Goal: Task Accomplishment & Management: Use online tool/utility

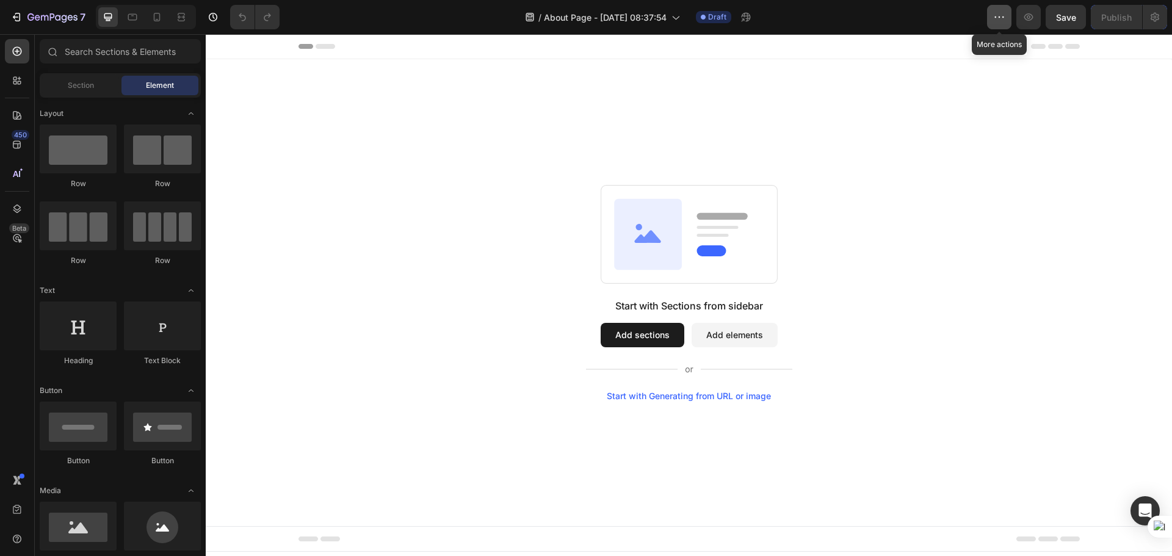
click at [999, 20] on icon "button" at bounding box center [999, 17] width 12 height 12
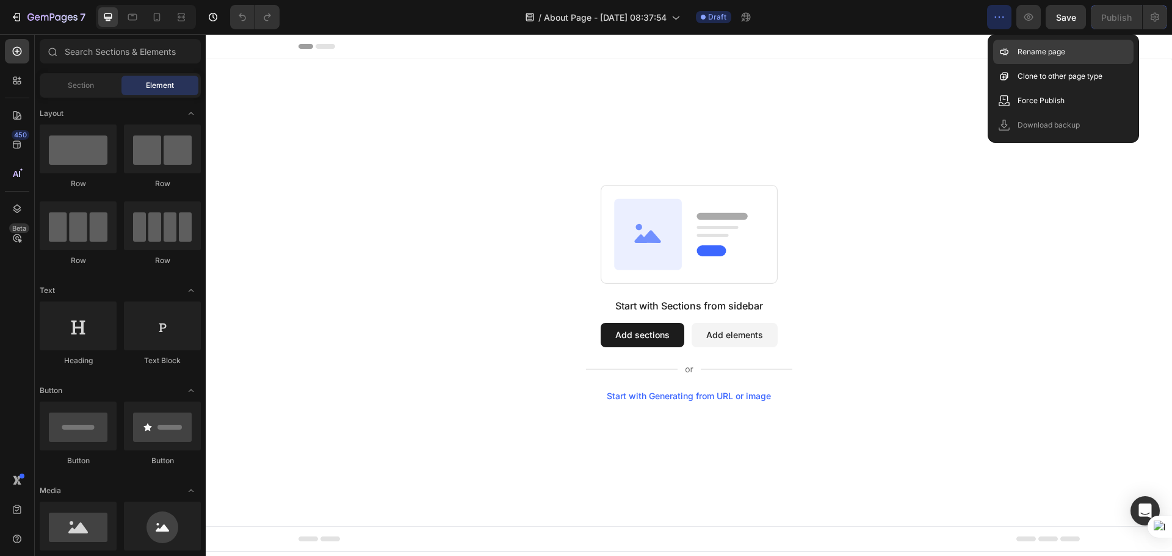
click at [1018, 54] on p "Rename page" at bounding box center [1042, 52] width 48 height 12
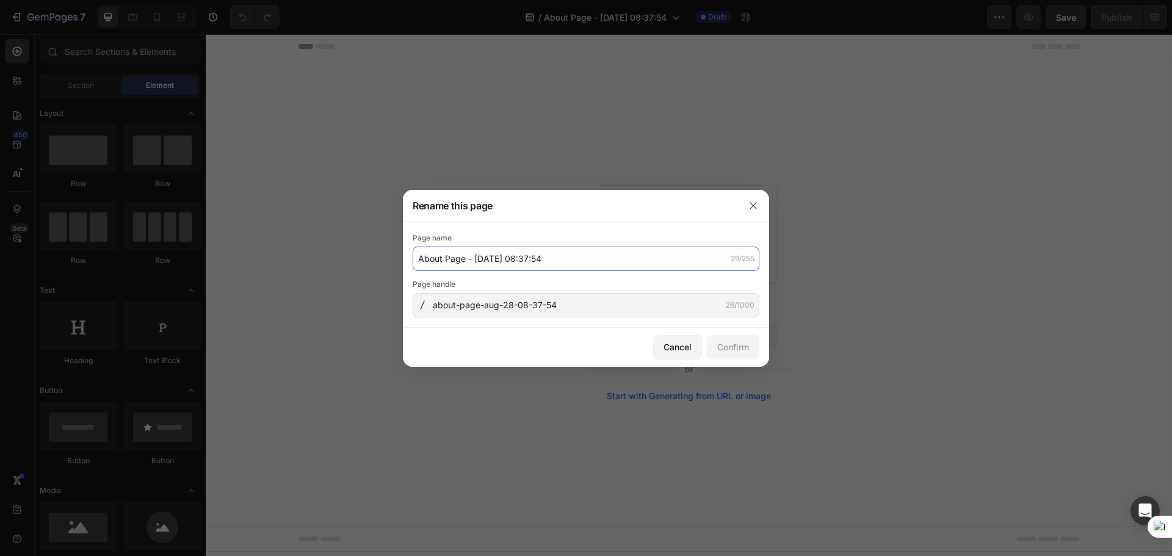
click at [562, 267] on input "About Page - [DATE] 08:37:54" at bounding box center [586, 259] width 347 height 24
click at [572, 265] on input "About Page - [DATE] 08:37:54" at bounding box center [586, 259] width 347 height 24
paste input "[Urban Buck Calm Nights]"
type input "[Urban Buck Calm Nights] About us"
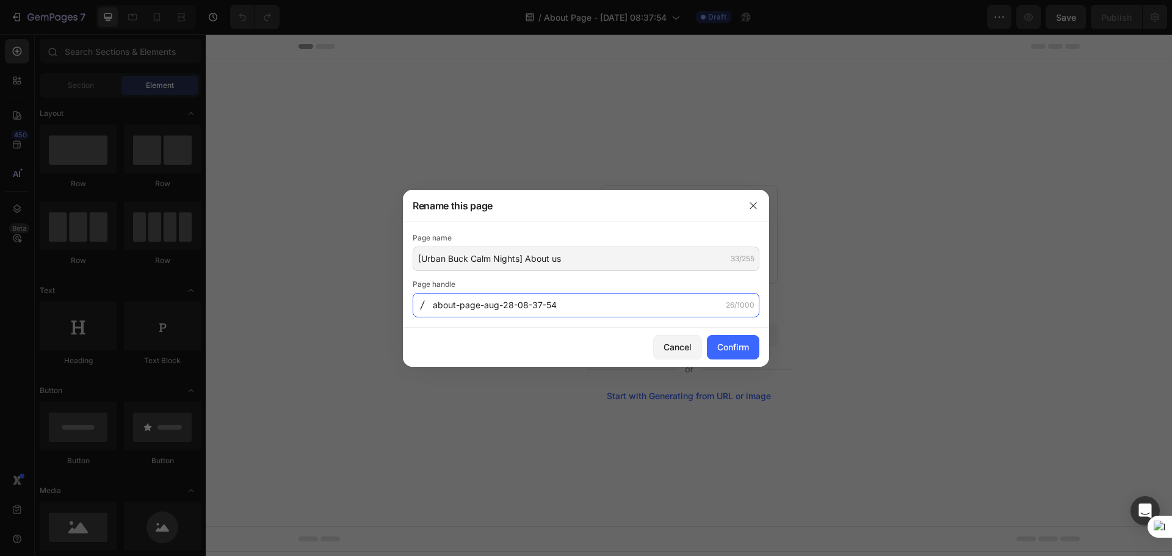
click at [589, 311] on input "about-page-aug-28-08-37-54" at bounding box center [586, 305] width 347 height 24
click at [589, 306] on input "about-page-aug-28-08-37-54" at bounding box center [586, 305] width 347 height 24
type input "about-us"
click at [734, 349] on div "Confirm" at bounding box center [733, 347] width 32 height 13
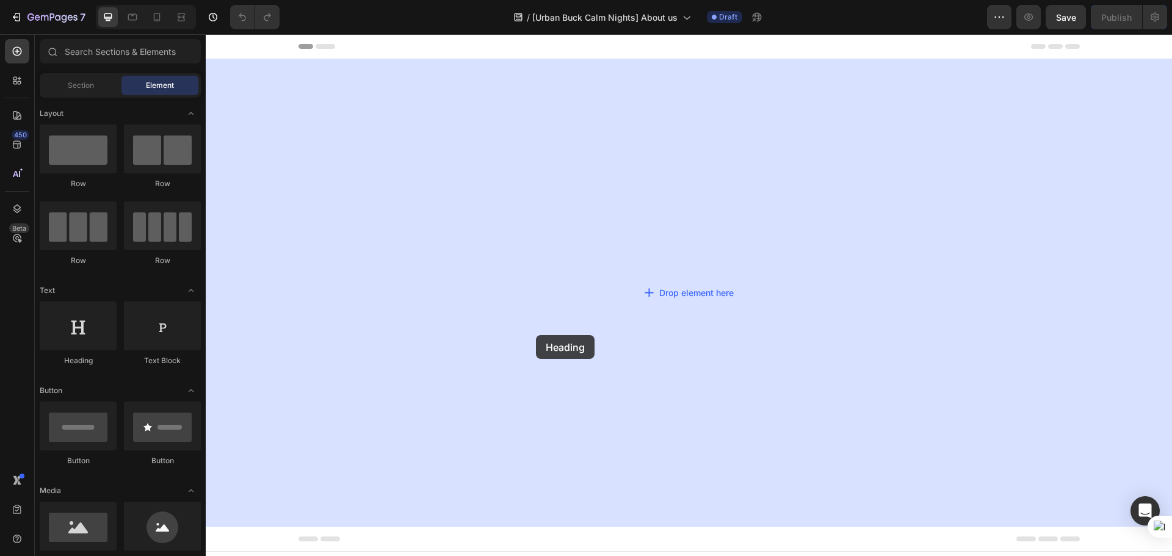
drag, startPoint x: 288, startPoint y: 394, endPoint x: 536, endPoint y: 335, distance: 255.5
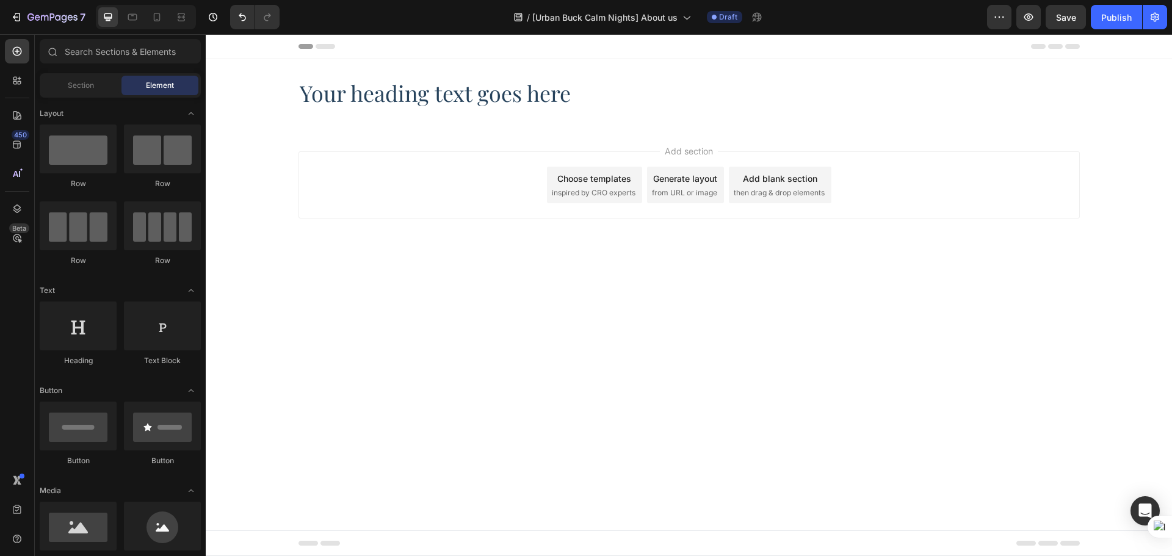
click at [299, 147] on div "Add section Choose templates inspired by CRO experts Generate layout from URL o…" at bounding box center [689, 202] width 967 height 150
click at [296, 126] on div "Your heading text goes here Heading Section 1" at bounding box center [689, 93] width 967 height 68
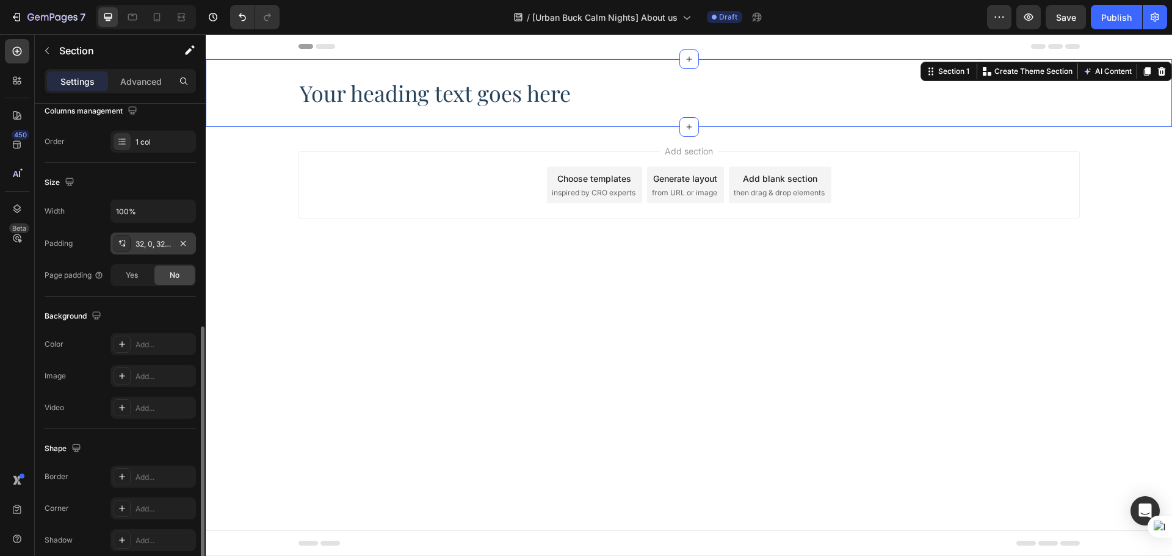
scroll to position [258, 0]
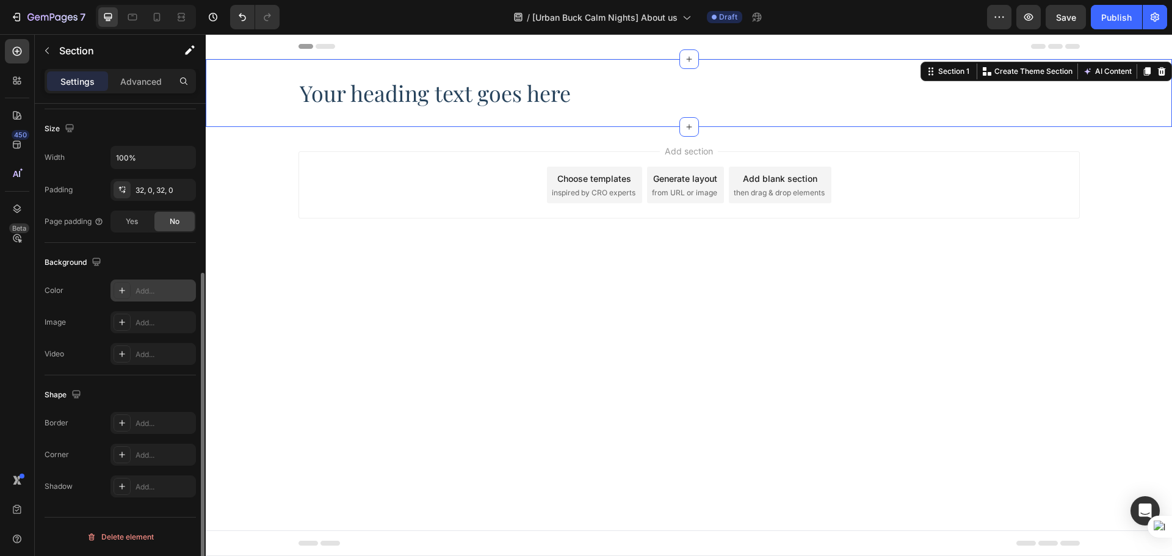
click at [143, 295] on div "Add..." at bounding box center [164, 291] width 57 height 11
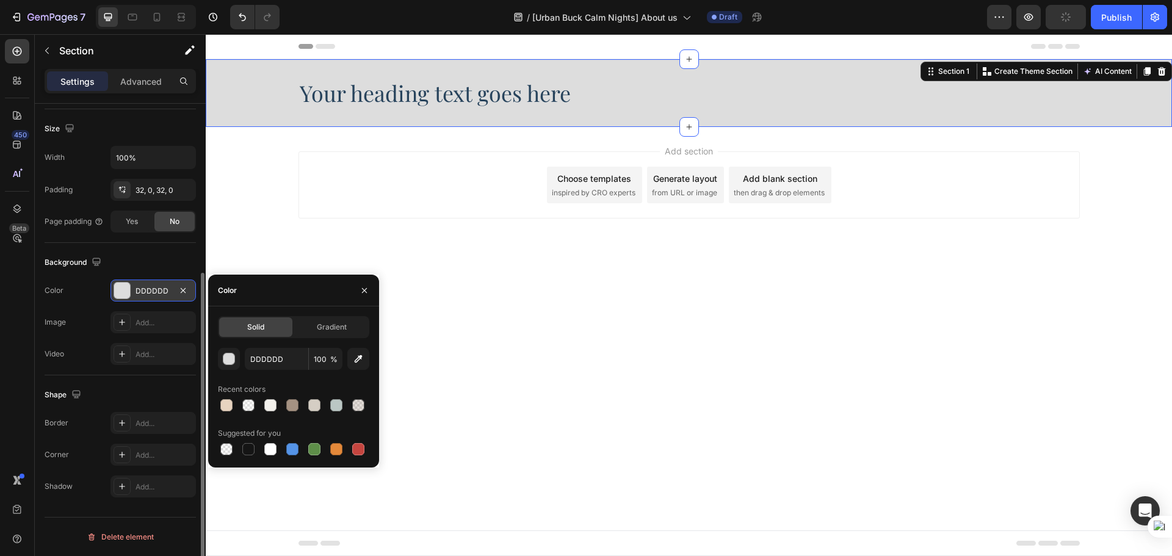
click at [253, 344] on div "Solid Gradient DDDDDD 100 % Recent colors Suggested for you" at bounding box center [293, 387] width 151 height 142
click at [256, 359] on input "DDDDDD" at bounding box center [276, 359] width 63 height 22
paste input "rgba(242, 240, 235, 1)"
type input "rgba(242, 240, 235, 1)"
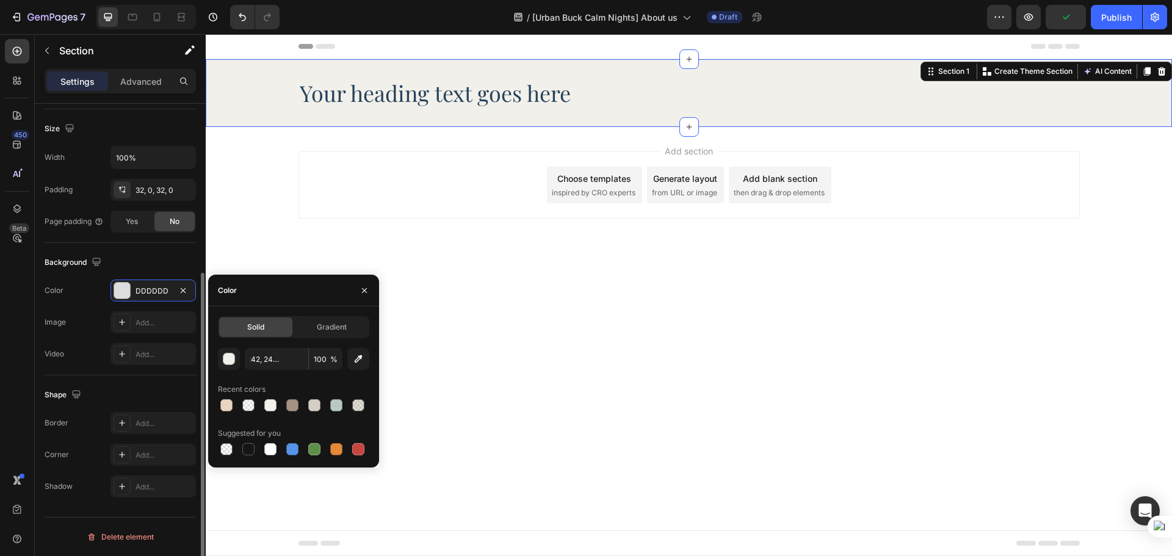
click at [167, 259] on div "Background" at bounding box center [120, 263] width 151 height 20
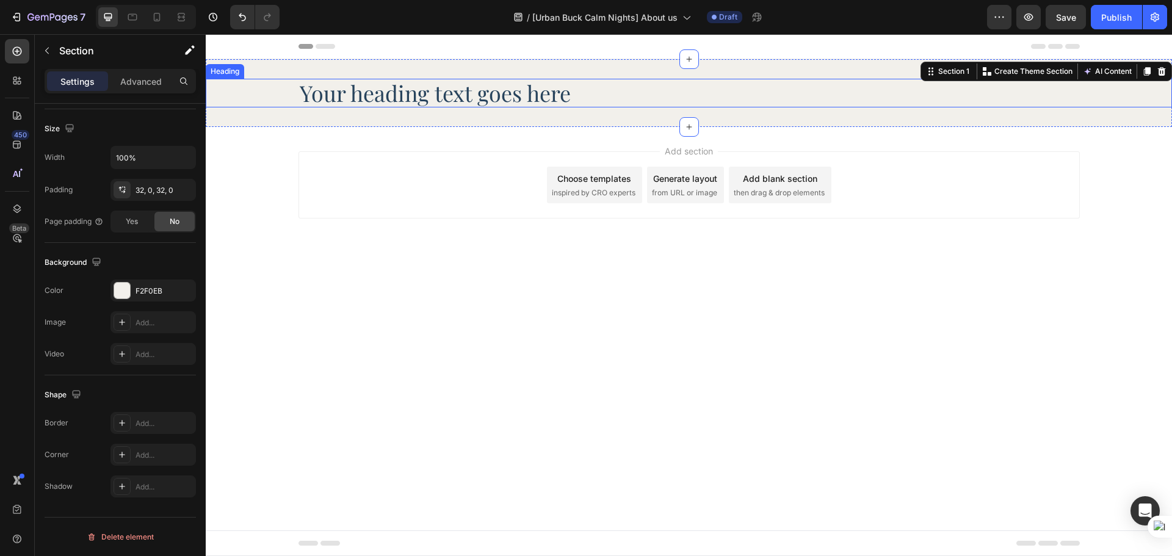
click at [564, 95] on h2 "Your heading text goes here" at bounding box center [690, 93] width 782 height 29
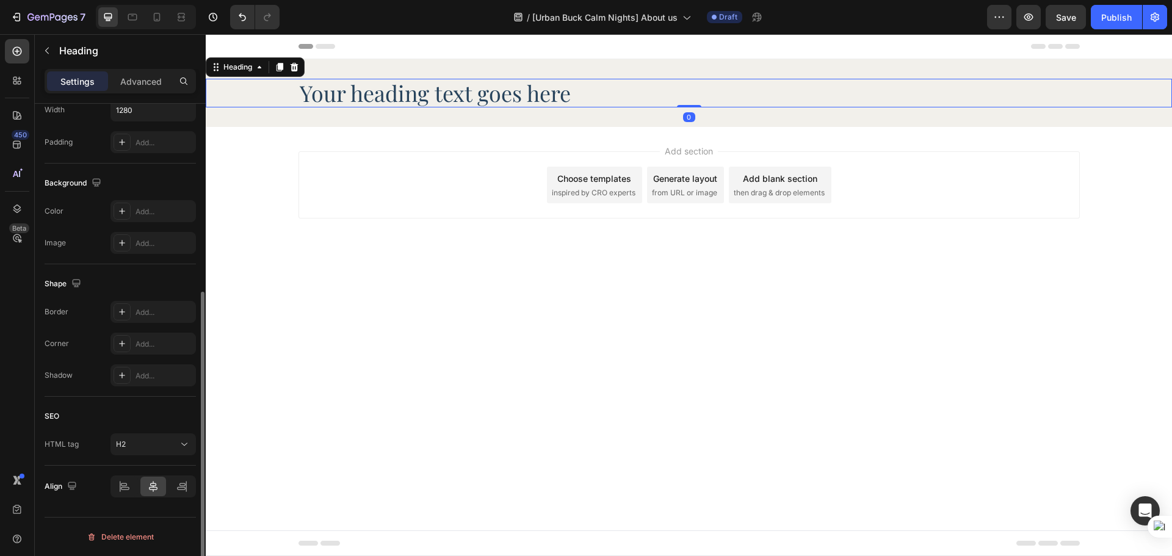
scroll to position [101, 0]
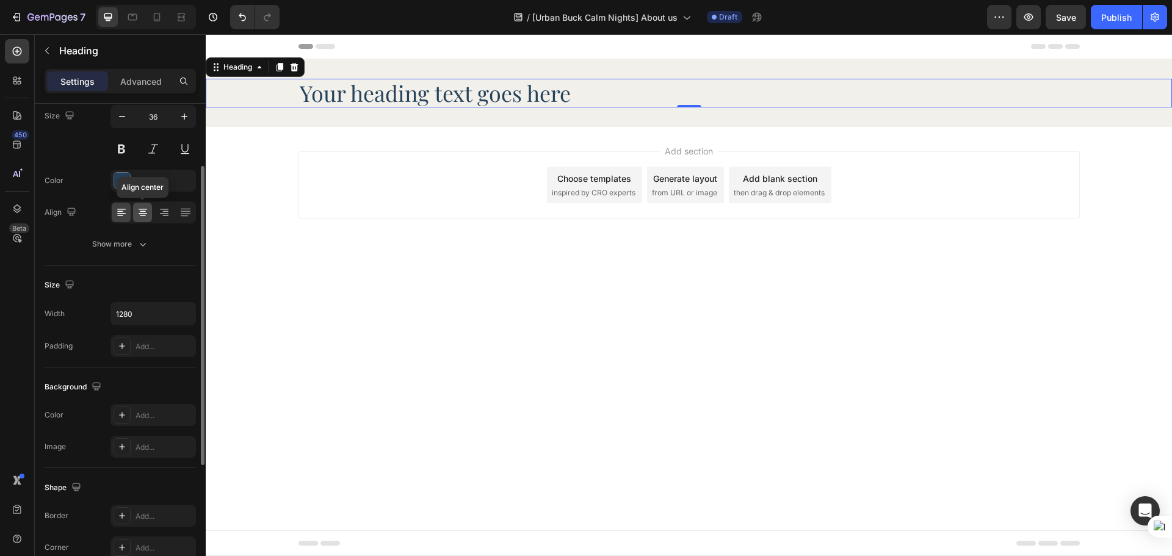
click at [147, 214] on icon at bounding box center [143, 212] width 12 height 12
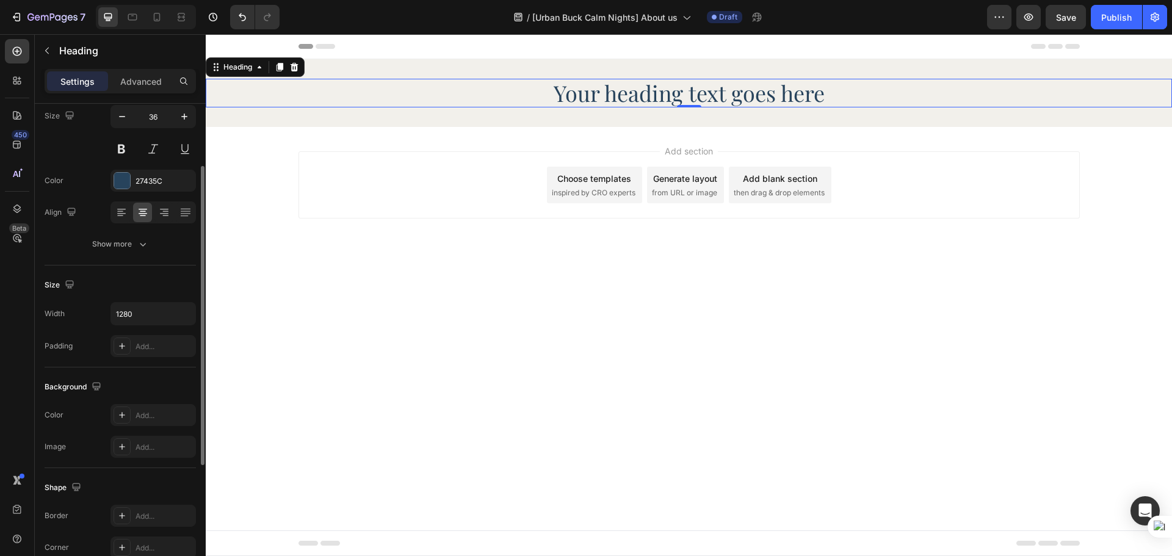
scroll to position [0, 0]
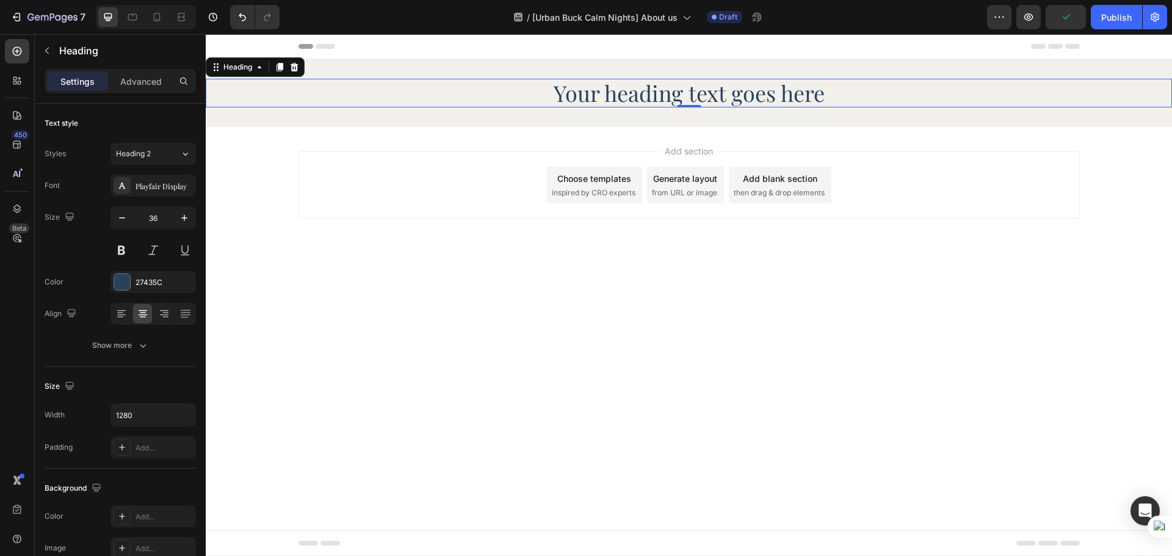
click at [705, 96] on h2 "Your heading text goes here" at bounding box center [690, 93] width 782 height 29
click at [705, 96] on p "Your heading text goes here" at bounding box center [689, 93] width 779 height 26
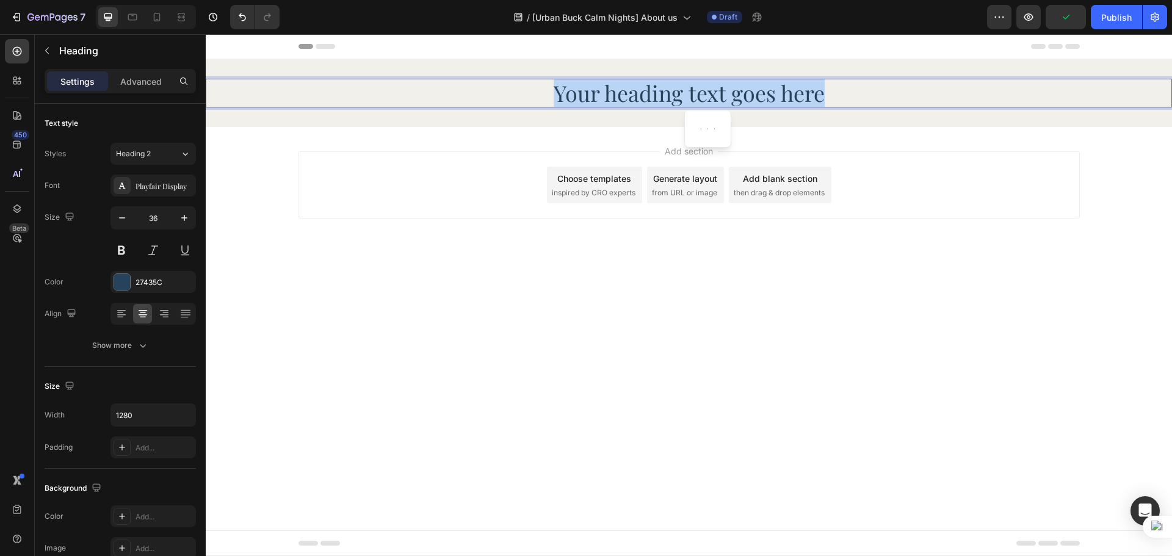
click at [705, 96] on p "Your heading text goes here" at bounding box center [689, 93] width 779 height 26
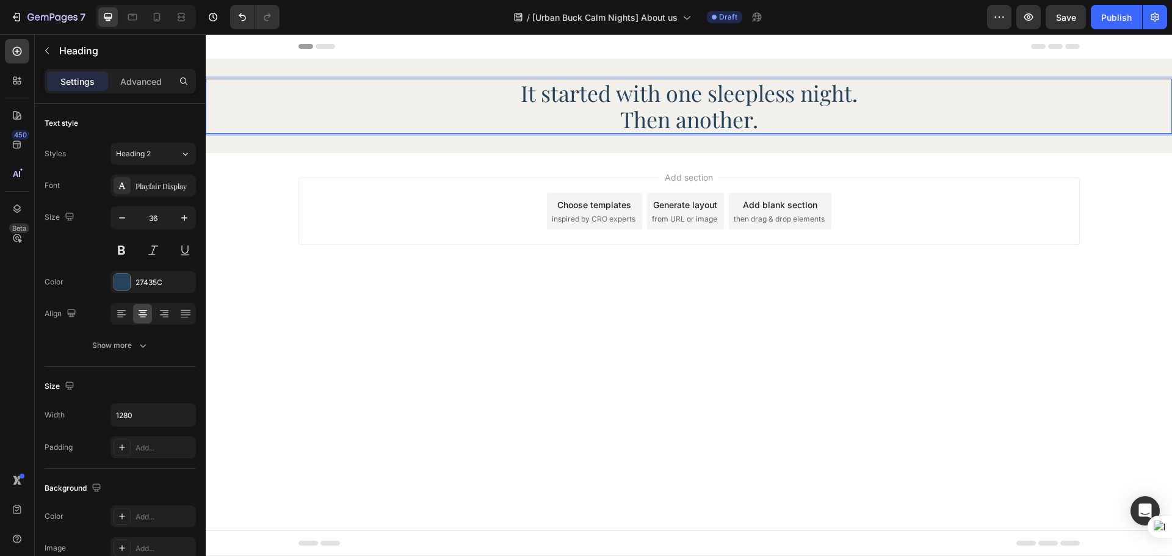
click at [620, 117] on p "It started with one sleepless night. Then another." at bounding box center [689, 106] width 779 height 53
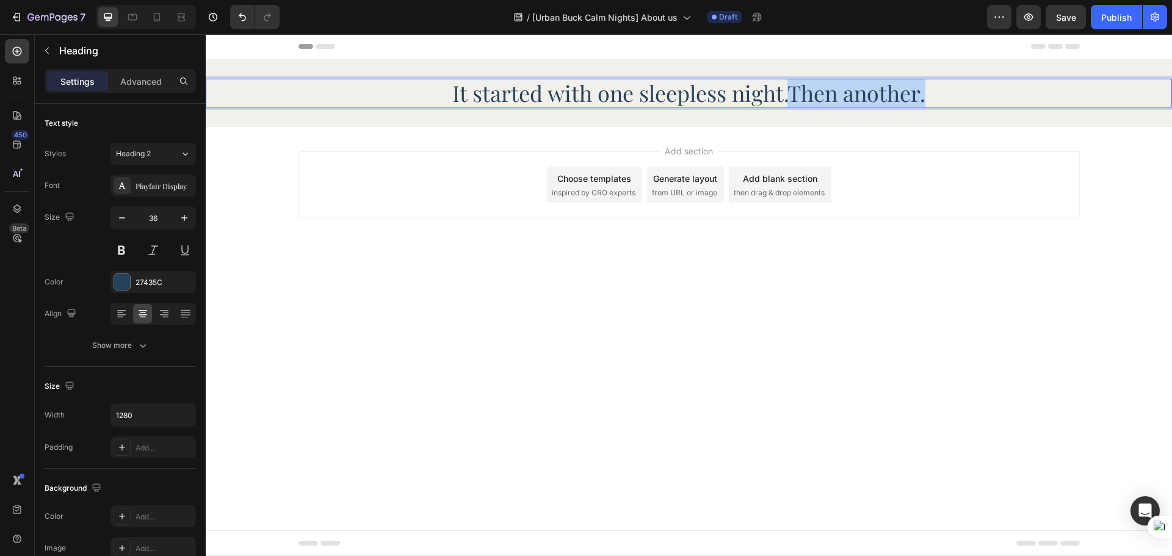
click at [955, 95] on p "It started with one sleepless night.Then another." at bounding box center [689, 93] width 779 height 26
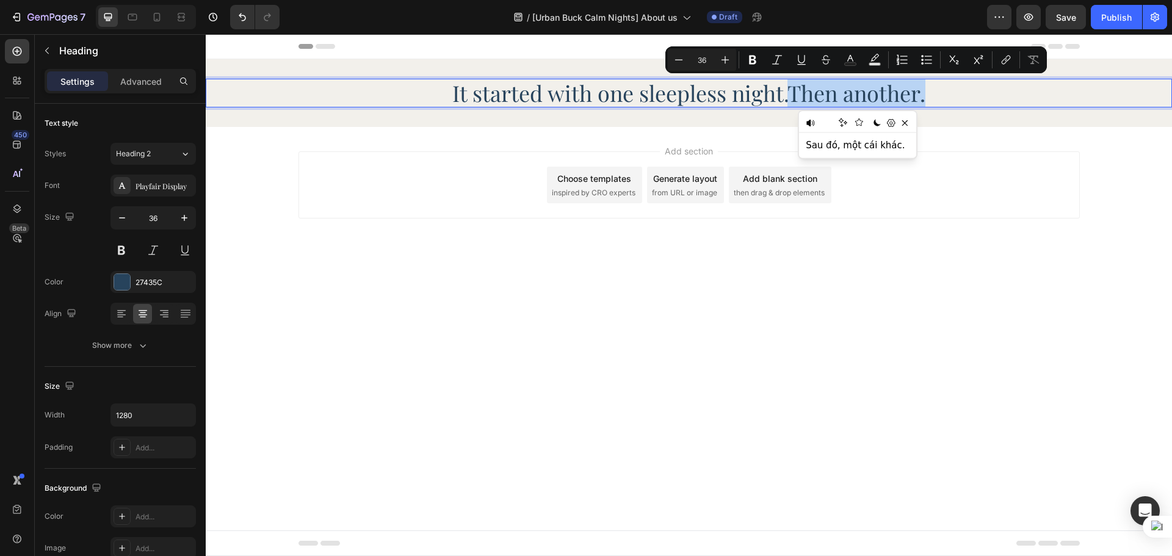
copy p "Then another."
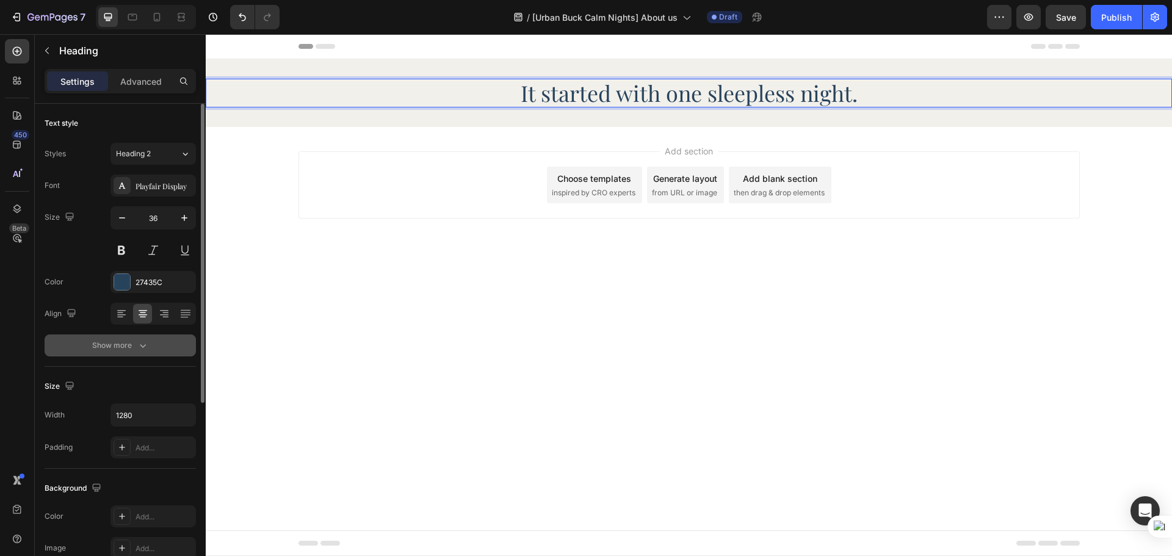
click at [169, 341] on button "Show more" at bounding box center [120, 346] width 151 height 22
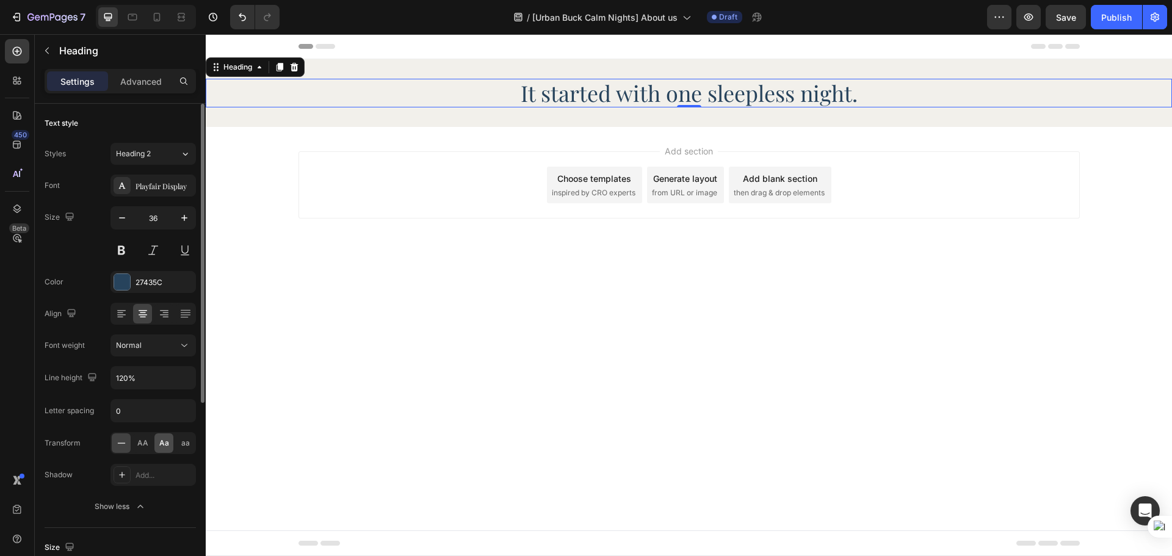
click at [159, 441] on span "Aa" at bounding box center [164, 443] width 10 height 11
click at [282, 71] on icon at bounding box center [280, 67] width 7 height 9
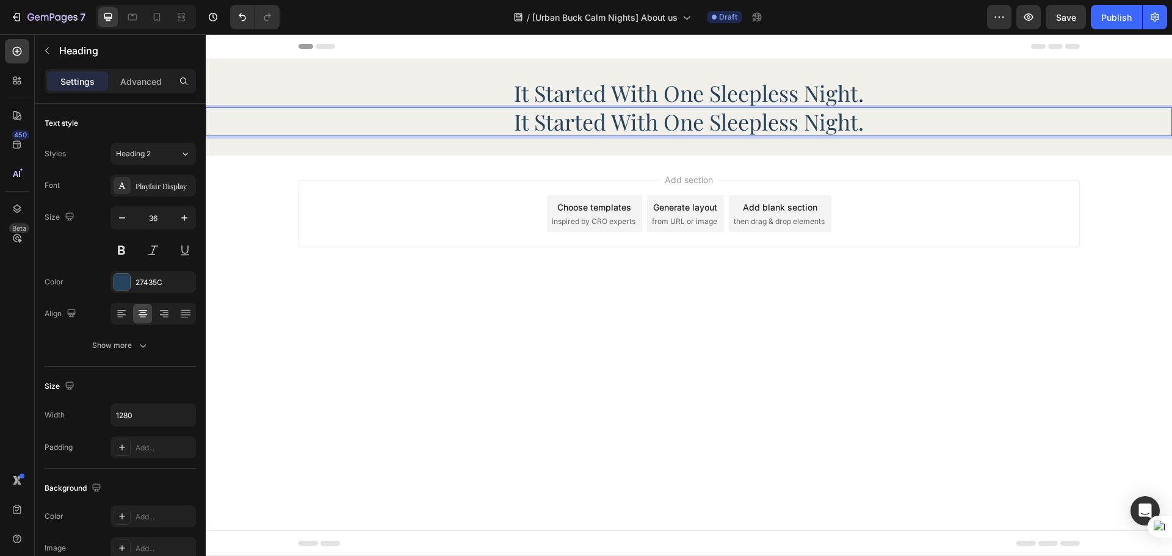
click at [574, 120] on p "it started with one sleepless night." at bounding box center [689, 122] width 779 height 26
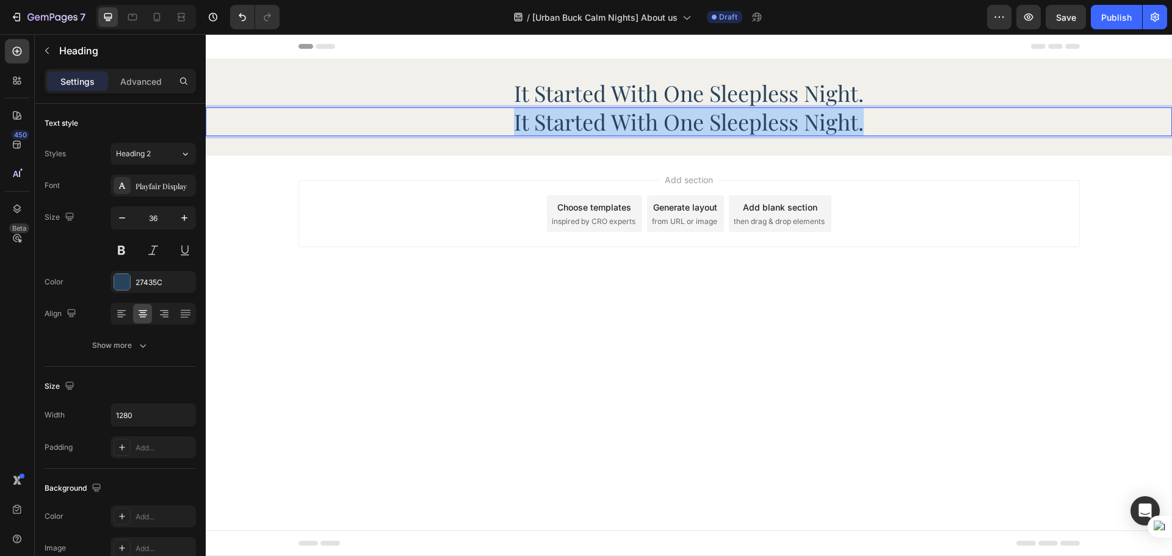
click at [574, 120] on p "it started with one sleepless night." at bounding box center [689, 122] width 779 height 26
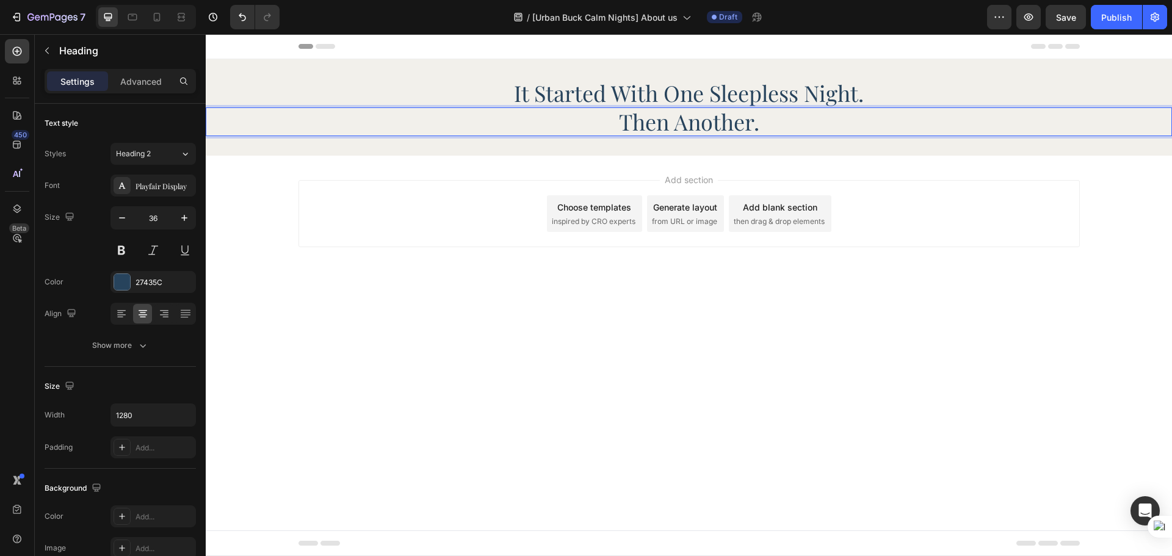
click at [700, 134] on p "Then another." at bounding box center [689, 122] width 779 height 26
click at [855, 148] on div "it started with one sleepless night. Heading Then another. Heading 0 Section 1" at bounding box center [689, 107] width 967 height 96
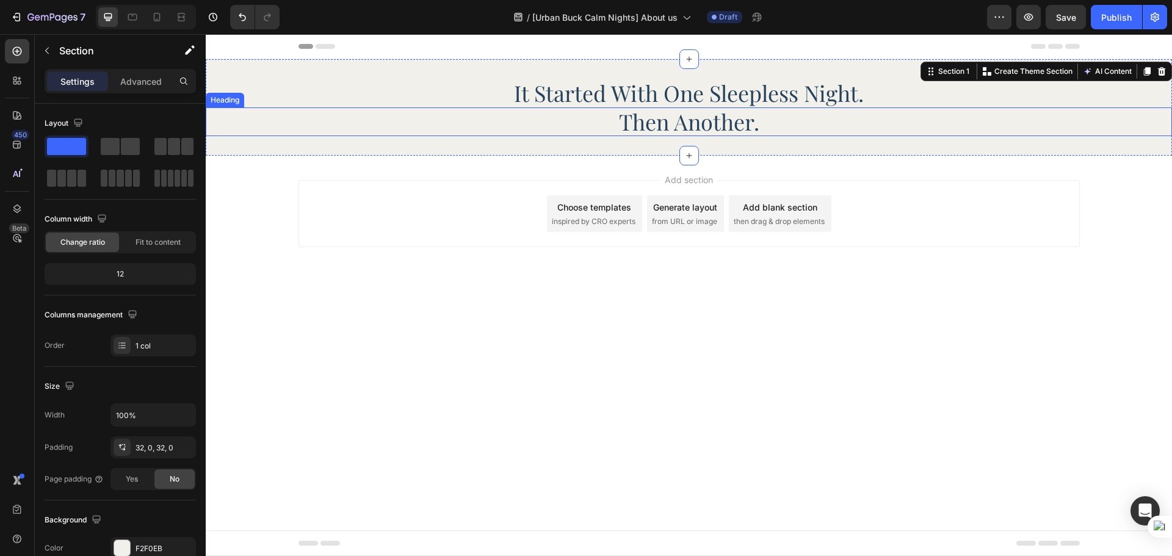
click at [818, 125] on p "Then another." at bounding box center [689, 122] width 779 height 26
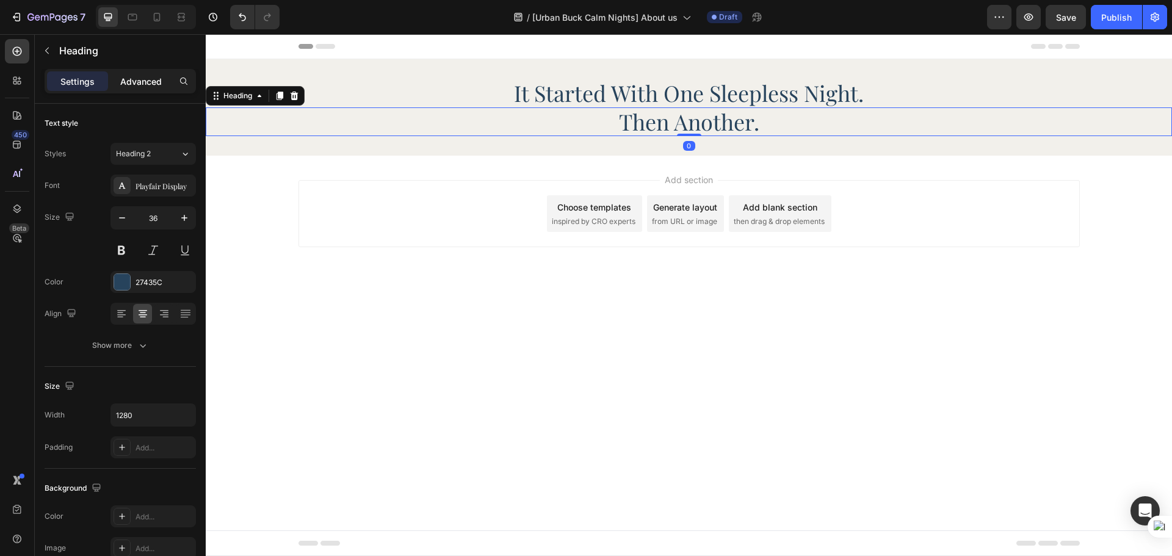
click at [153, 90] on div "Advanced" at bounding box center [141, 81] width 61 height 20
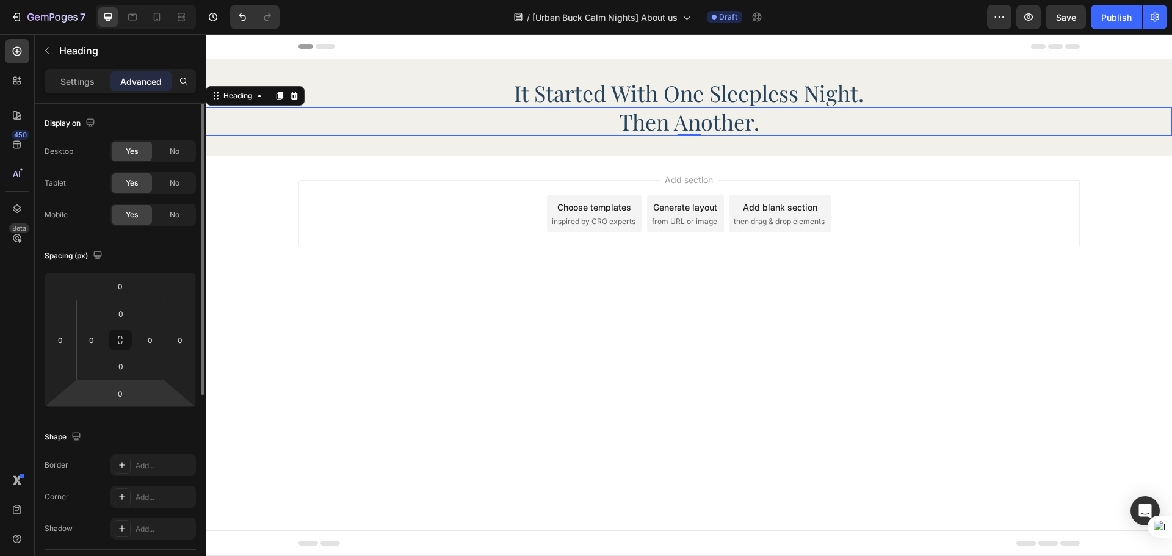
click at [121, 0] on html "7 Version history / [Urban Buck Calm Nights] About us Draft Preview Save Publis…" at bounding box center [586, 0] width 1172 height 0
type input "20"
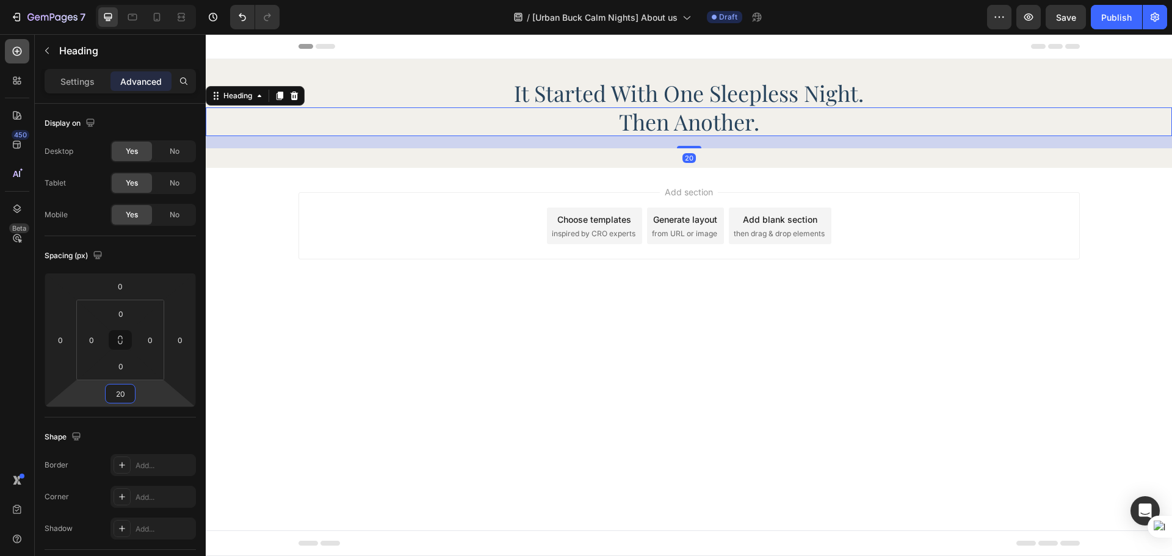
click at [20, 54] on icon at bounding box center [17, 51] width 9 height 9
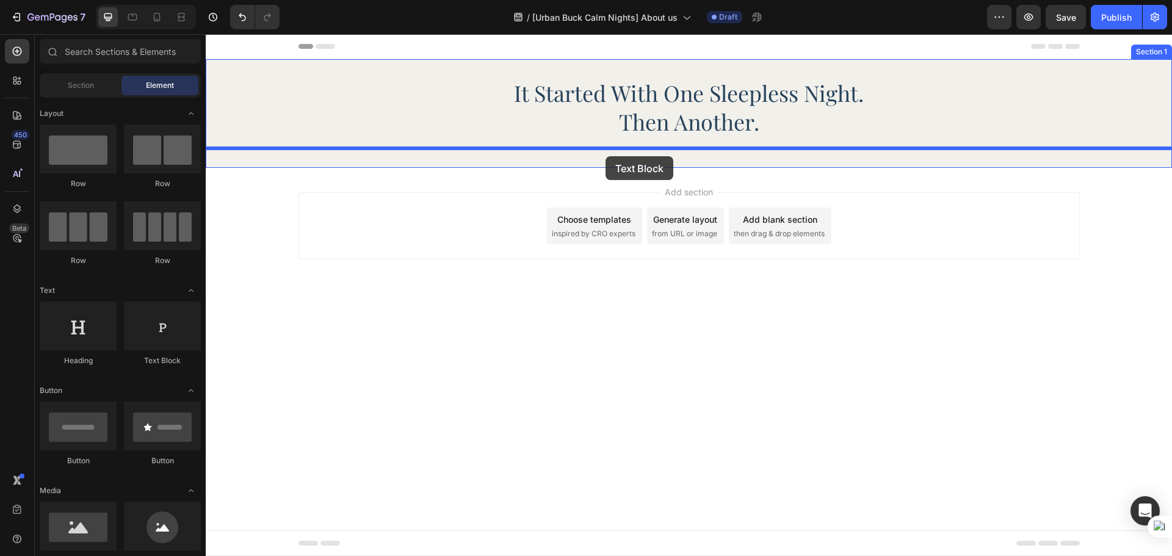
drag, startPoint x: 345, startPoint y: 349, endPoint x: 606, endPoint y: 156, distance: 324.0
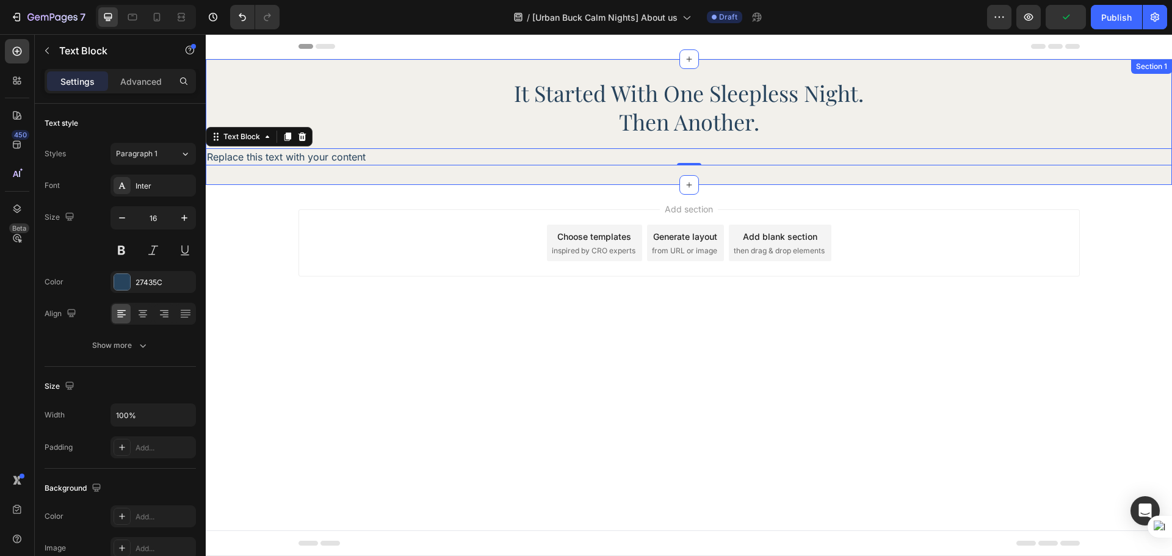
click at [335, 160] on div "Replace this text with your content" at bounding box center [689, 156] width 967 height 17
click at [335, 160] on p "Replace this text with your content" at bounding box center [689, 157] width 964 height 15
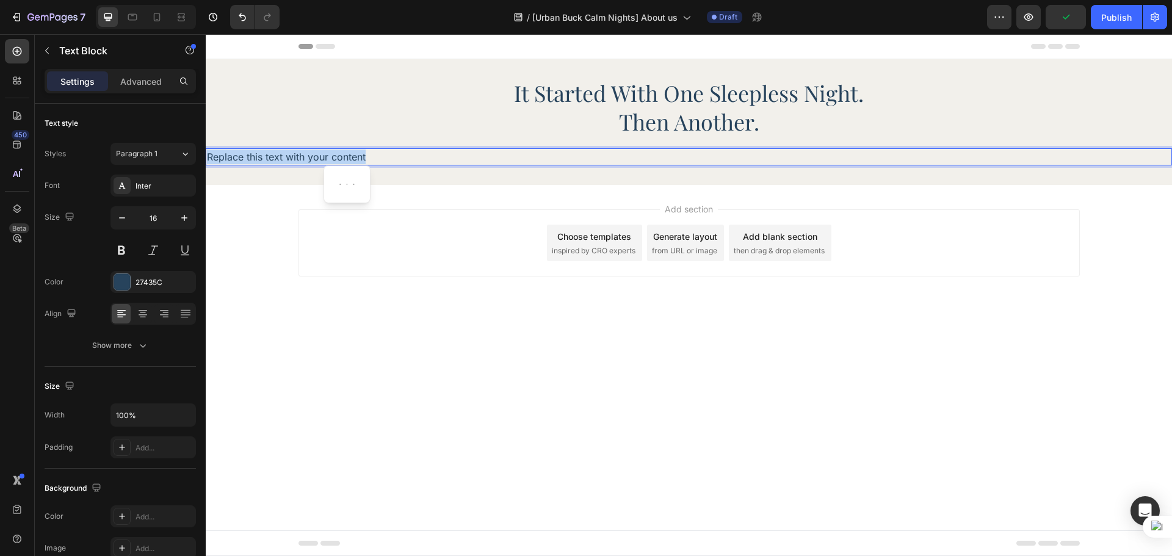
click at [335, 160] on p "Replace this text with your content" at bounding box center [689, 157] width 964 height 15
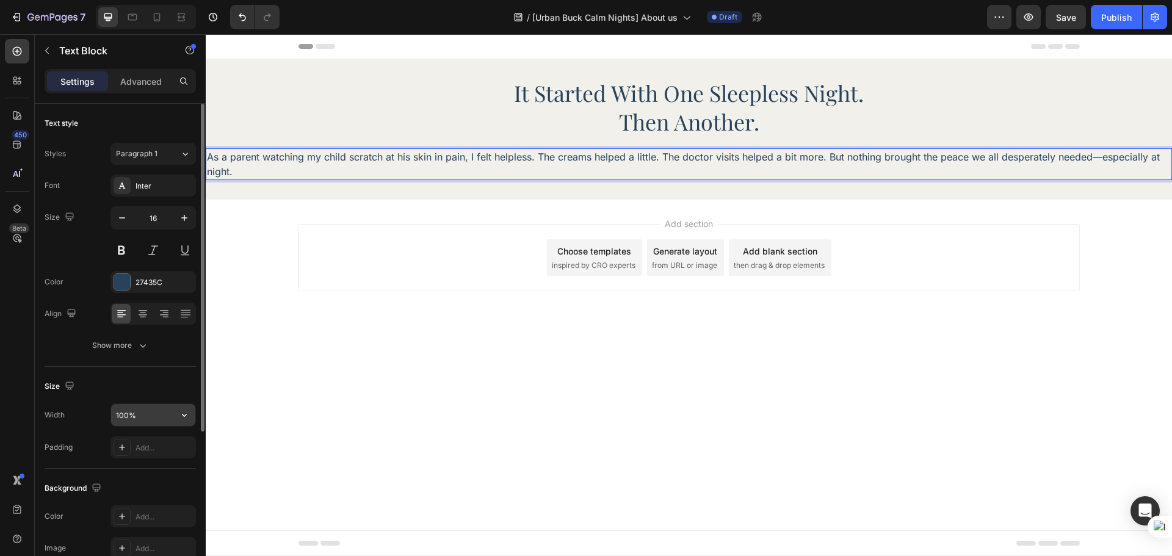
click at [147, 416] on input "100%" at bounding box center [153, 415] width 84 height 22
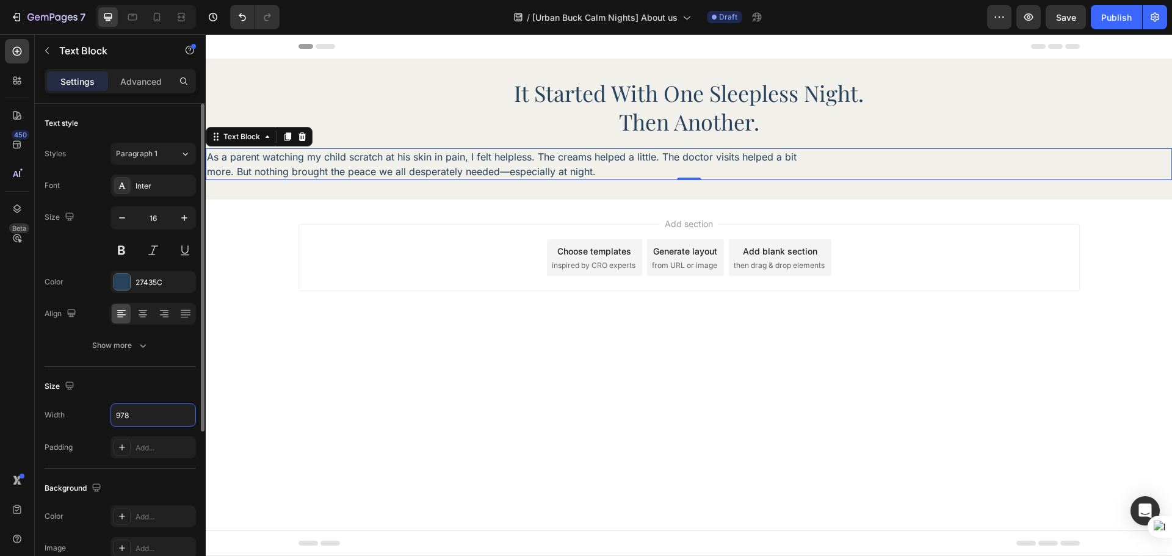
type input "978"
click at [147, 328] on div "Font Inter Size 16 Color 27435C Align Show more" at bounding box center [120, 266] width 151 height 182
click at [146, 317] on icon at bounding box center [143, 314] width 12 height 12
click at [152, 469] on div "Text style Styles Paragraph 1 Font Inter Size 16 Color 27435C Align Show more" at bounding box center [120, 519] width 151 height 101
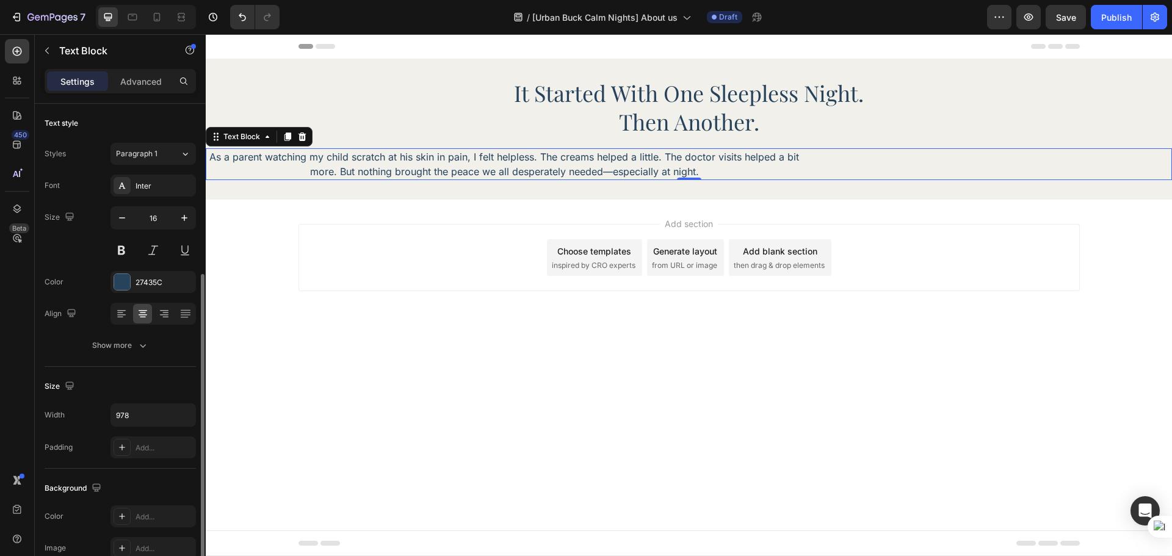
scroll to position [236, 0]
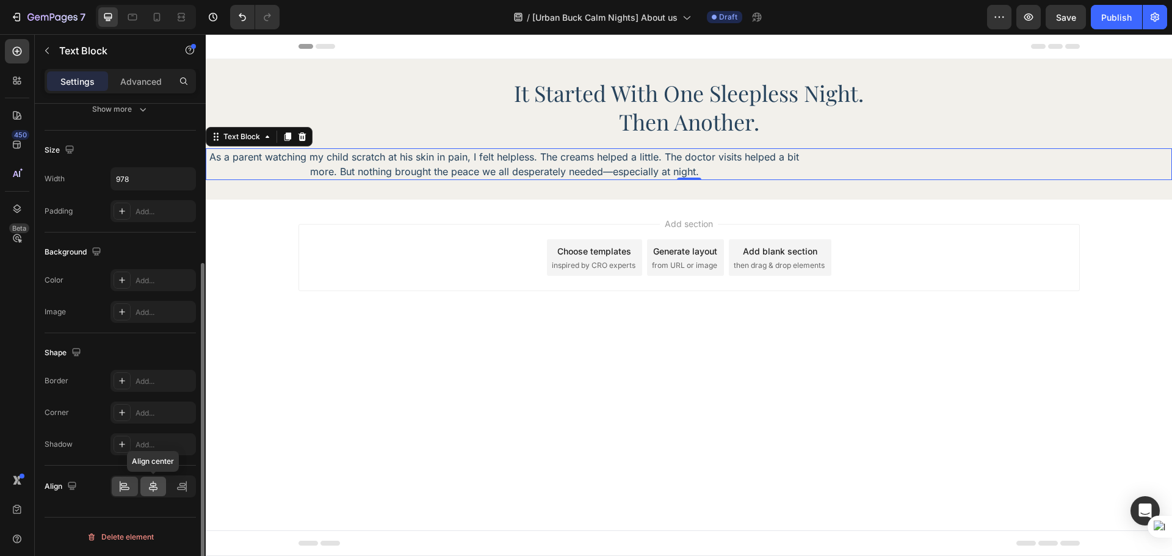
click at [144, 492] on div at bounding box center [153, 487] width 26 height 20
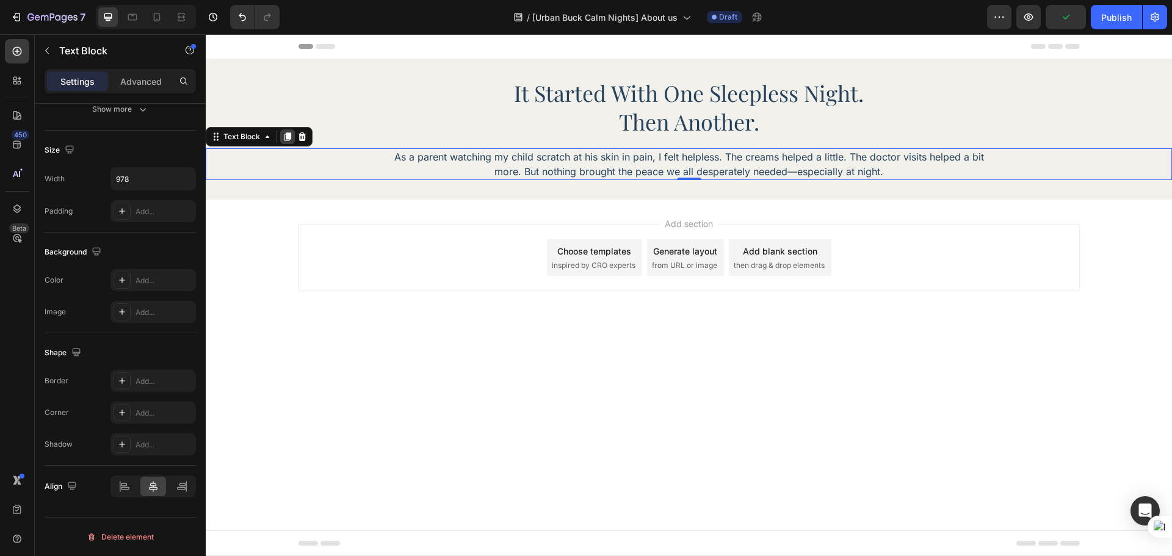
click at [285, 139] on icon at bounding box center [288, 137] width 10 height 10
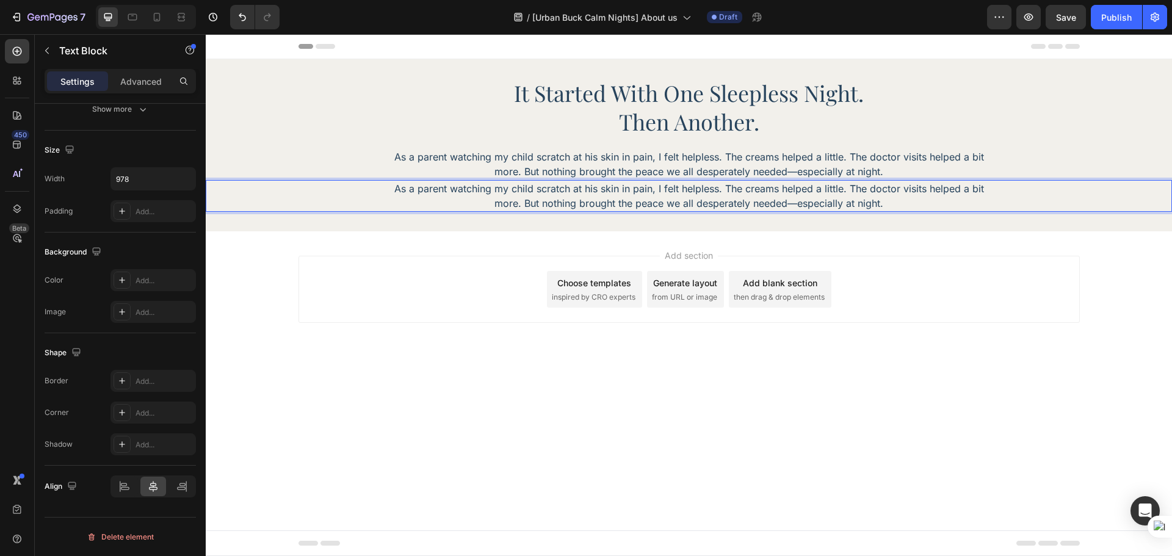
click at [648, 184] on p "As a parent watching my child scratch at his skin in pain, I felt helpless. The…" at bounding box center [689, 195] width 595 height 29
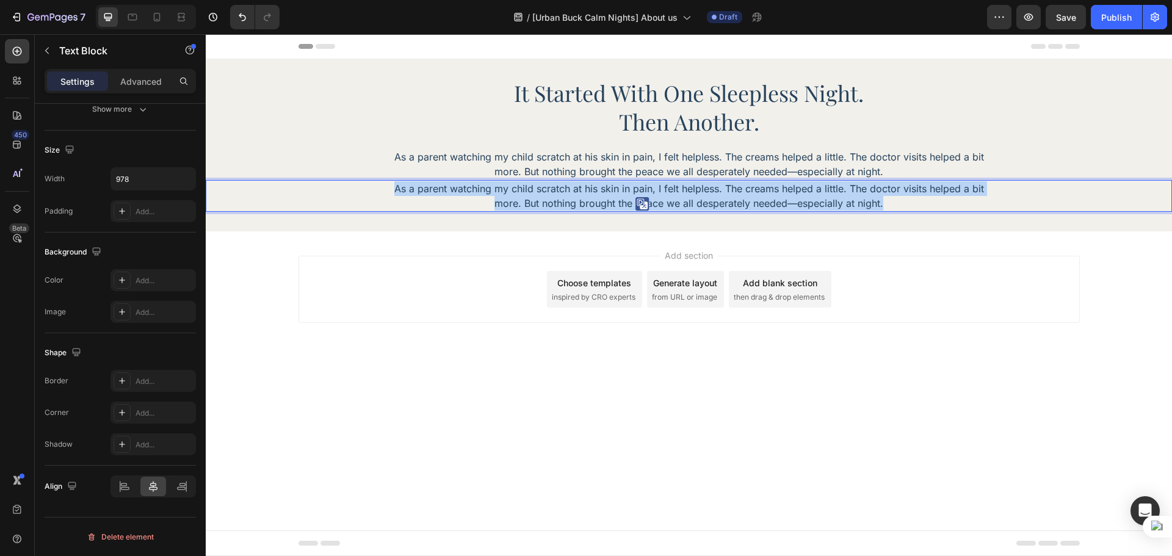
click at [648, 184] on p "As a parent watching my child scratch at his skin in pain, I felt helpless. The…" at bounding box center [689, 195] width 595 height 29
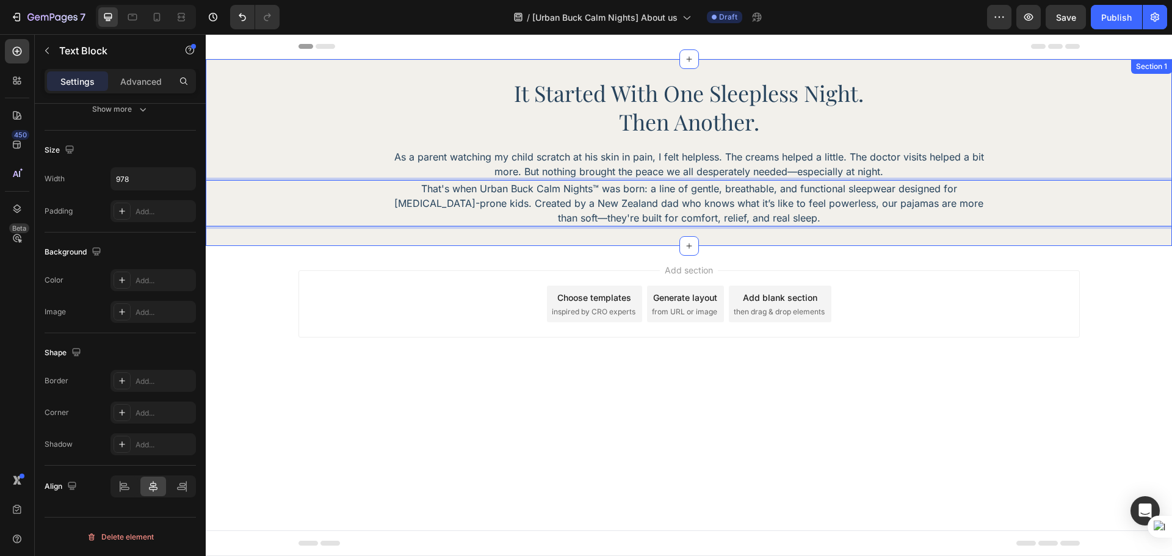
click at [856, 146] on div "it started with one sleepless night. Heading Then another. Heading As a parent …" at bounding box center [689, 153] width 967 height 148
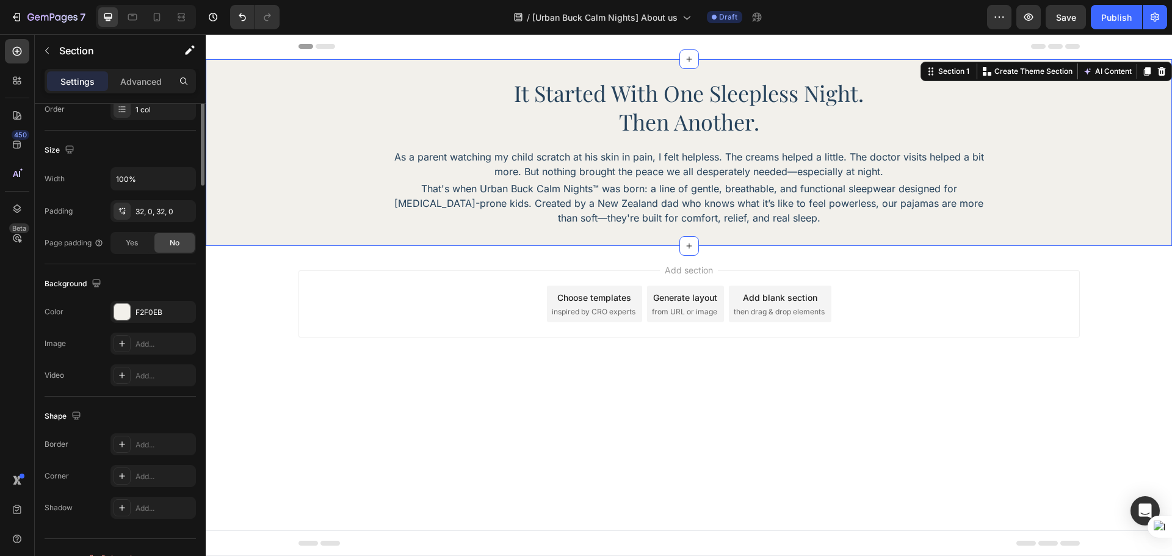
scroll to position [0, 0]
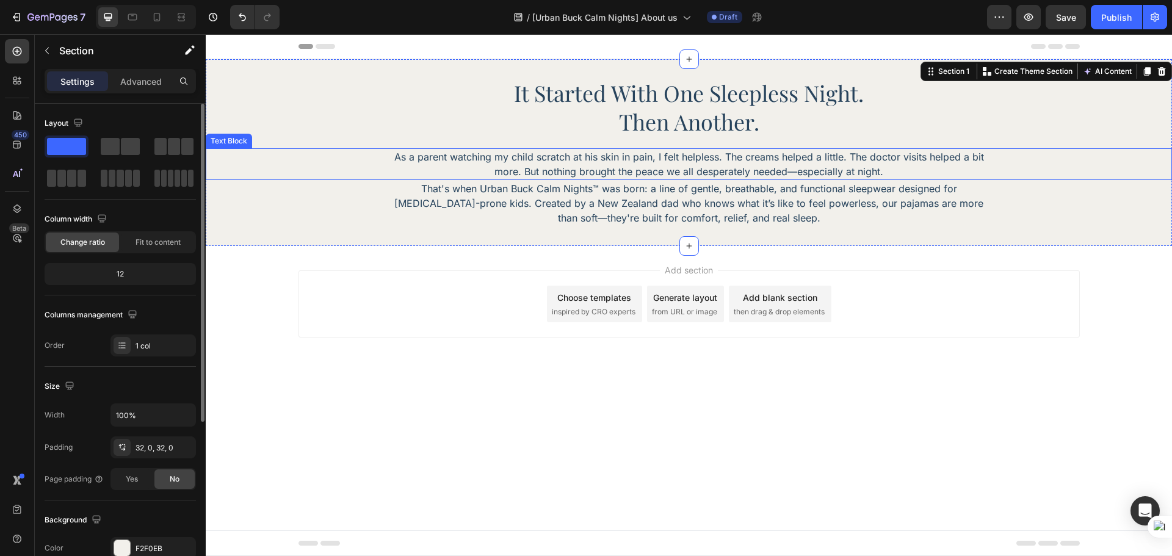
click at [835, 173] on p "As a parent watching my child scratch at his skin in pain, I felt helpless. The…" at bounding box center [689, 164] width 595 height 29
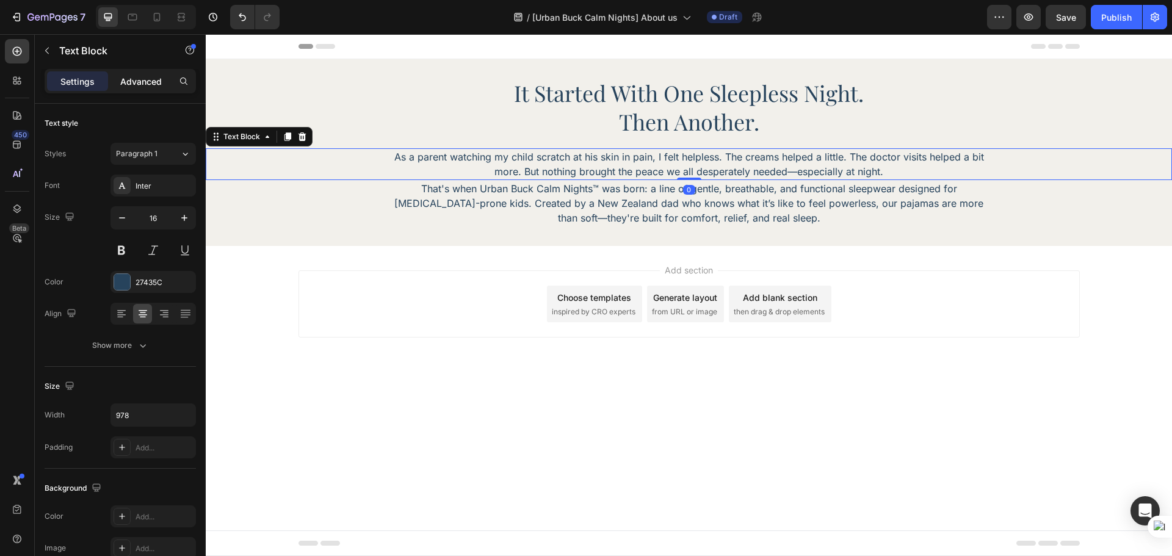
click at [139, 83] on p "Advanced" at bounding box center [141, 81] width 42 height 13
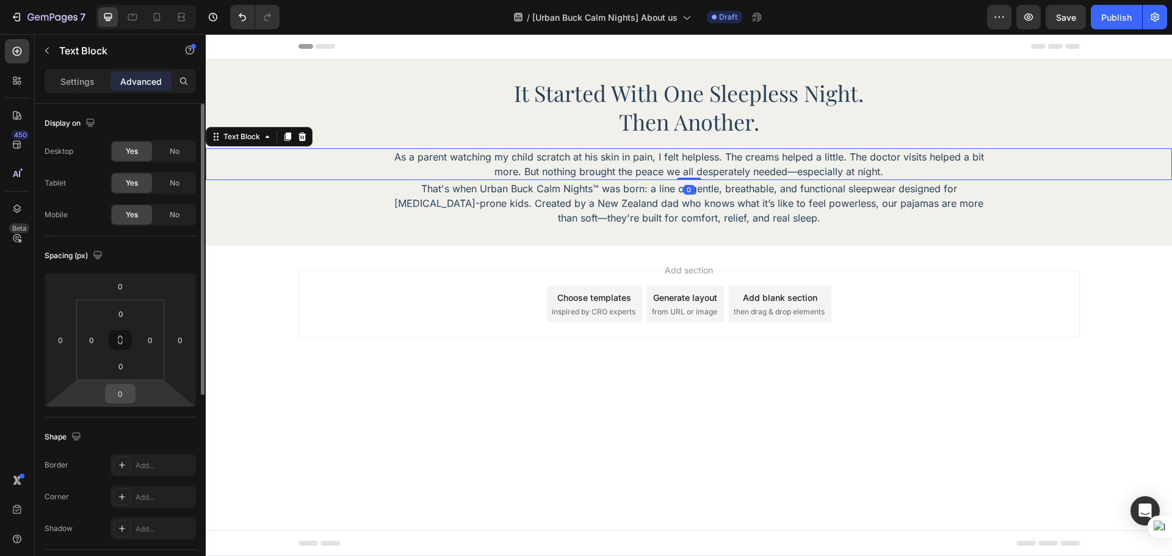
click at [115, 402] on input "0" at bounding box center [120, 394] width 24 height 18
type input "20"
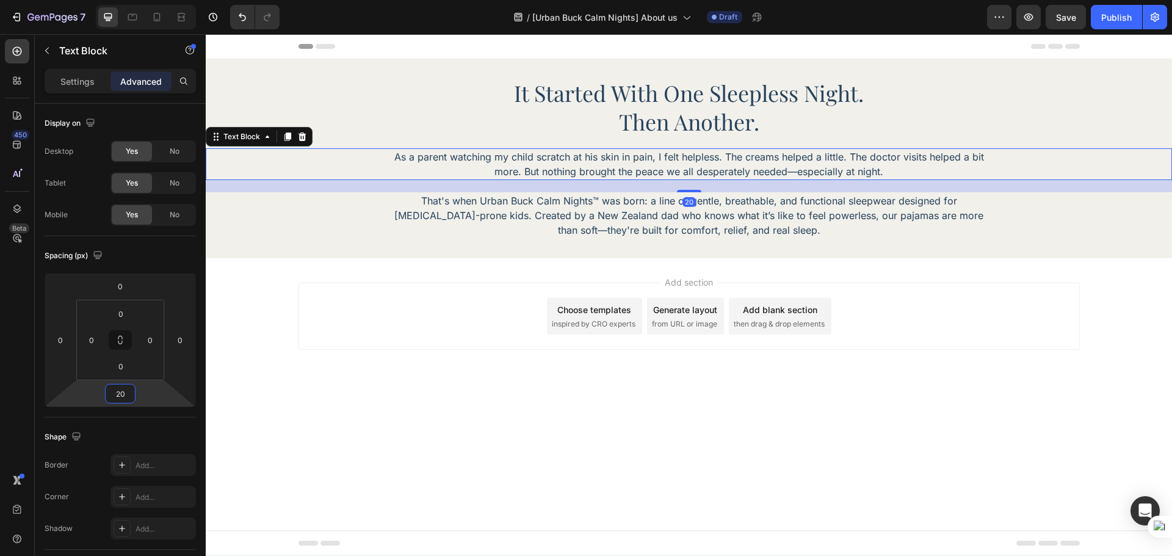
click at [307, 376] on div "Add section Choose templates inspired by CRO experts Generate layout from URL o…" at bounding box center [689, 333] width 967 height 150
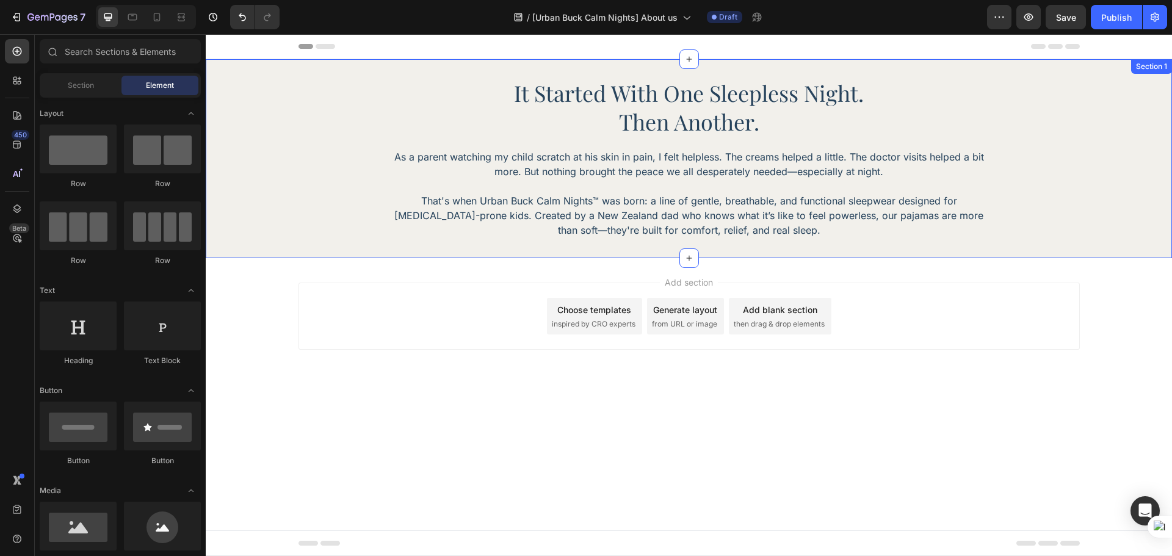
click at [819, 218] on p "That's when Urban Buck Calm Nights™ was born: a line of gentle, breathable, and…" at bounding box center [689, 216] width 595 height 44
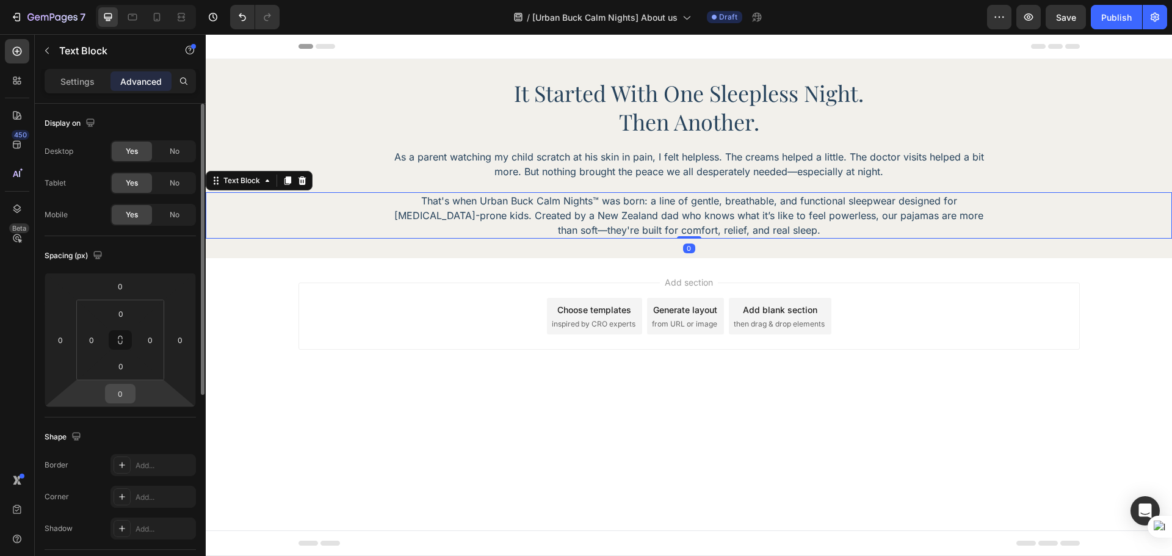
click at [128, 398] on input "0" at bounding box center [120, 394] width 24 height 18
type input "30"
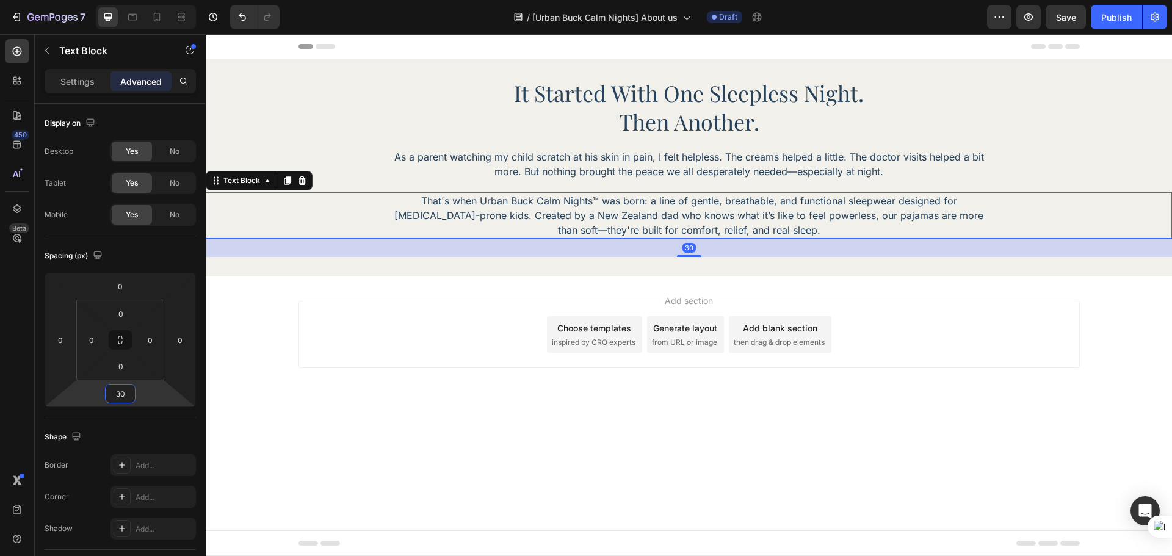
click at [872, 259] on div "it started with one sleepless night. Heading Then another. Heading As a parent …" at bounding box center [689, 167] width 967 height 217
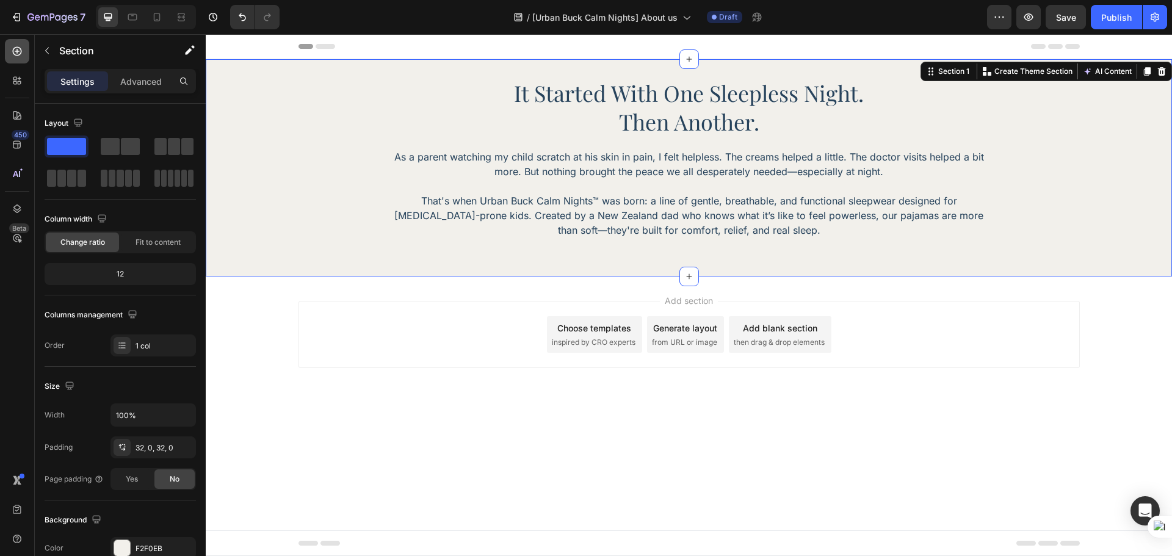
click at [17, 55] on icon at bounding box center [17, 51] width 9 height 9
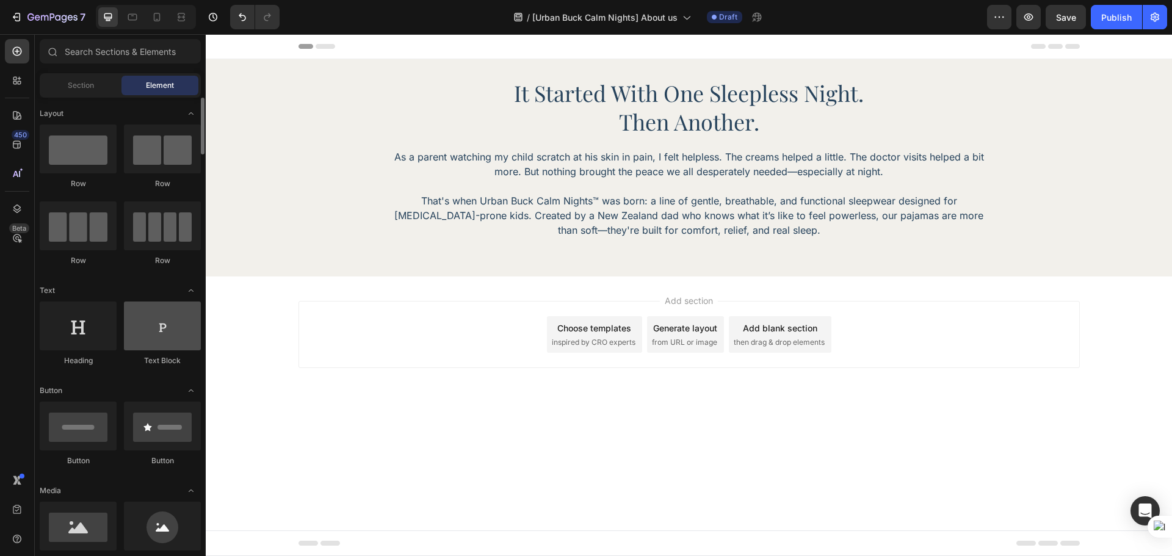
scroll to position [204, 0]
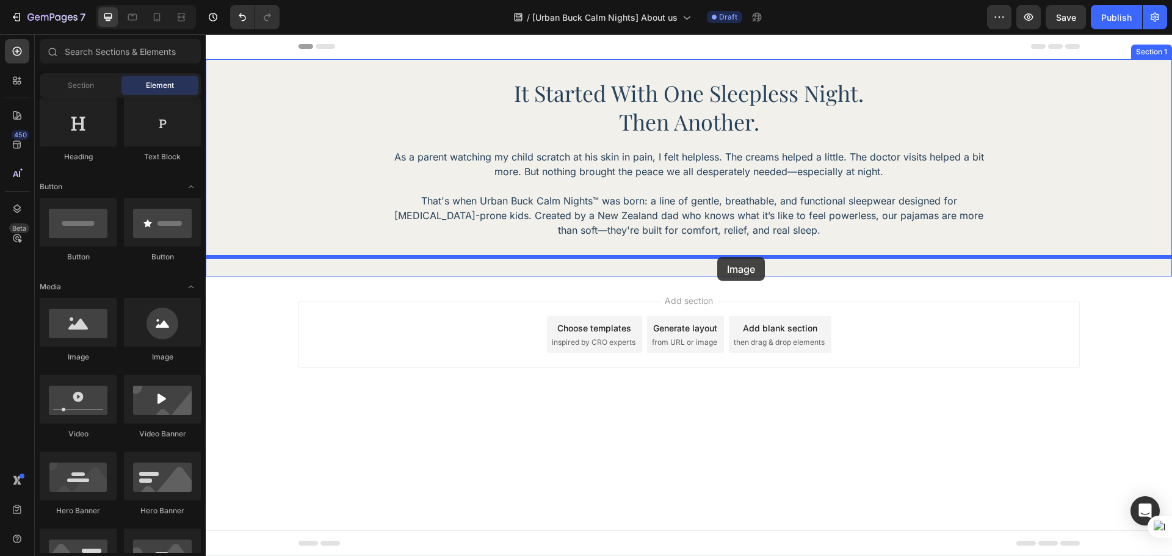
drag, startPoint x: 293, startPoint y: 367, endPoint x: 714, endPoint y: 259, distance: 434.8
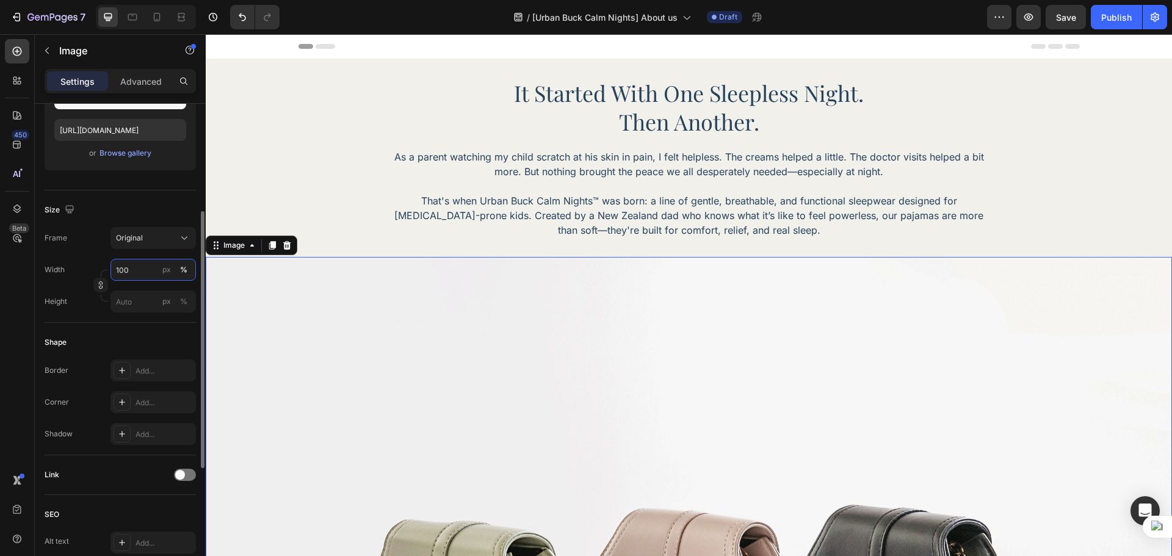
click at [159, 263] on input "100" at bounding box center [153, 270] width 85 height 22
type input "978"
click at [164, 269] on div "px" at bounding box center [166, 269] width 9 height 11
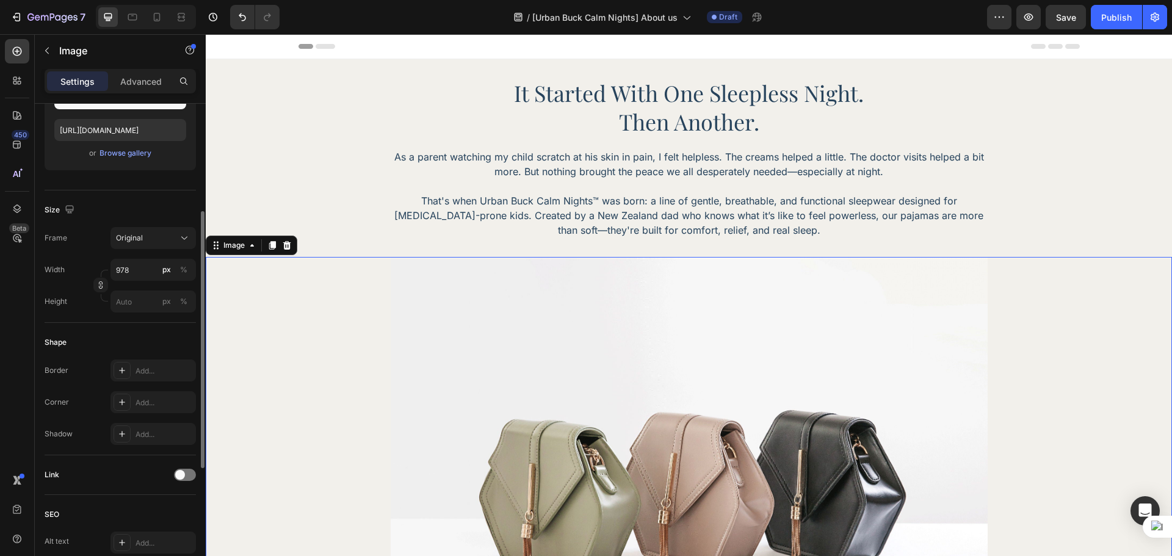
click at [146, 208] on div "Size" at bounding box center [120, 210] width 151 height 20
click at [294, 72] on div "it started with one sleepless night. Heading Then another. Heading As a parent …" at bounding box center [689, 392] width 967 height 666
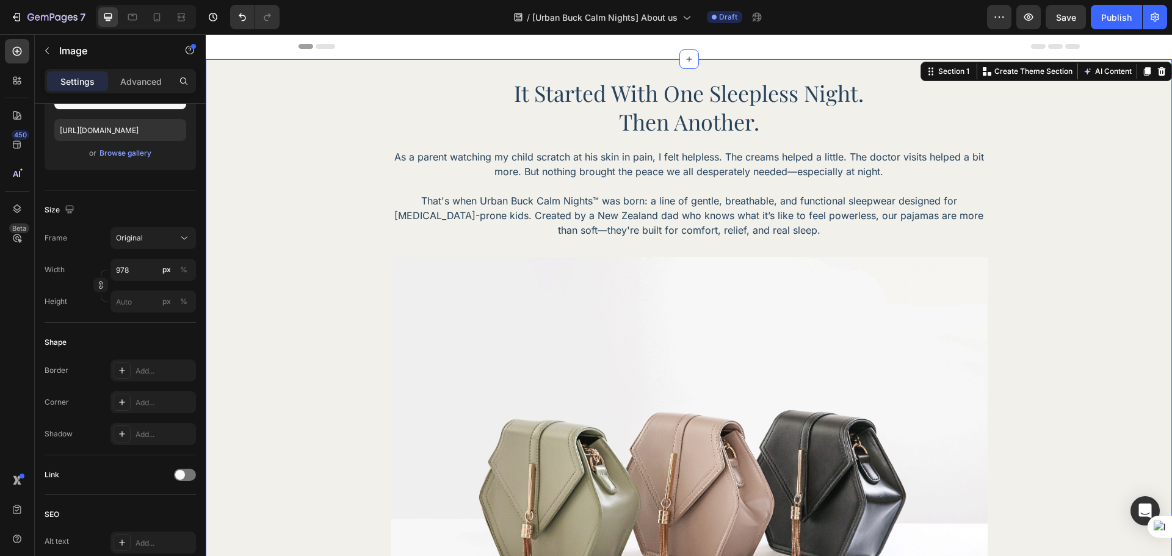
scroll to position [0, 0]
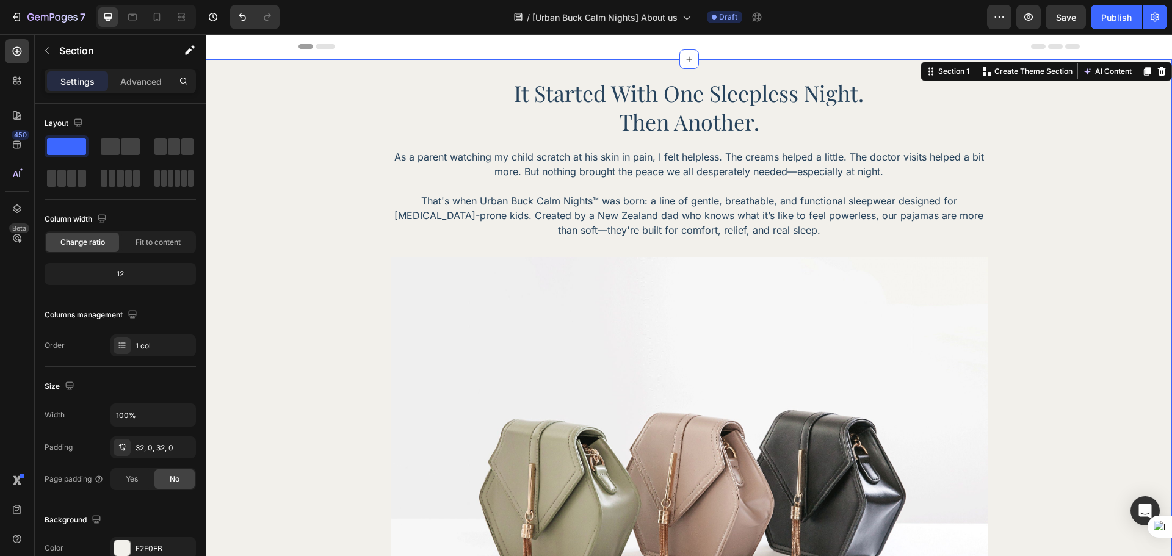
click at [270, 68] on div "it started with one sleepless night. Heading Then another. Heading As a parent …" at bounding box center [689, 392] width 967 height 666
click at [143, 82] on p "Advanced" at bounding box center [141, 81] width 42 height 13
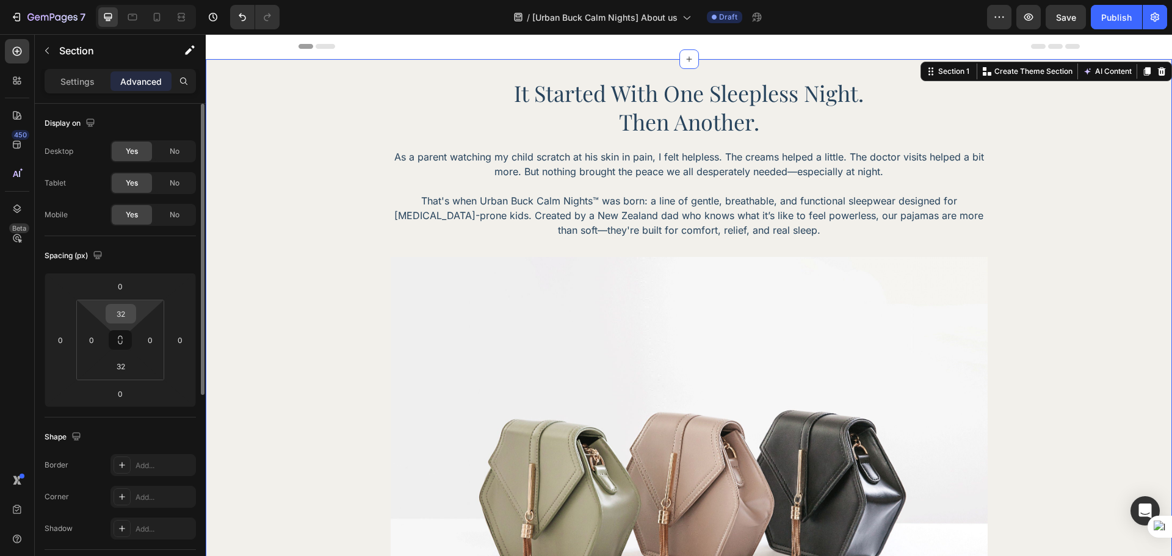
click at [124, 310] on input "32" at bounding box center [121, 314] width 24 height 18
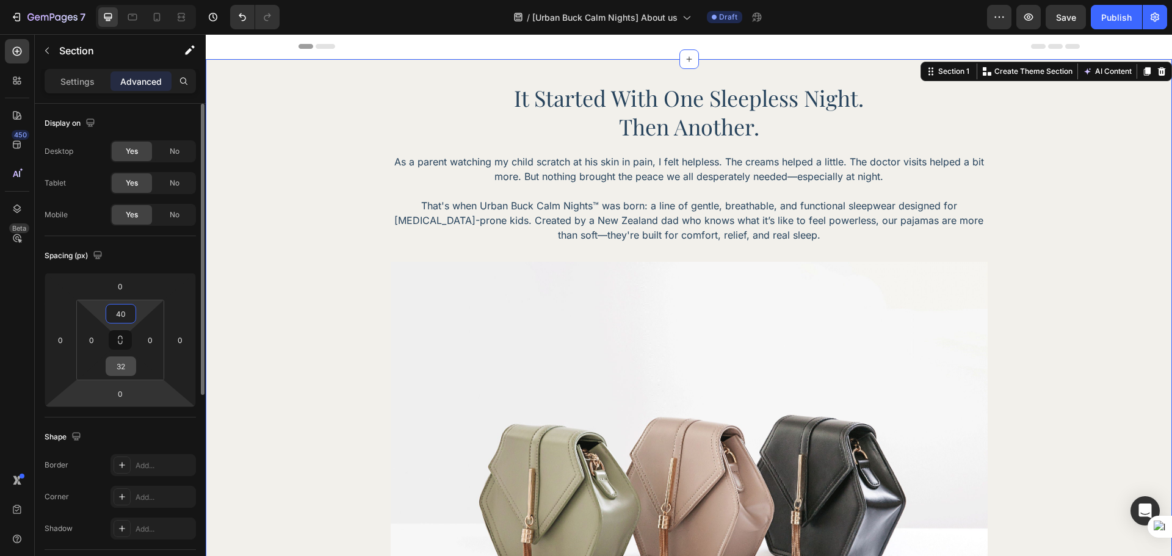
type input "40"
click at [120, 375] on div "32" at bounding box center [121, 367] width 31 height 20
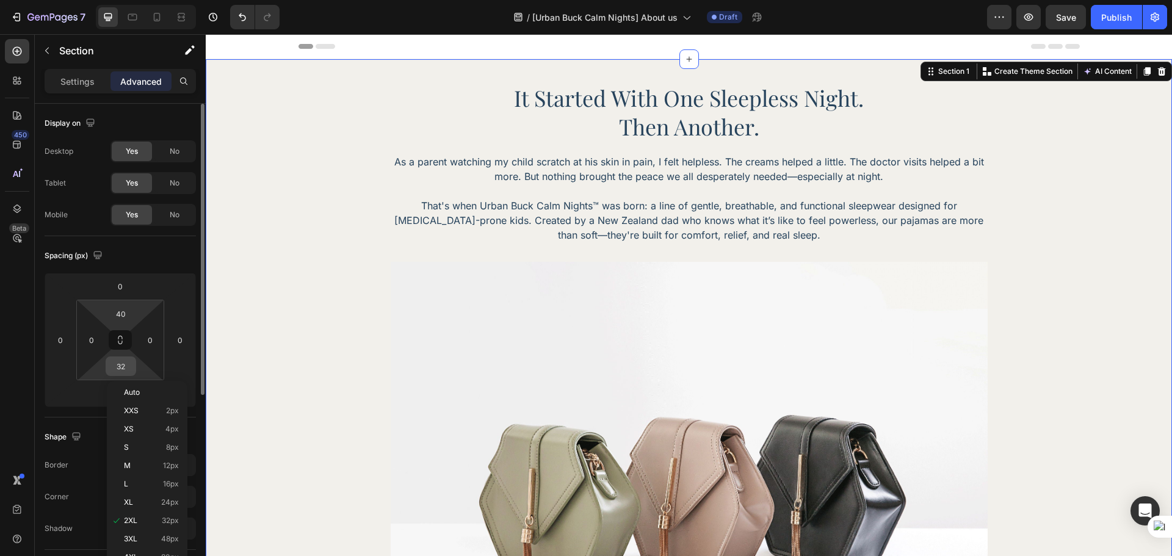
click at [120, 371] on input "32" at bounding box center [121, 366] width 24 height 18
type input "30"
click at [93, 341] on input "0" at bounding box center [91, 340] width 18 height 18
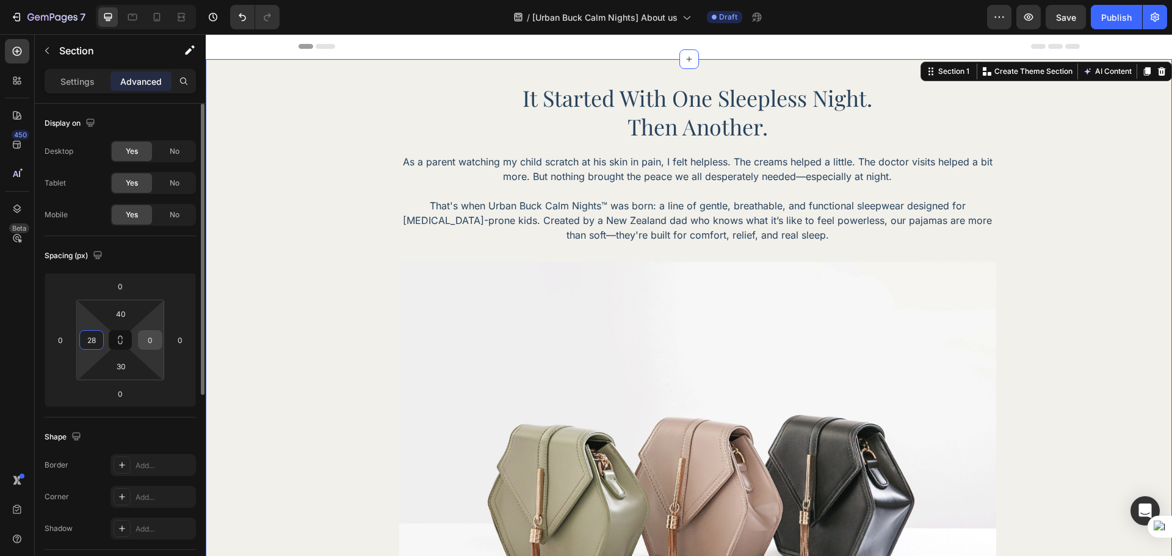
type input "28"
click at [158, 341] on input "0" at bounding box center [150, 340] width 18 height 18
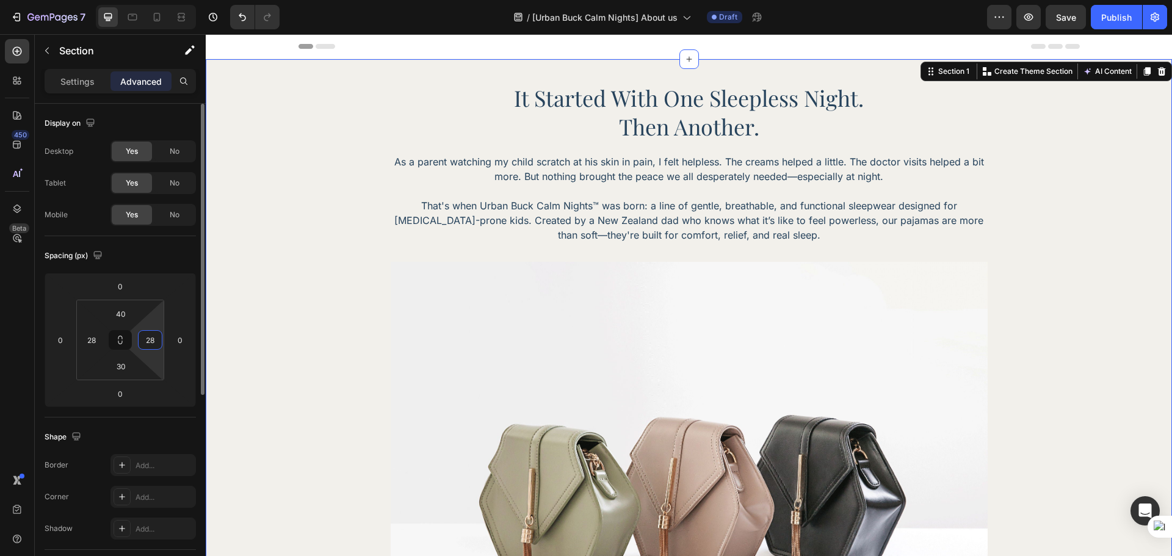
type input "28"
click at [156, 258] on div "Spacing (px)" at bounding box center [120, 256] width 151 height 20
click at [614, 327] on img at bounding box center [689, 486] width 597 height 448
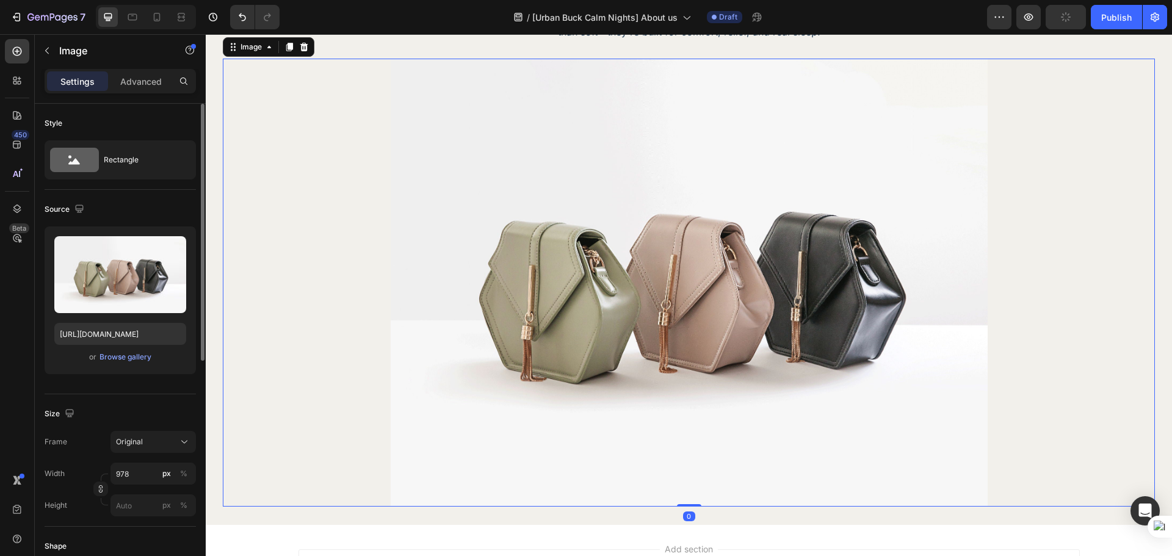
scroll to position [306, 0]
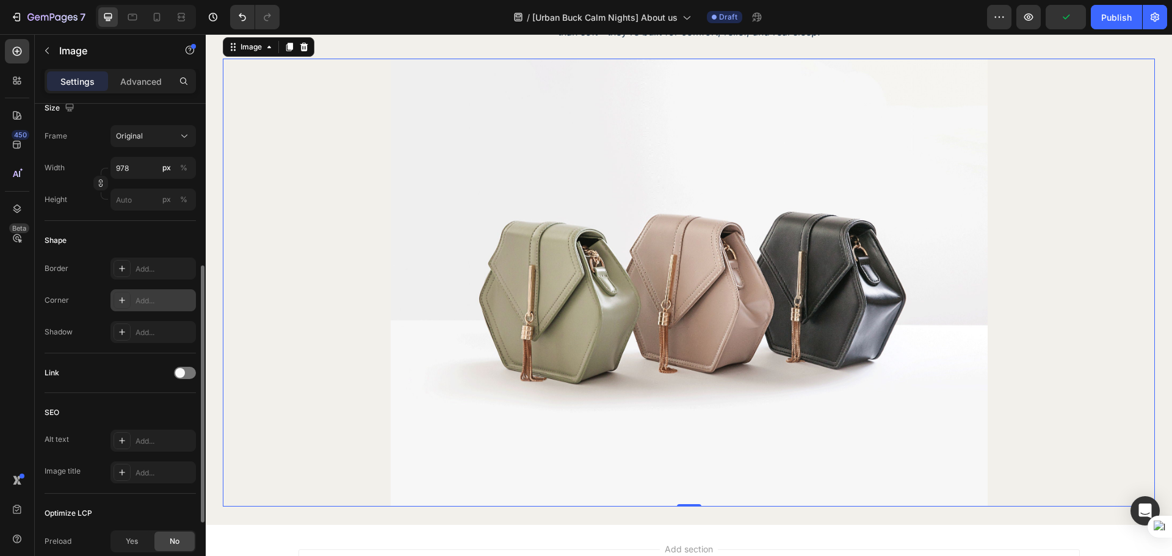
click at [153, 300] on div "Add..." at bounding box center [164, 301] width 57 height 11
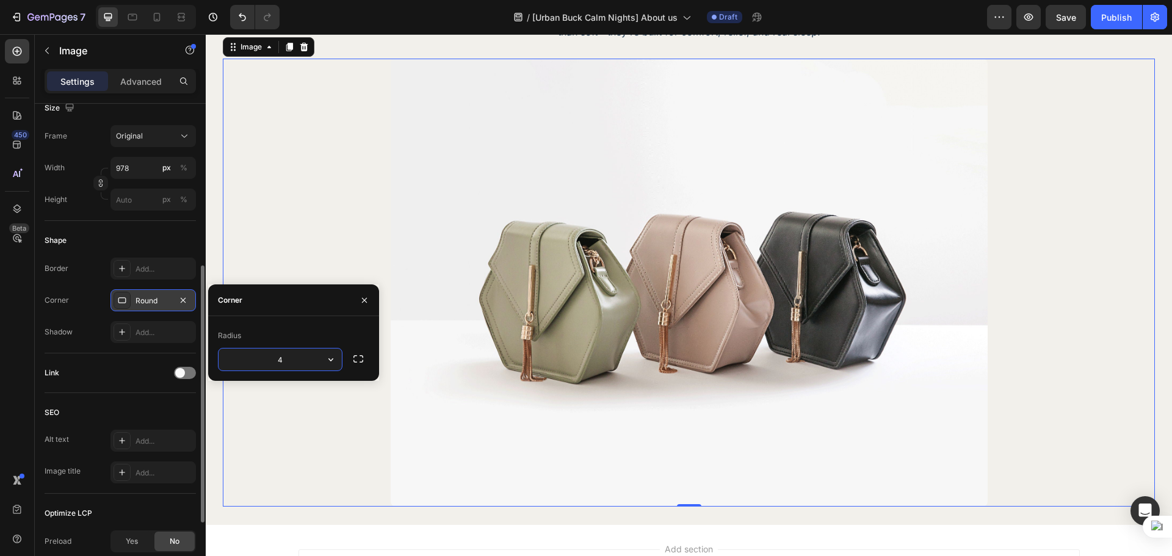
type input "40"
click at [139, 275] on div "Add..." at bounding box center [153, 269] width 85 height 22
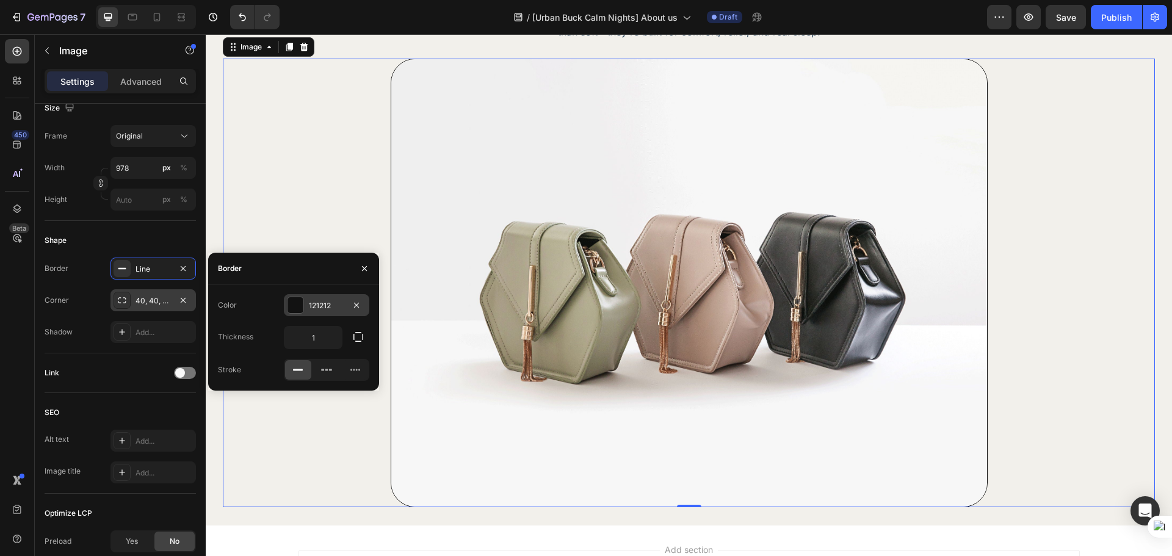
click at [315, 309] on div "121212" at bounding box center [326, 305] width 35 height 11
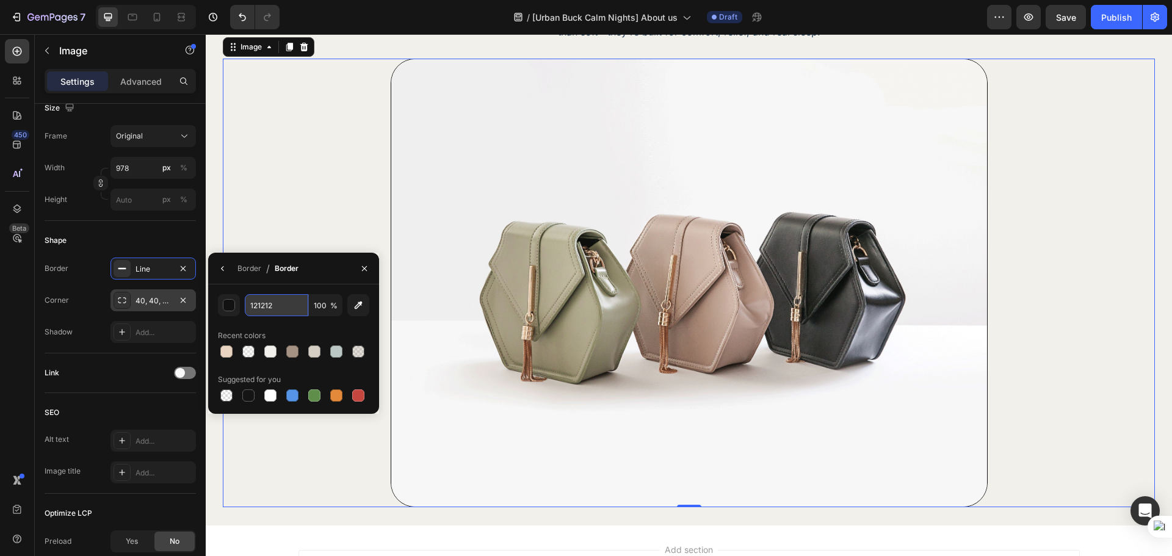
click at [300, 311] on input "121212" at bounding box center [276, 305] width 63 height 22
paste input "rgba(171, 185, 165, 1)"
type input "ABB9A5"
click at [248, 270] on div "Border" at bounding box center [250, 268] width 24 height 11
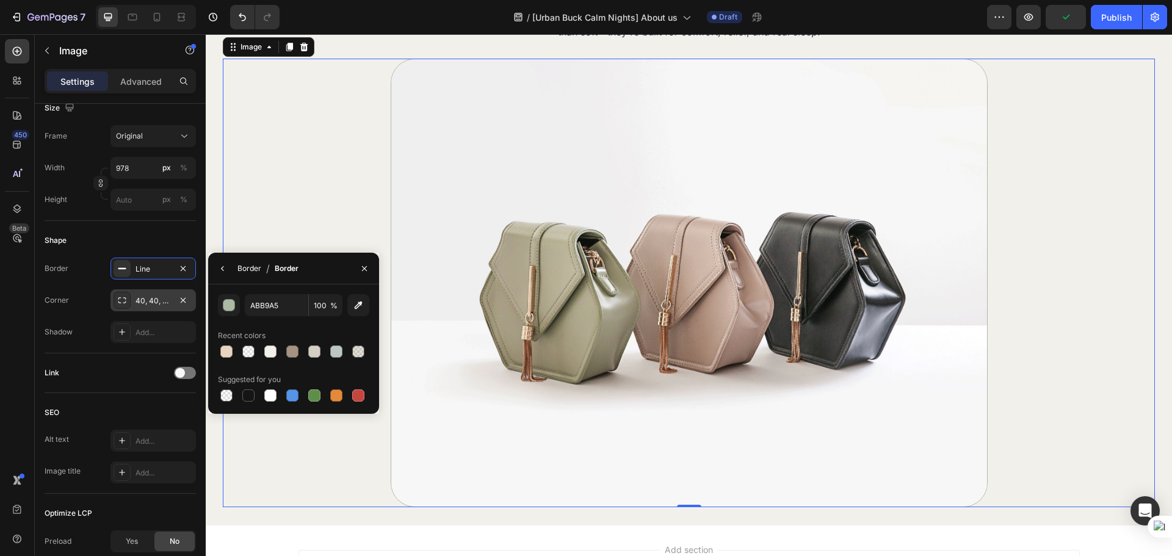
scroll to position [0, 0]
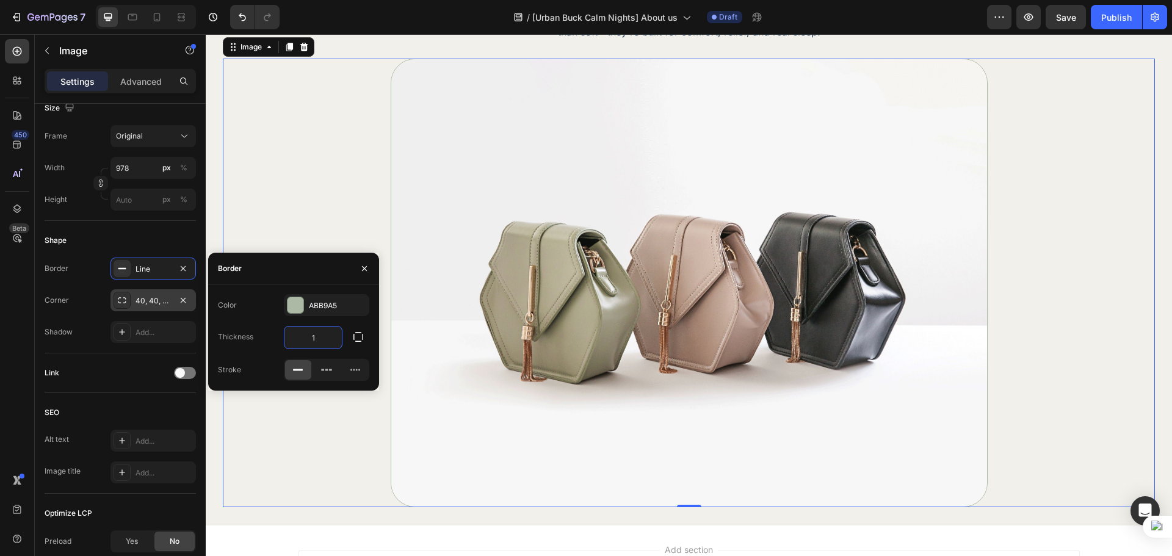
click at [316, 341] on input "1" at bounding box center [313, 338] width 57 height 22
type input "2"
click at [90, 280] on div "Border Line Corner 40, 40, 40, 40 Shadow Add..." at bounding box center [120, 300] width 151 height 85
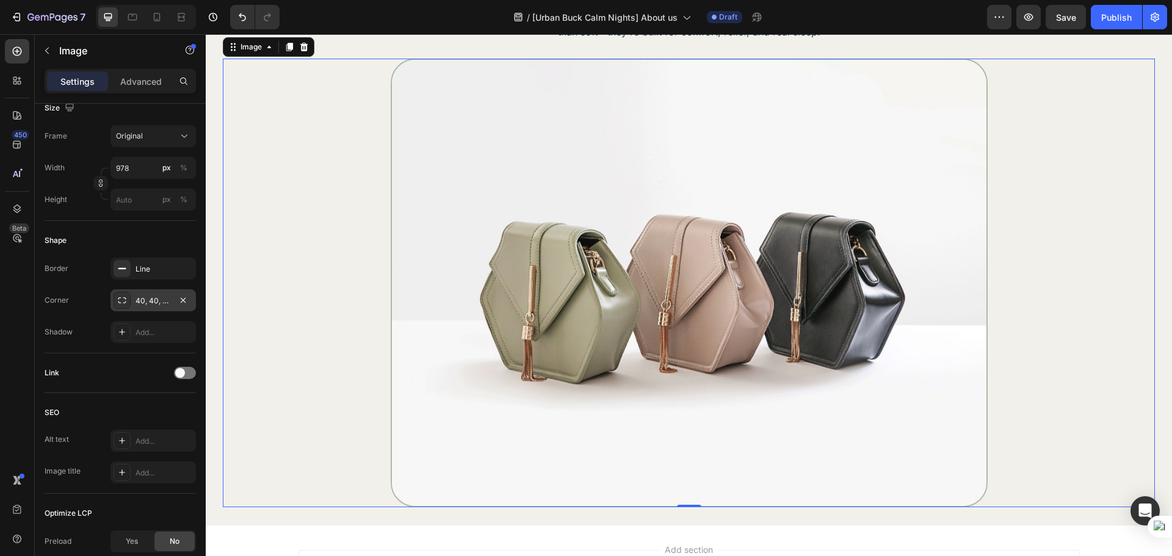
click at [284, 375] on div at bounding box center [689, 283] width 932 height 449
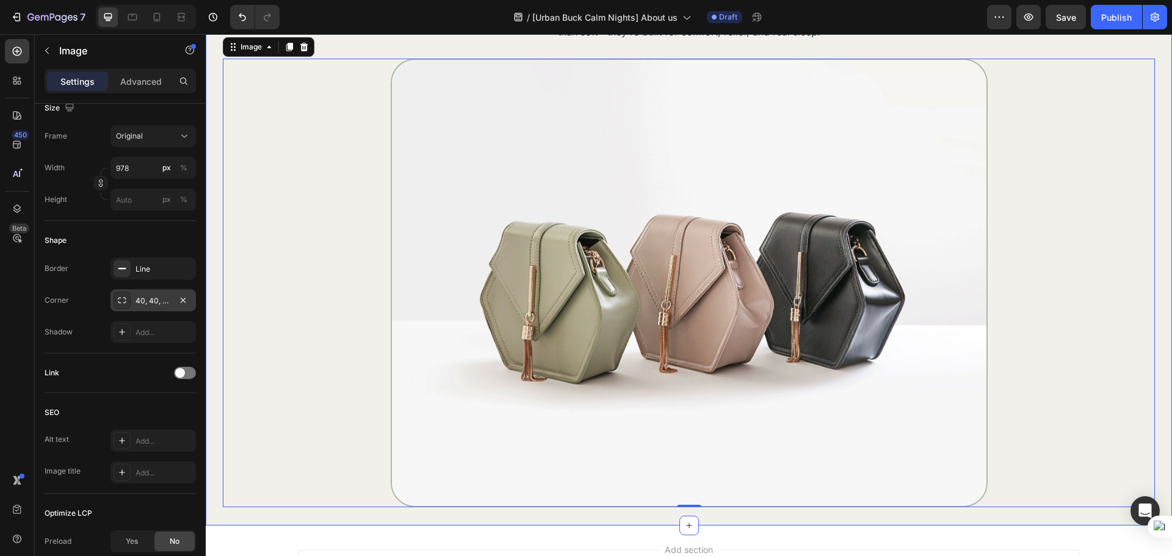
click at [297, 518] on div "it started with one sleepless night. Heading Then another. Heading As a parent …" at bounding box center [689, 191] width 967 height 670
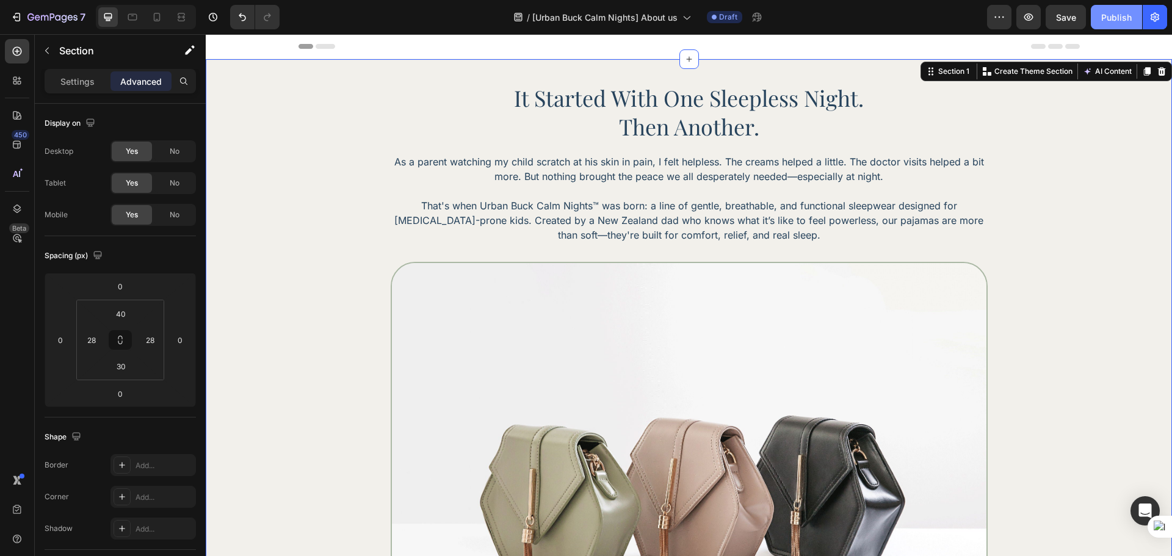
drag, startPoint x: 1111, startPoint y: 18, endPoint x: 910, endPoint y: 21, distance: 201.5
click at [1111, 18] on div "Publish" at bounding box center [1116, 17] width 31 height 13
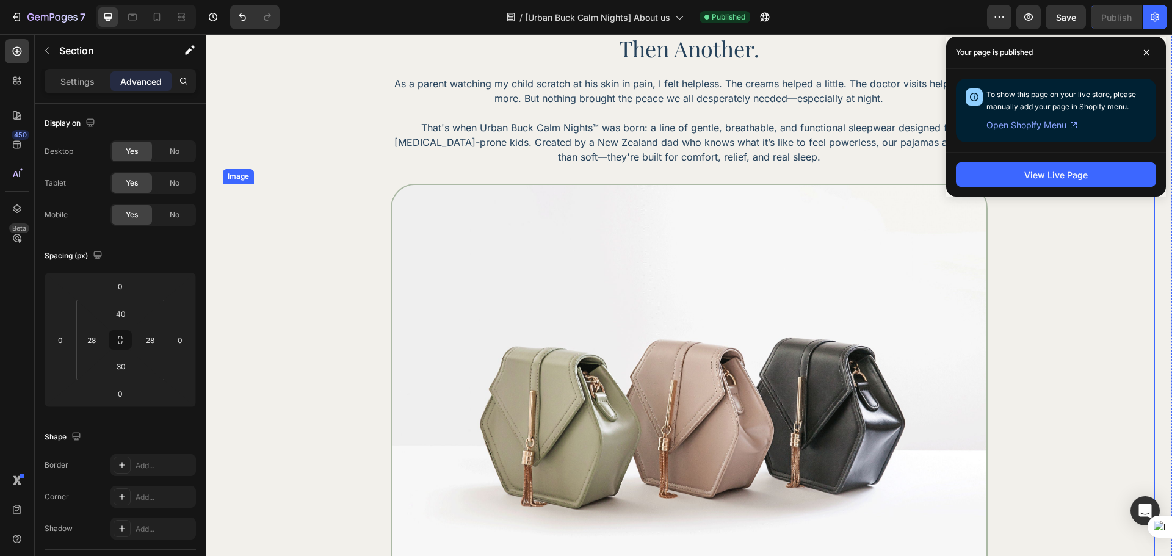
scroll to position [102, 0]
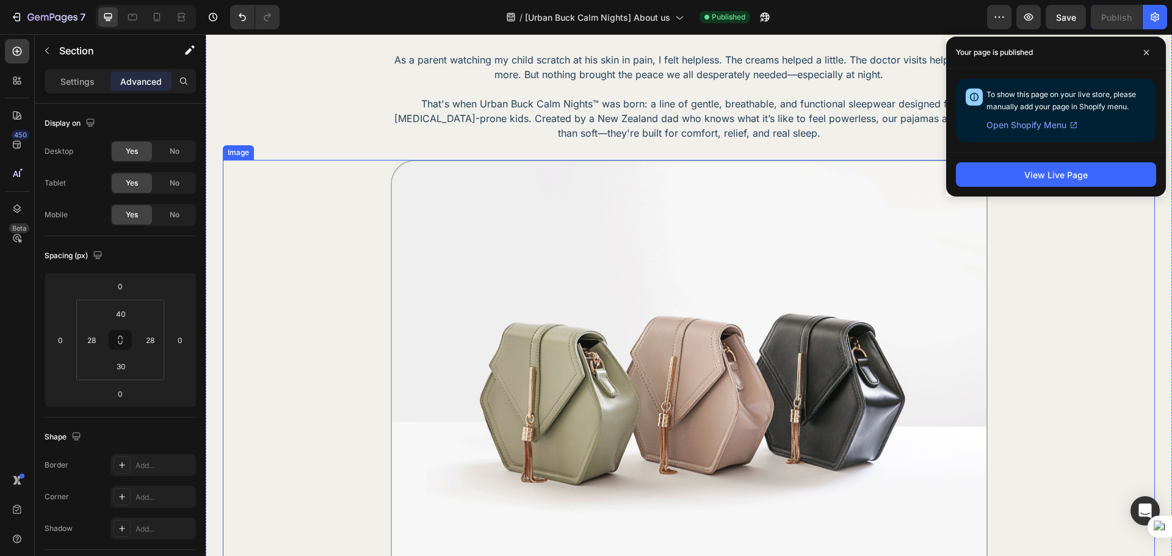
click at [649, 330] on img at bounding box center [689, 384] width 597 height 449
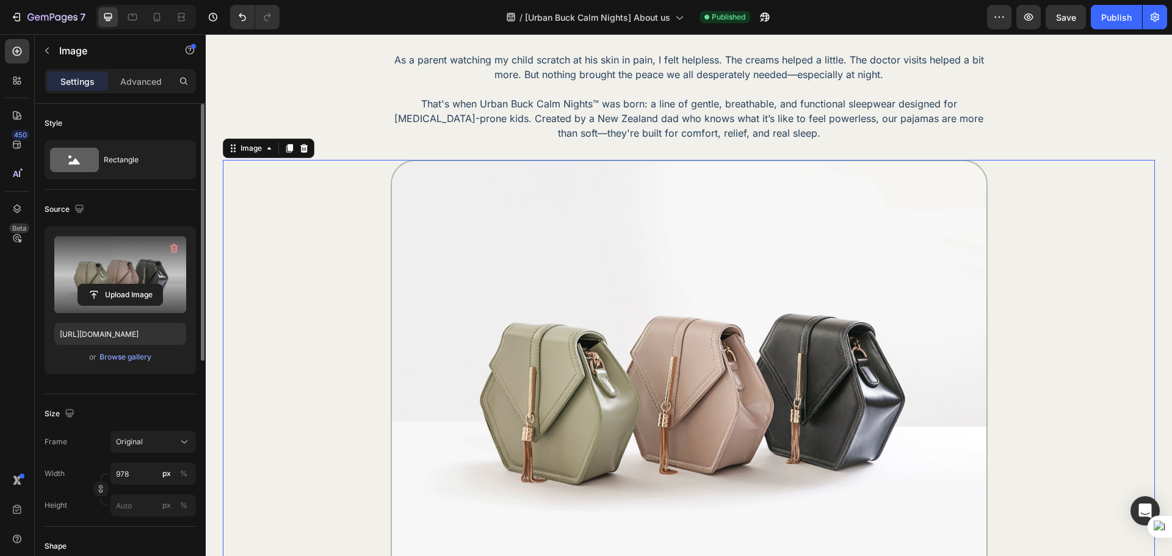
click at [133, 277] on label at bounding box center [120, 274] width 132 height 77
click at [133, 285] on input "file" at bounding box center [120, 295] width 84 height 21
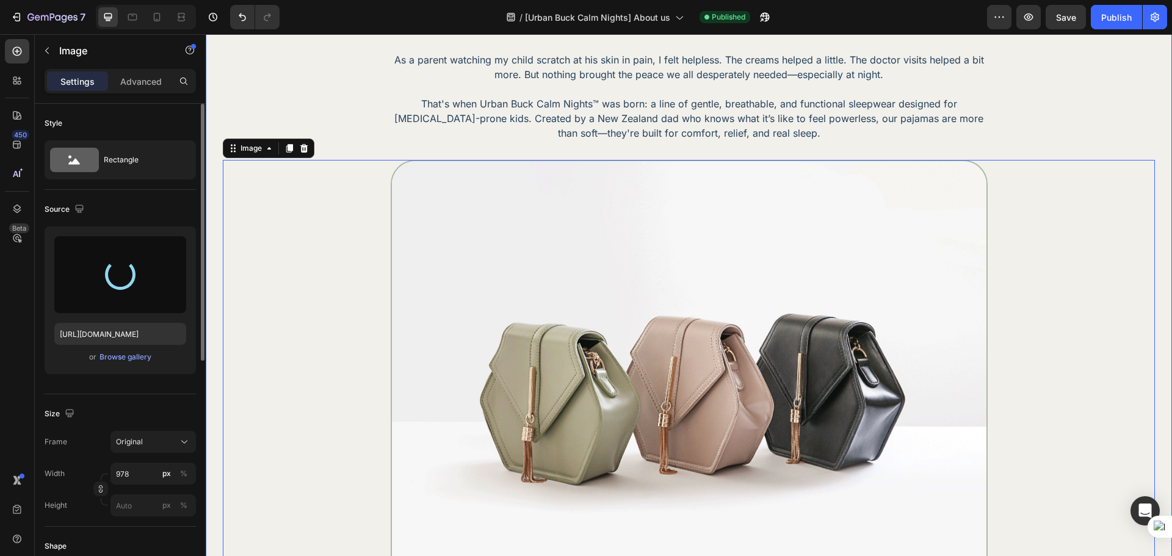
scroll to position [203, 0]
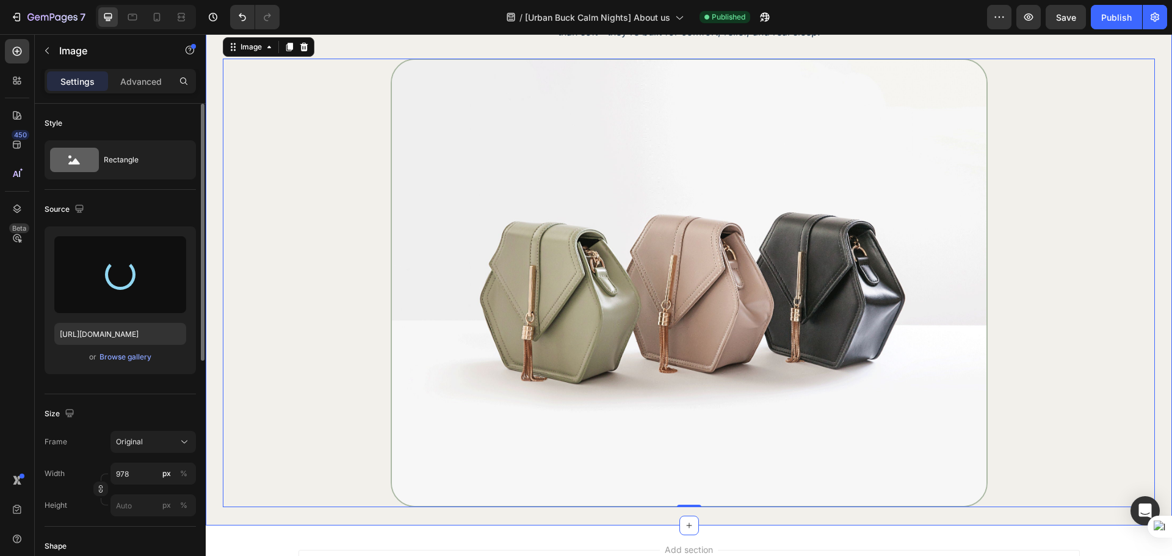
type input "[URL][DOMAIN_NAME]"
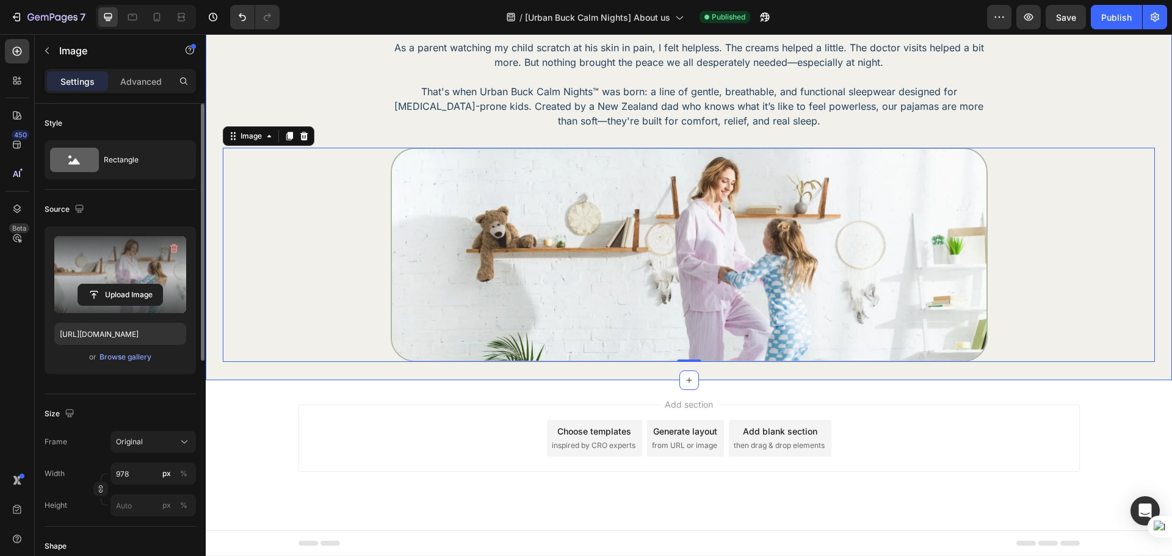
scroll to position [89, 0]
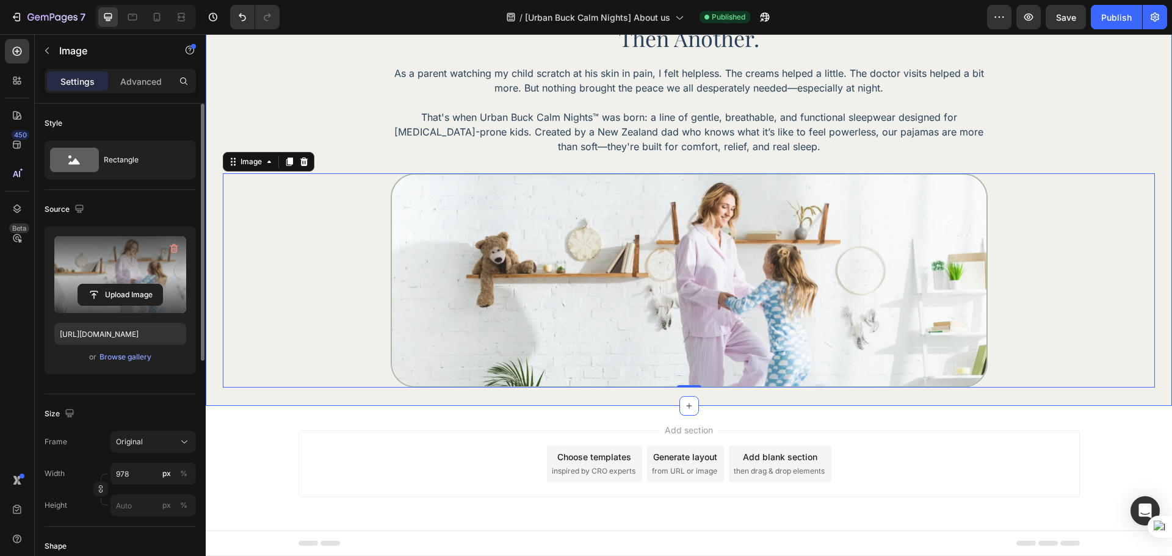
click at [352, 401] on div "it started with one sleepless night. Heading Then another. Heading As a parent …" at bounding box center [689, 188] width 967 height 435
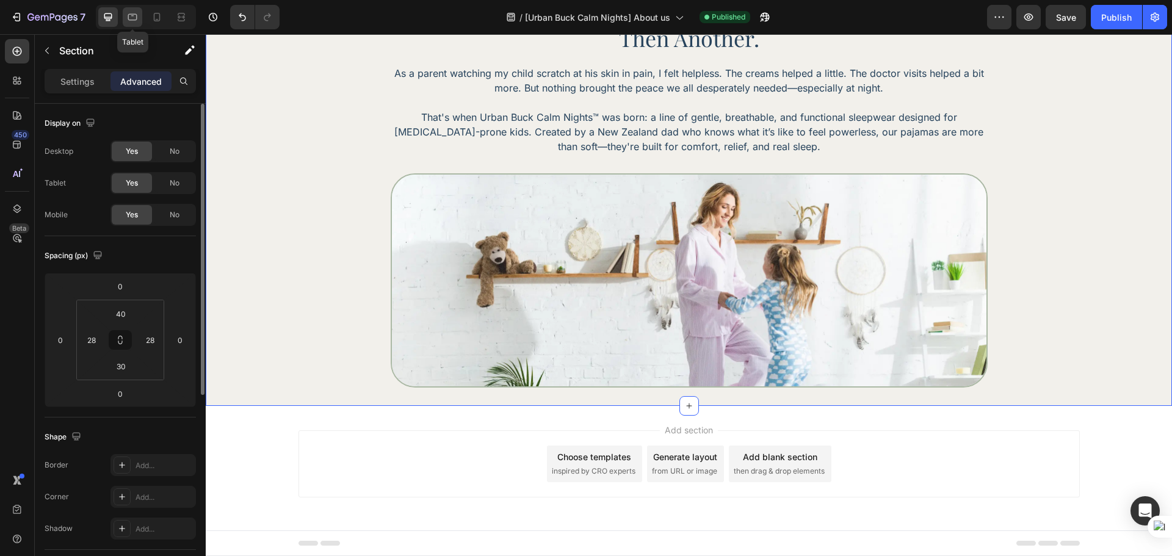
click at [129, 22] on icon at bounding box center [132, 17] width 12 height 12
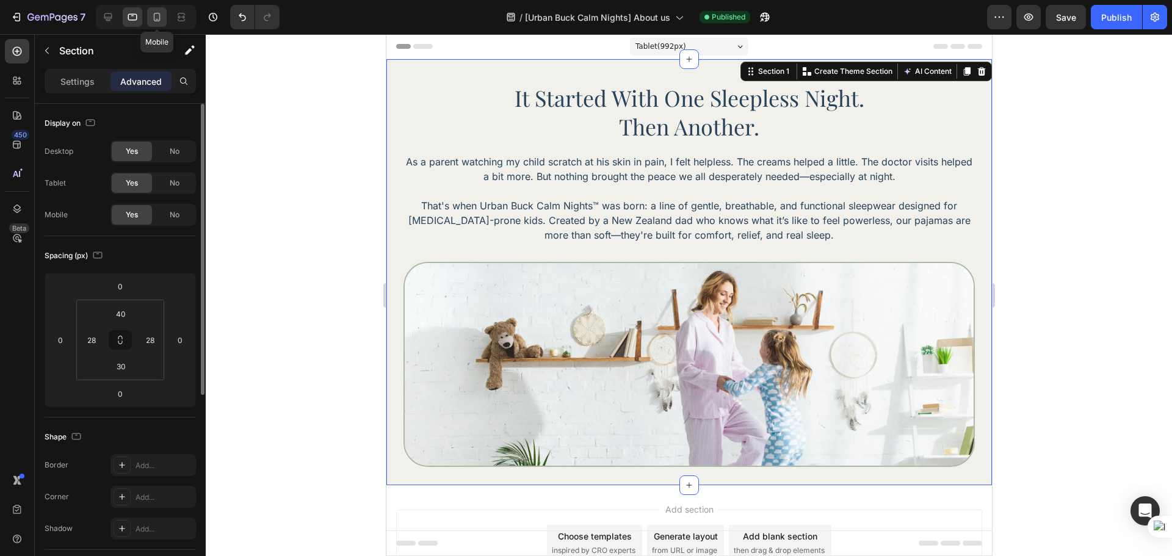
click at [159, 13] on icon at bounding box center [157, 17] width 12 height 12
type input "24"
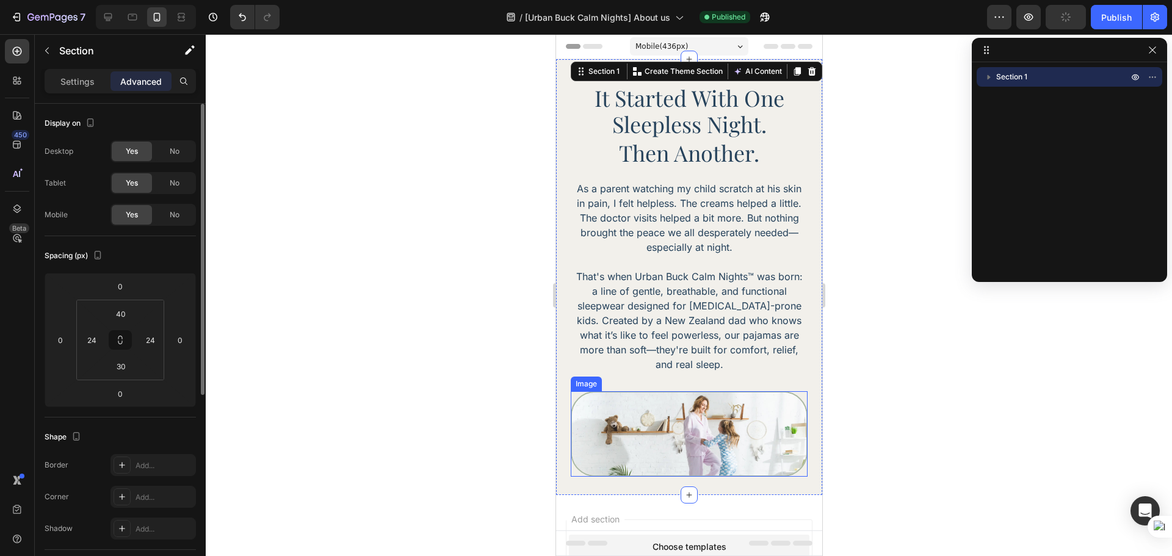
click at [759, 396] on img at bounding box center [688, 434] width 237 height 86
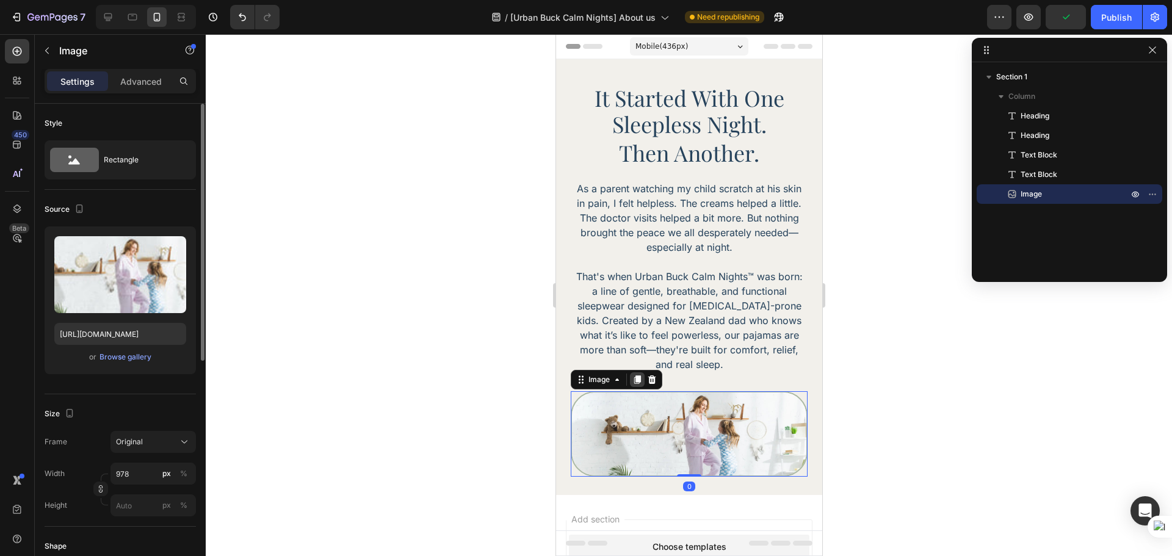
click at [634, 377] on icon at bounding box center [637, 379] width 7 height 9
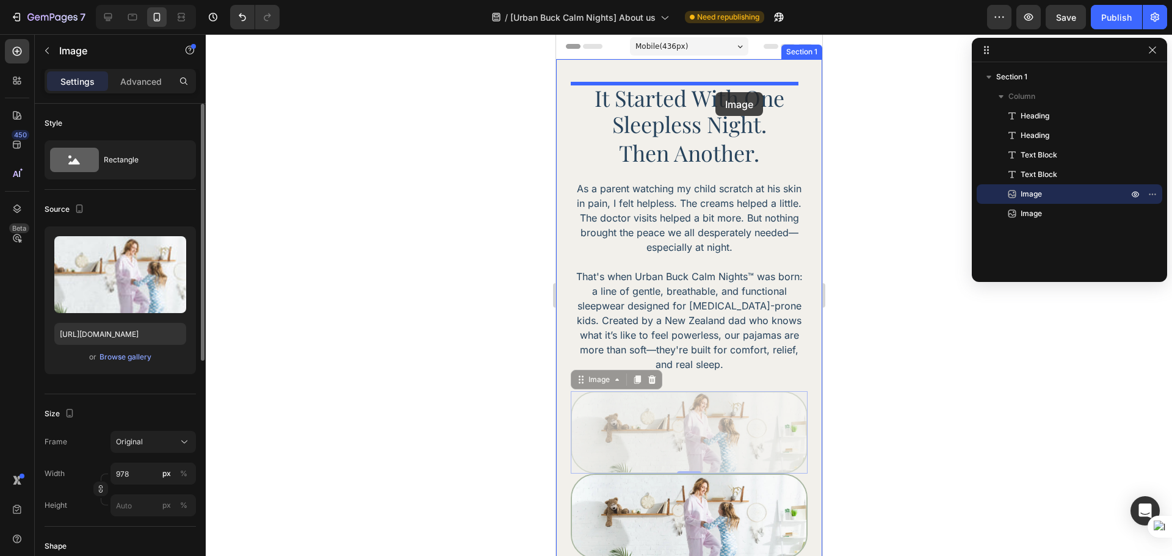
drag, startPoint x: 716, startPoint y: 413, endPoint x: 715, endPoint y: 92, distance: 320.5
click at [715, 92] on div "Mobile ( 436 px) iPhone 13 Mini iPhone 13 Pro iPhone 11 Pro Max iPhone 15 Pro M…" at bounding box center [689, 435] width 266 height 802
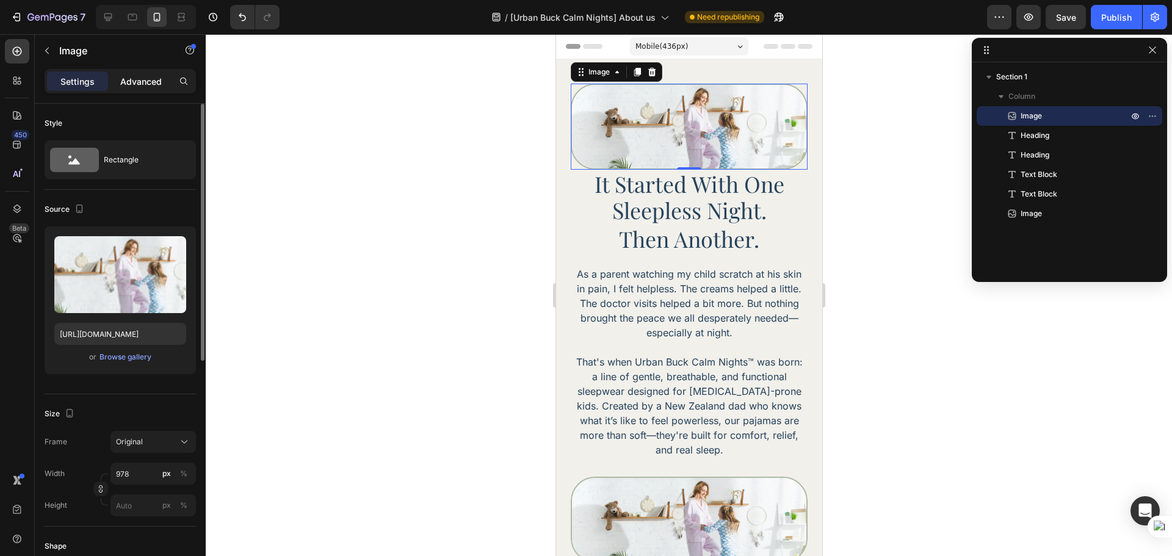
click at [139, 81] on p "Advanced" at bounding box center [141, 81] width 42 height 13
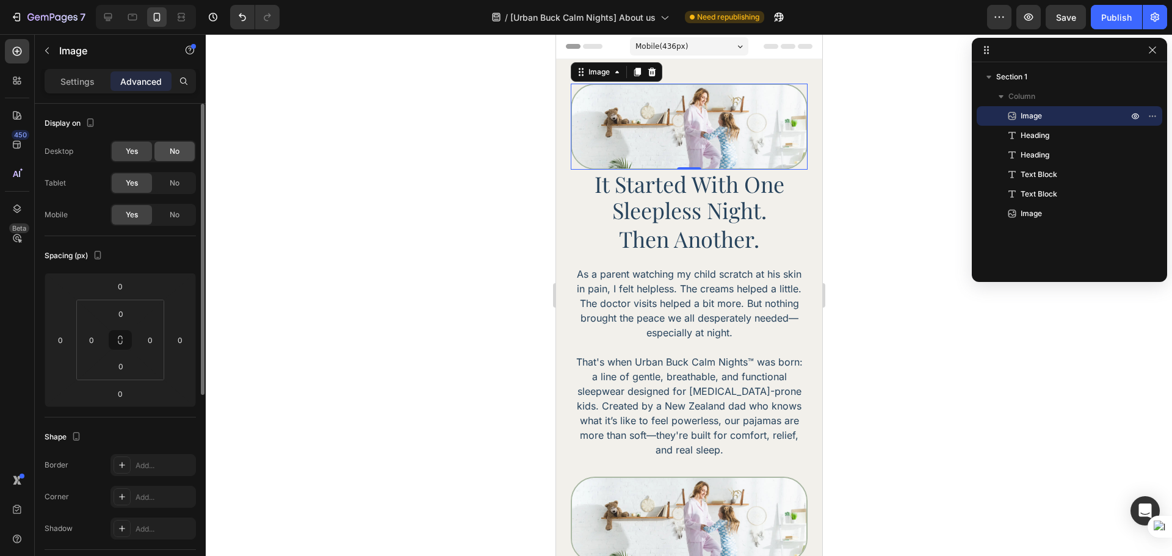
click at [178, 150] on span "No" at bounding box center [175, 151] width 10 height 11
click at [170, 176] on div "No" at bounding box center [174, 183] width 40 height 20
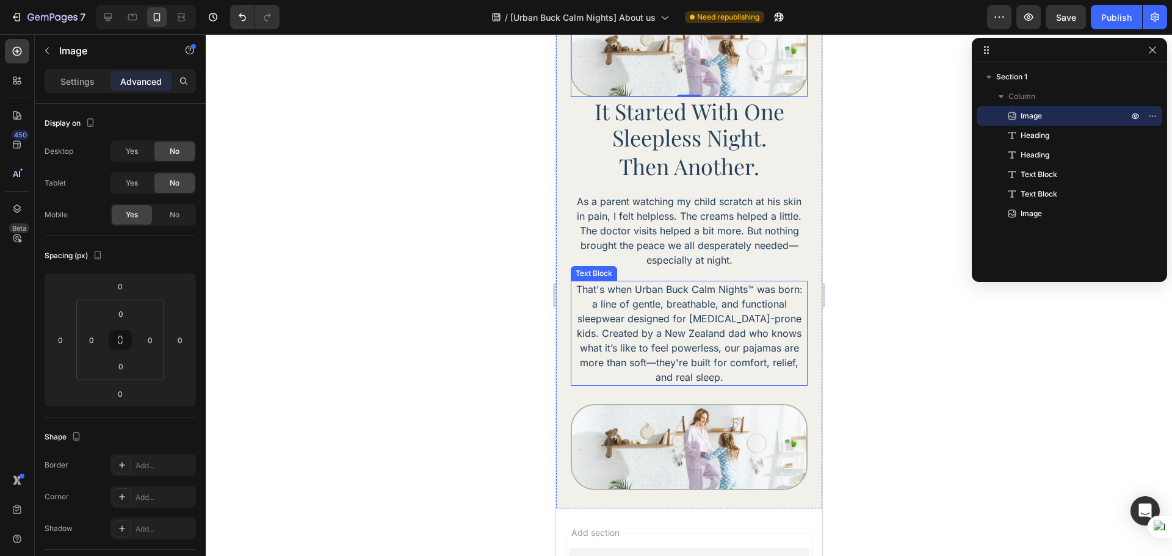
scroll to position [102, 0]
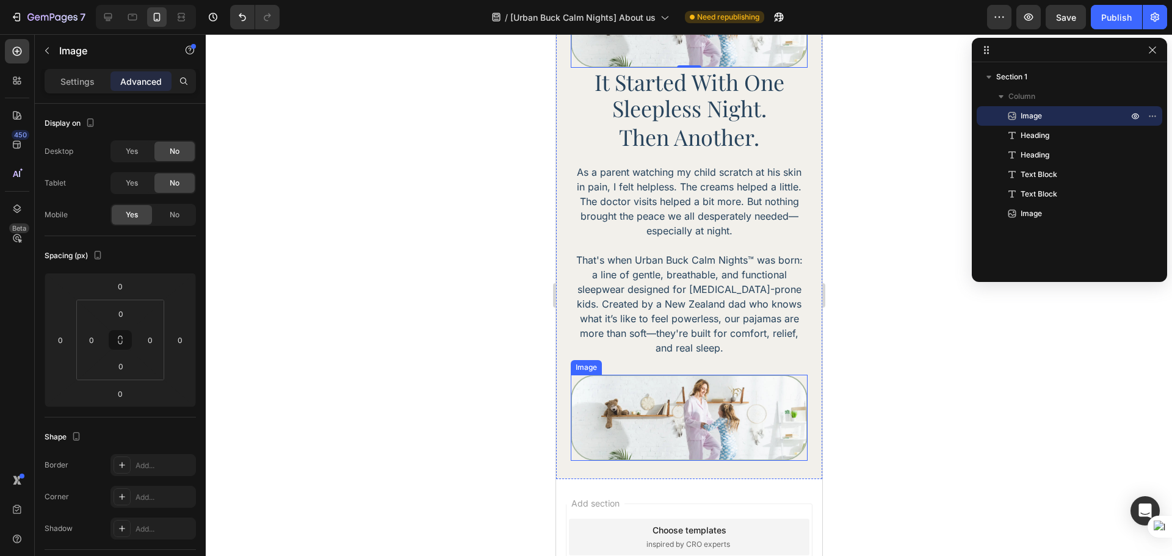
click at [641, 434] on img at bounding box center [688, 418] width 237 height 86
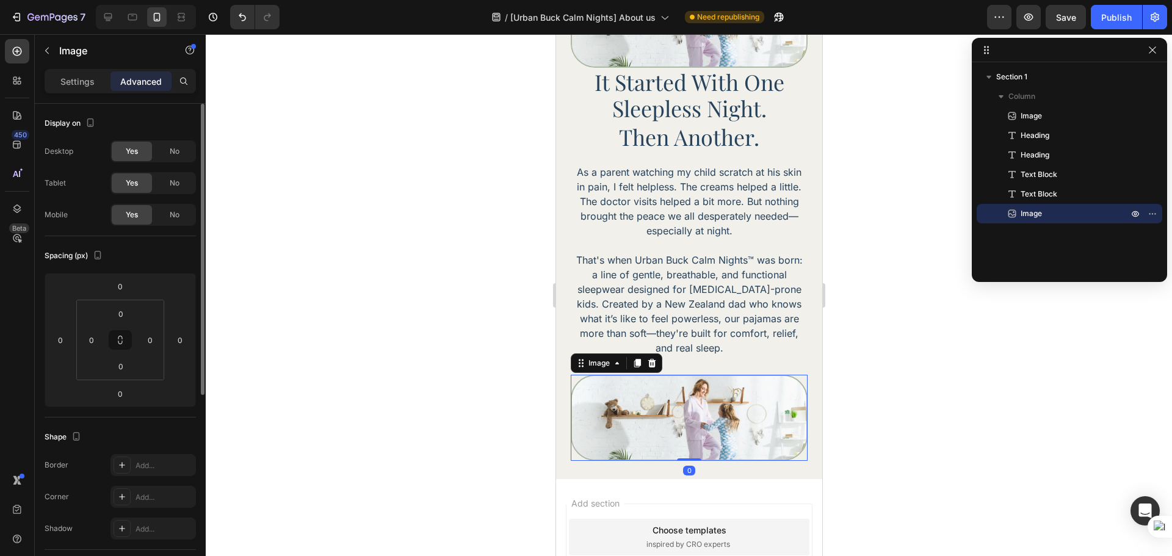
click at [178, 418] on div "Display on Desktop Yes No Tablet Yes No Mobile Yes No" at bounding box center [120, 484] width 151 height 132
click at [176, 223] on div "No" at bounding box center [174, 215] width 40 height 20
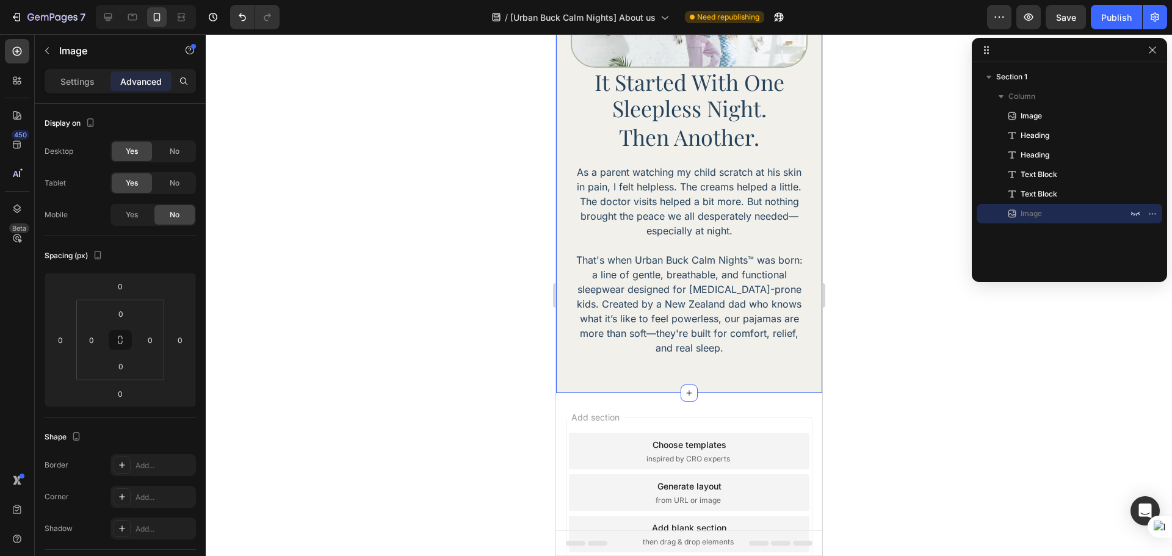
scroll to position [0, 0]
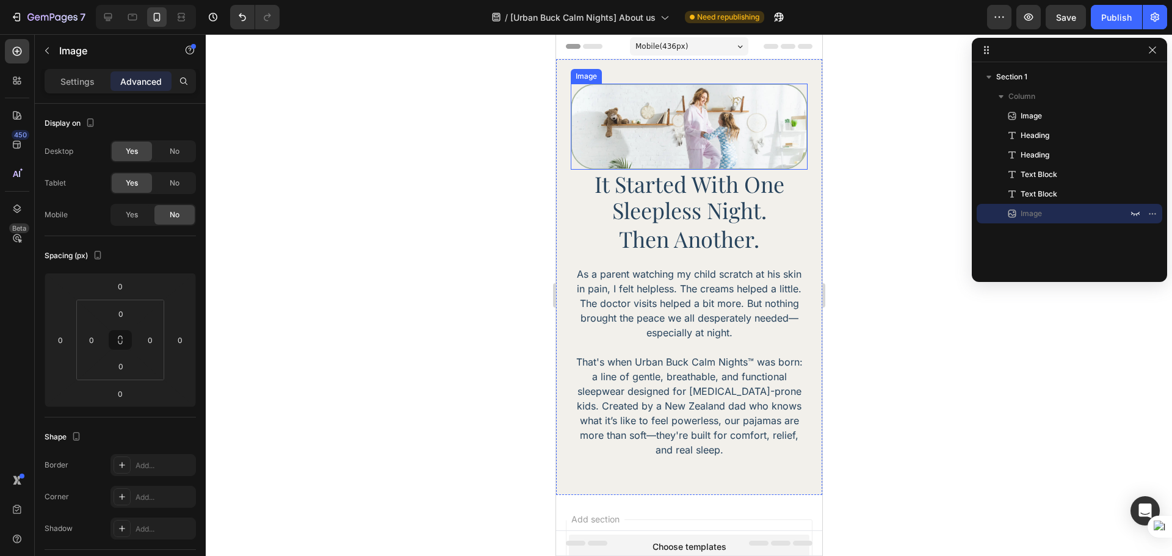
click at [645, 130] on img at bounding box center [688, 127] width 237 height 86
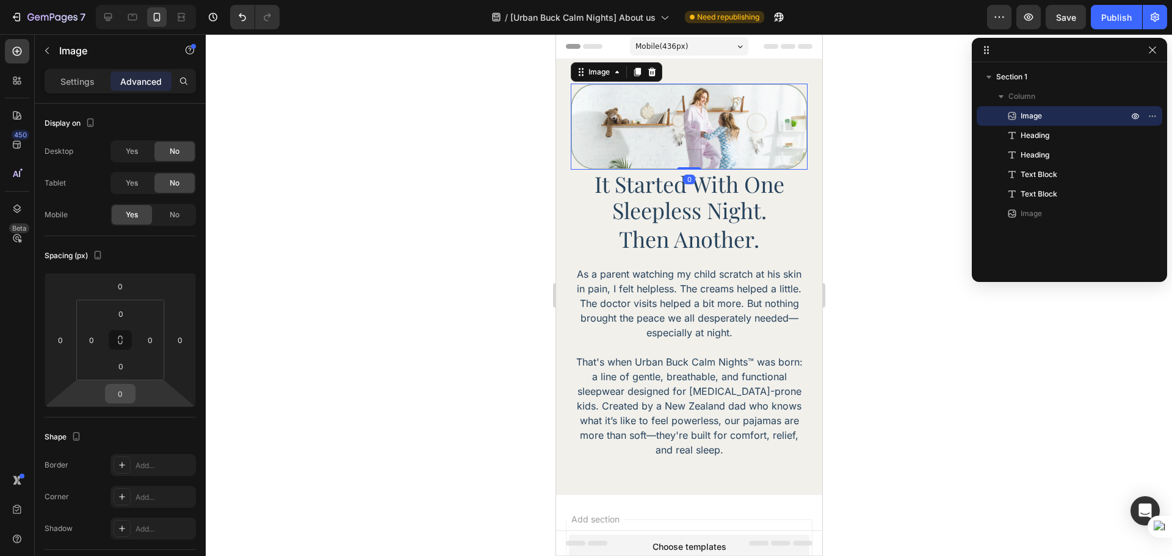
click at [122, 393] on input "0" at bounding box center [120, 394] width 24 height 18
type input "30"
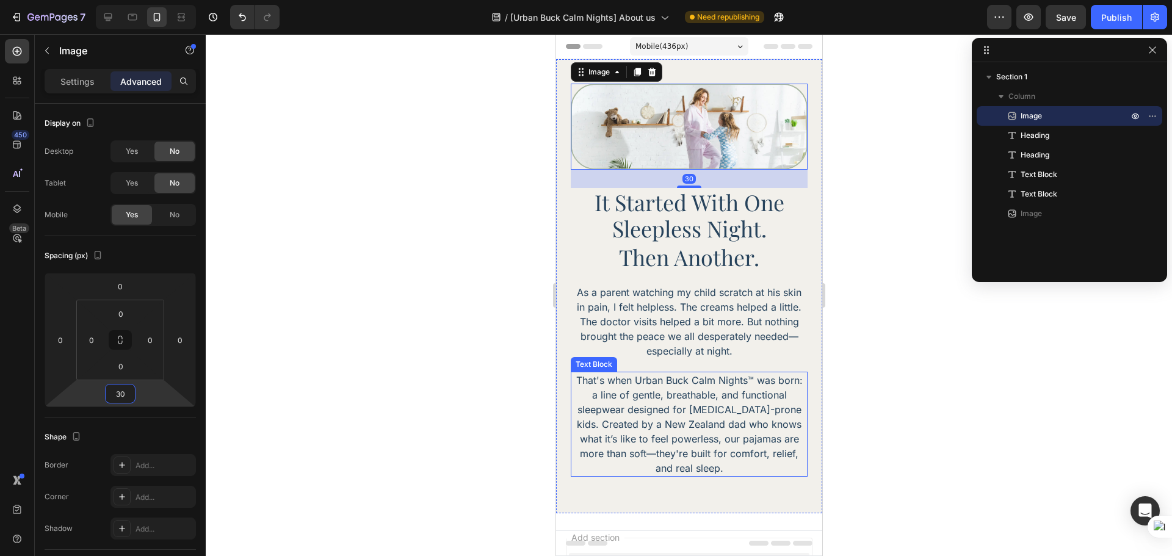
click at [687, 436] on p "That's when Urban Buck Calm Nights™ was born: a line of gentle, breathable, and…" at bounding box center [688, 424] width 234 height 103
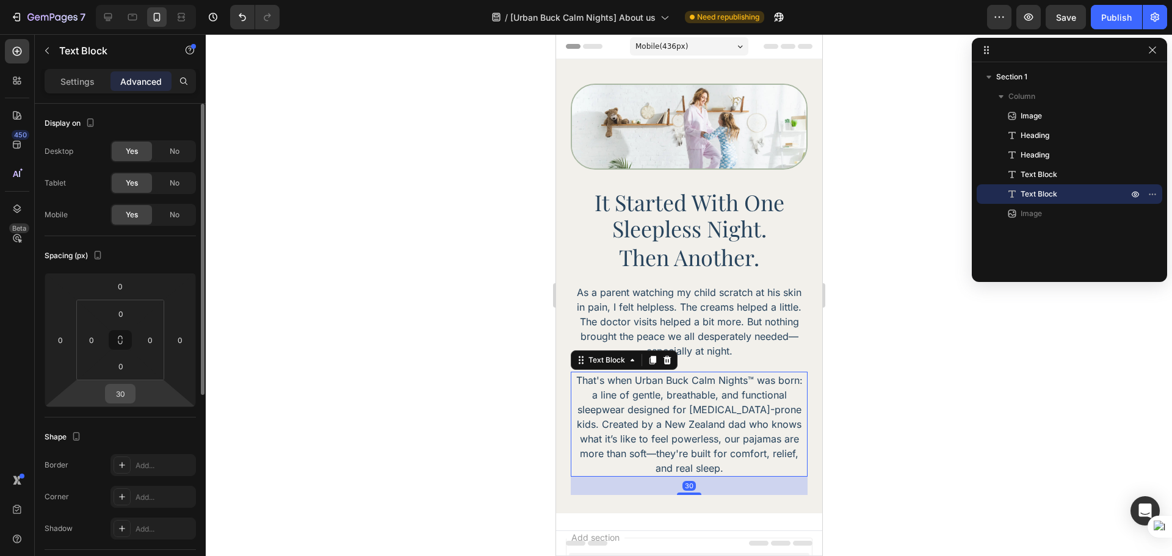
click at [130, 385] on div "30" at bounding box center [120, 394] width 31 height 20
click at [129, 401] on input "30" at bounding box center [120, 394] width 24 height 18
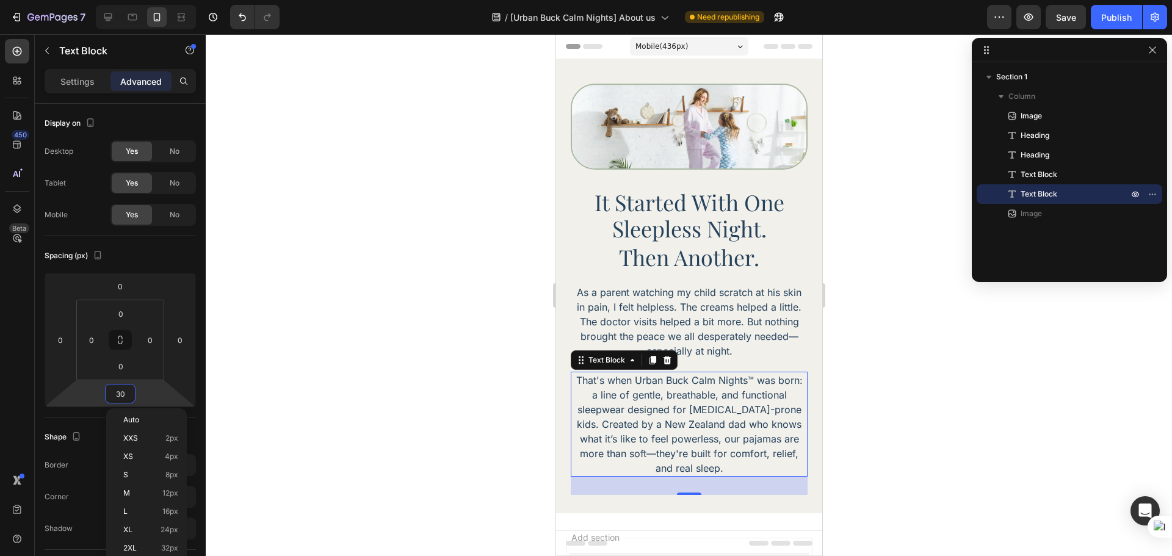
type input "0"
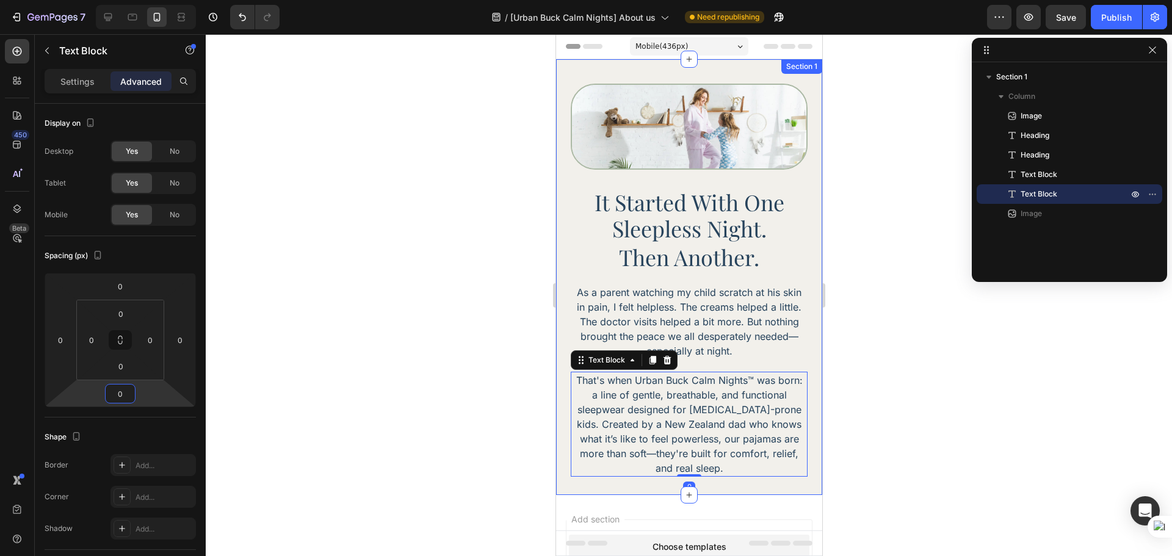
click at [752, 485] on div "Image it started with one sleepless night. Heading Then another. Heading As a p…" at bounding box center [689, 277] width 266 height 436
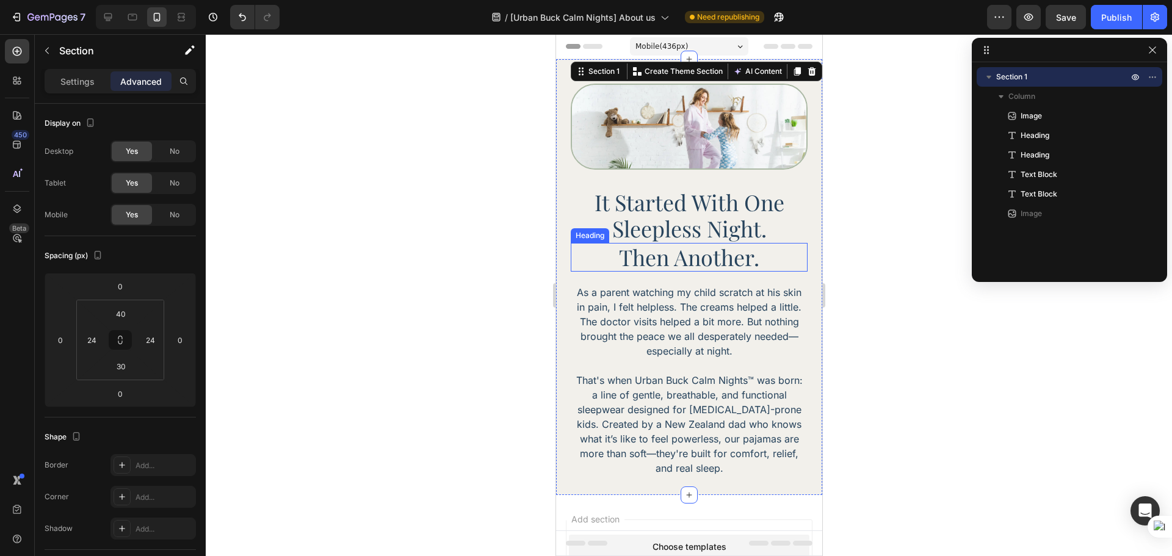
click at [725, 239] on h2 "it started with one sleepless night." at bounding box center [688, 215] width 237 height 55
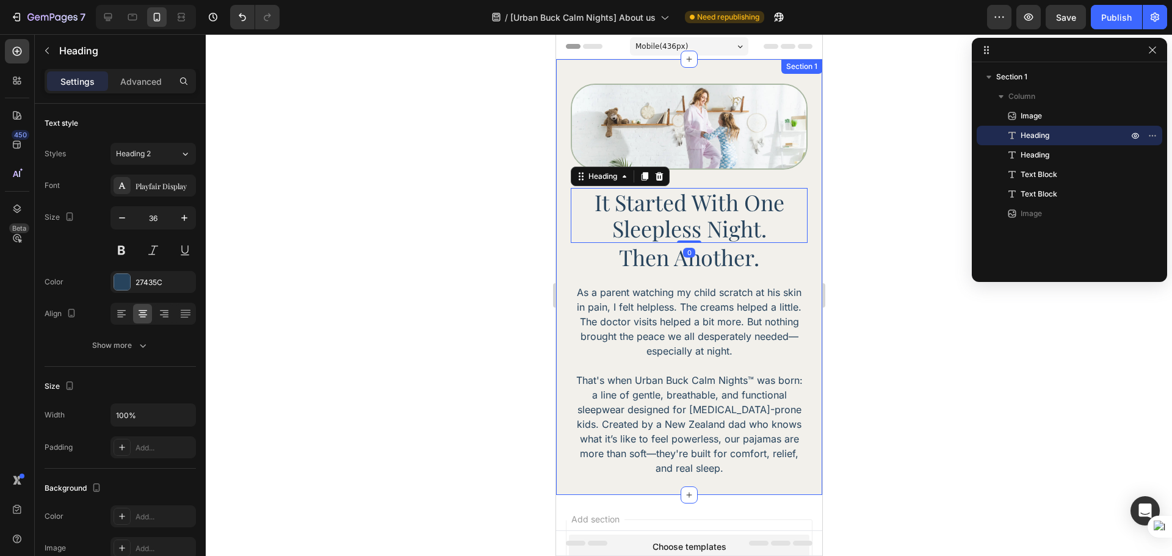
click at [919, 330] on div at bounding box center [689, 295] width 967 height 522
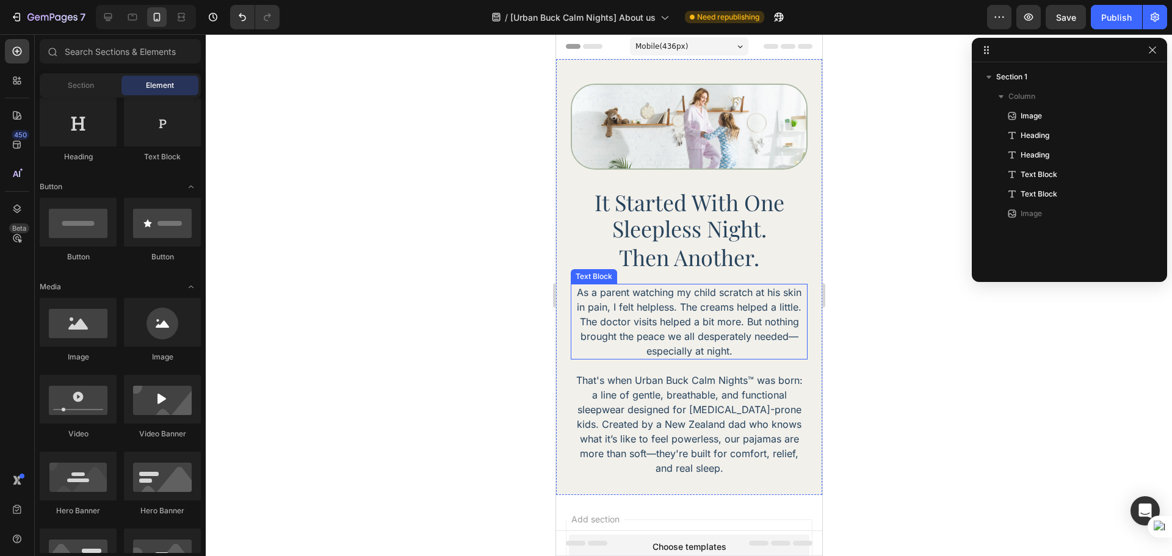
click at [790, 333] on p "As a parent watching my child scratch at his skin in pain, I felt helpless. The…" at bounding box center [688, 321] width 234 height 73
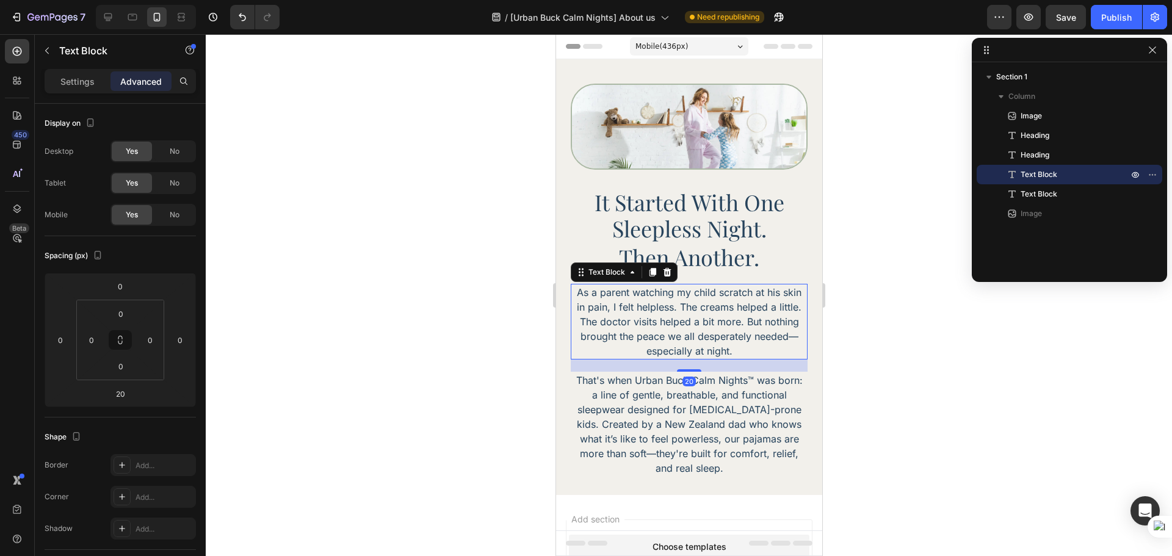
click at [937, 338] on div at bounding box center [689, 295] width 967 height 522
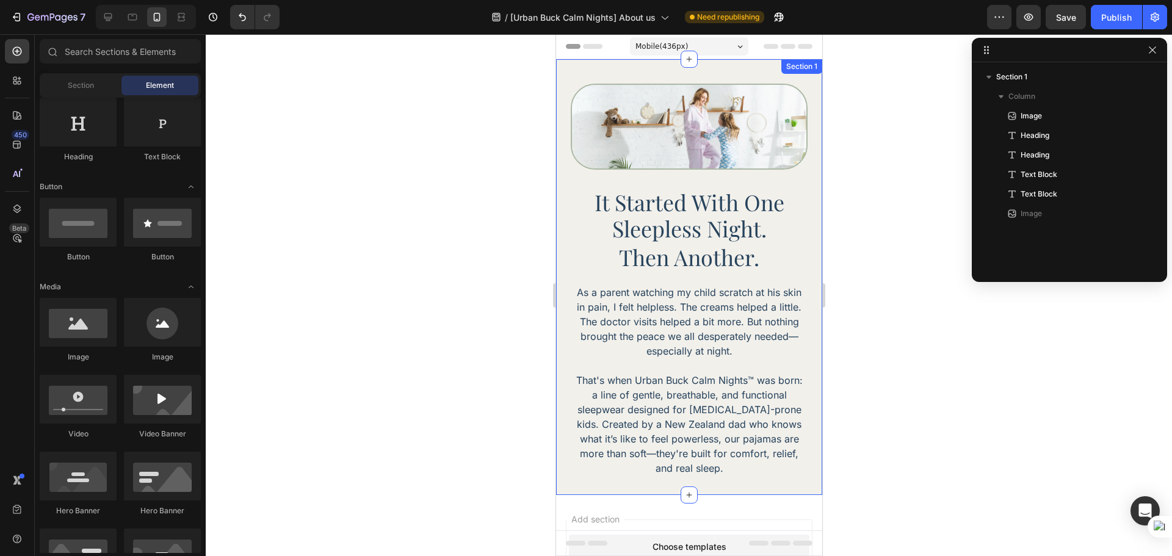
click at [611, 73] on div "Image it started with one sleepless night. Heading Then another. Heading As a p…" at bounding box center [689, 277] width 266 height 436
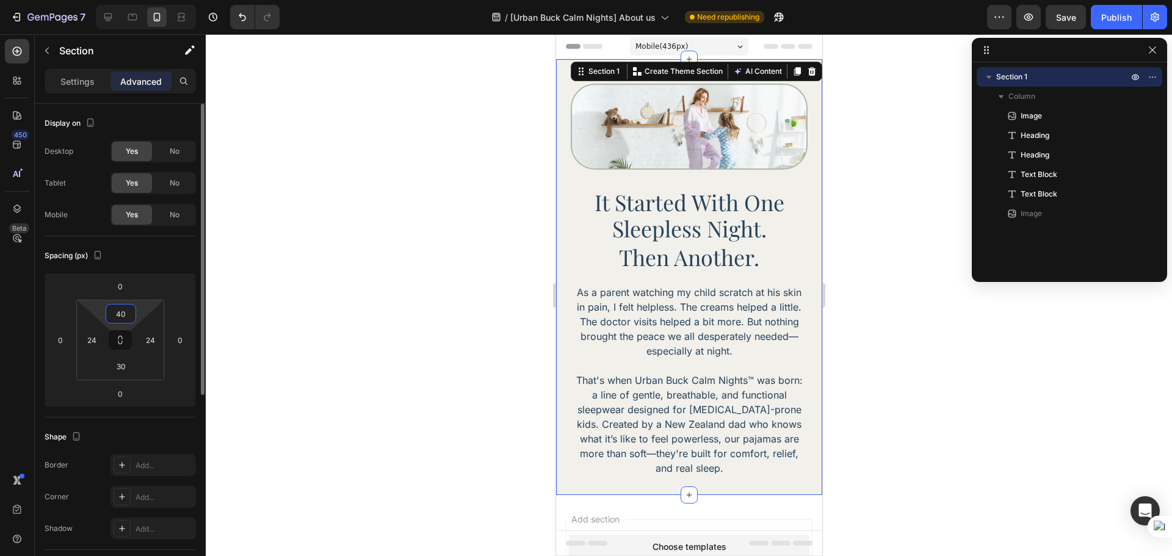
click at [126, 316] on input "40" at bounding box center [121, 314] width 24 height 18
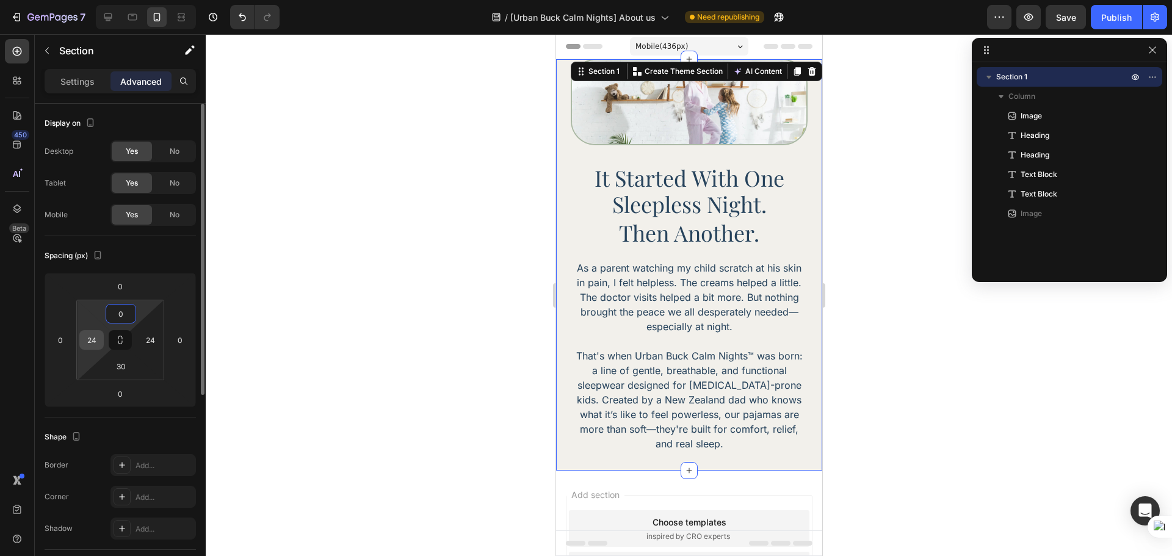
type input "0"
click at [83, 343] on input "24" at bounding box center [91, 340] width 18 height 18
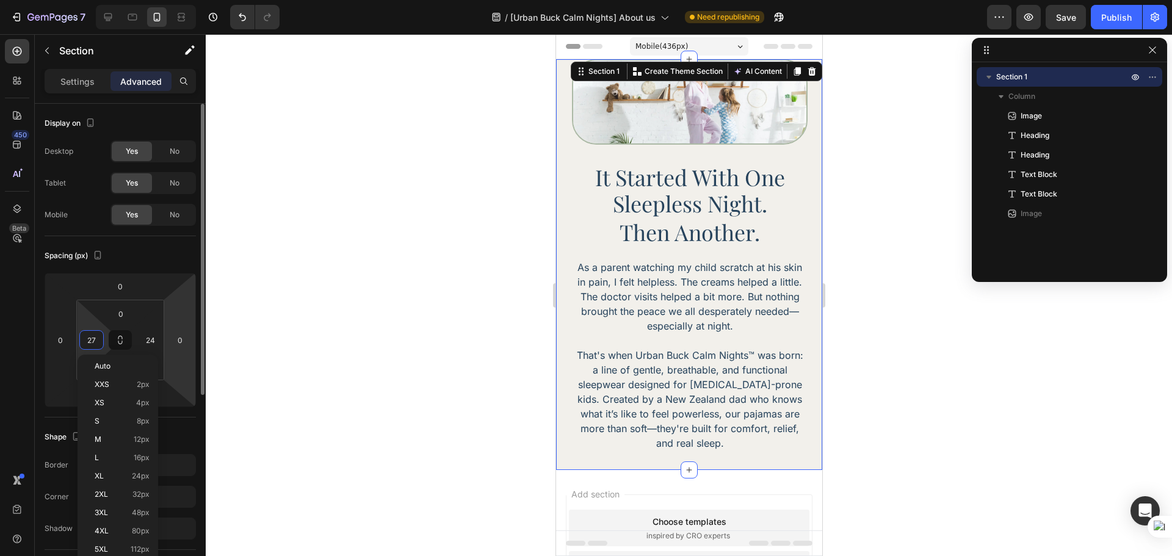
type input "28"
click at [150, 343] on input "24" at bounding box center [150, 340] width 18 height 18
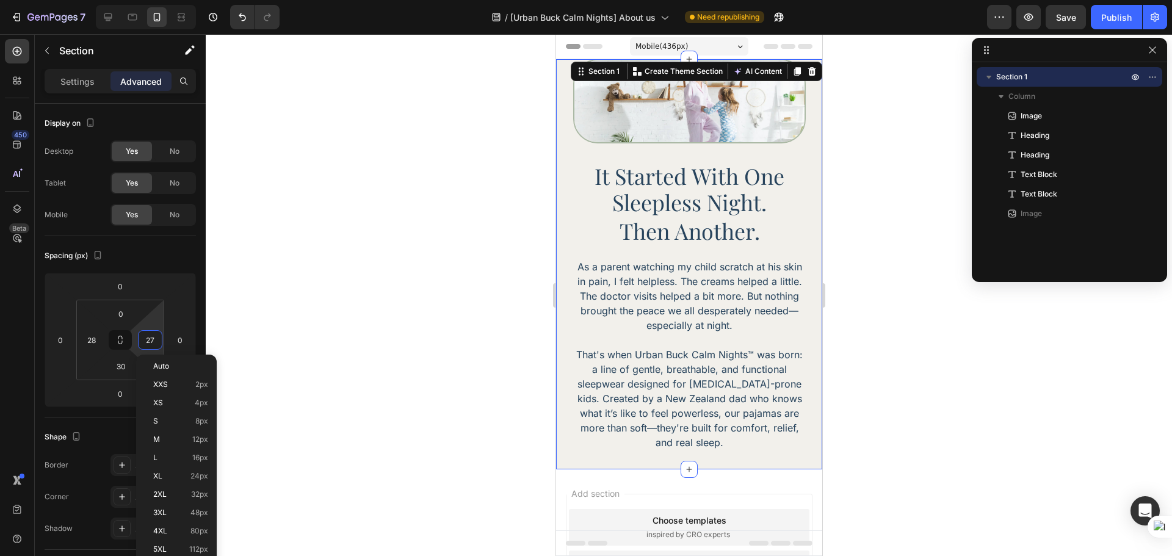
type input "28"
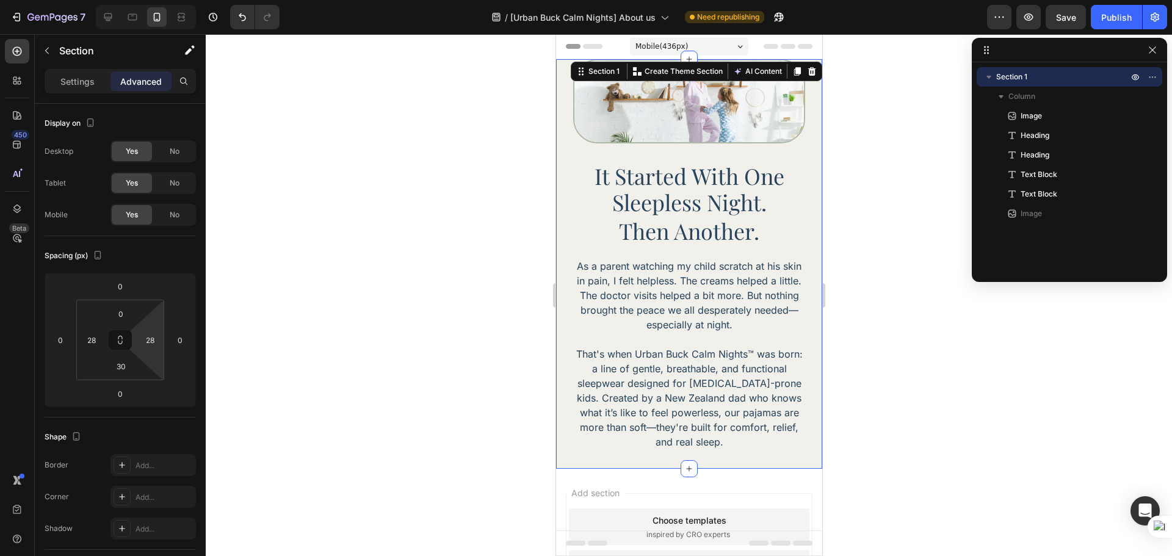
click at [909, 385] on div at bounding box center [689, 295] width 967 height 522
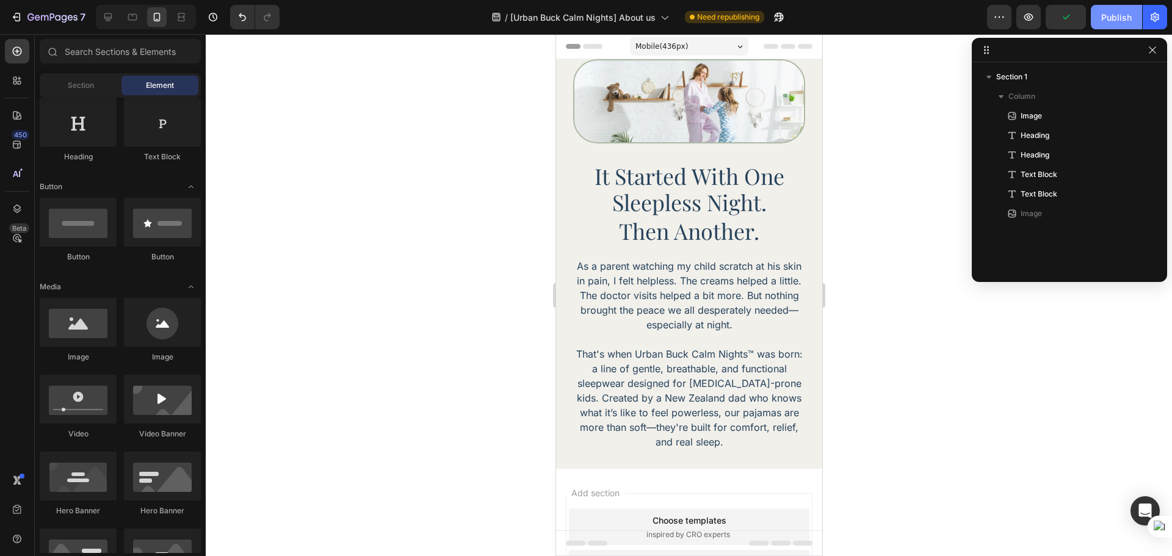
click at [1104, 14] on div "Publish" at bounding box center [1116, 17] width 31 height 13
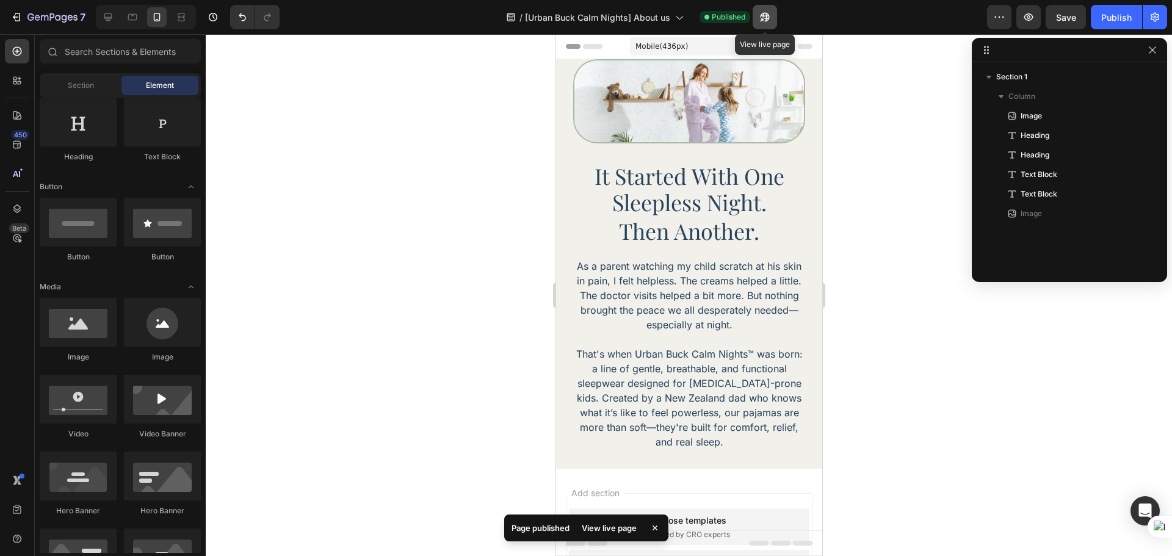
click at [763, 18] on icon "button" at bounding box center [761, 19] width 3 height 3
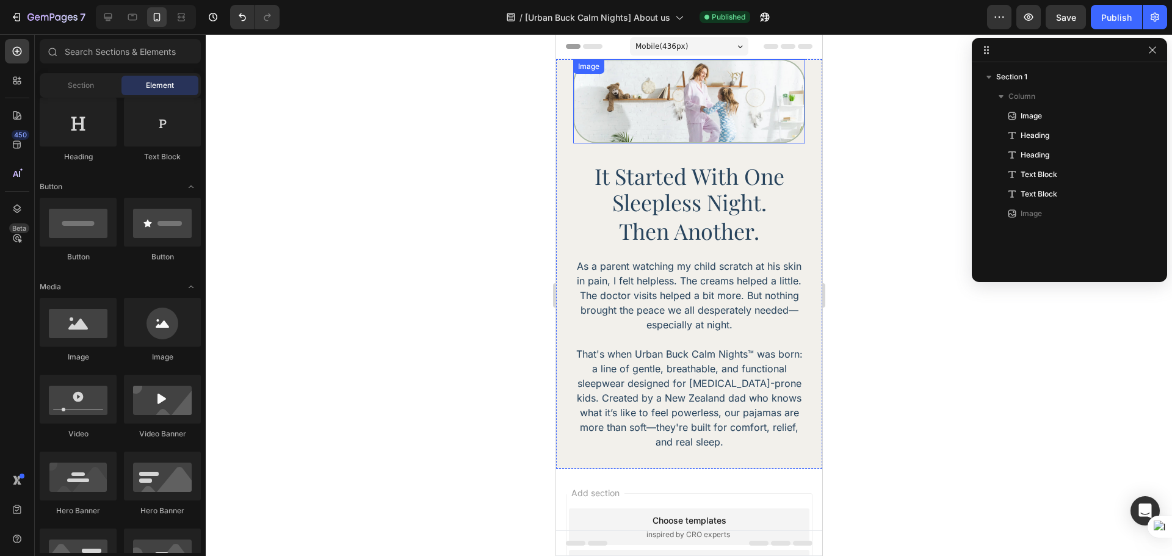
click at [755, 115] on img at bounding box center [689, 101] width 232 height 84
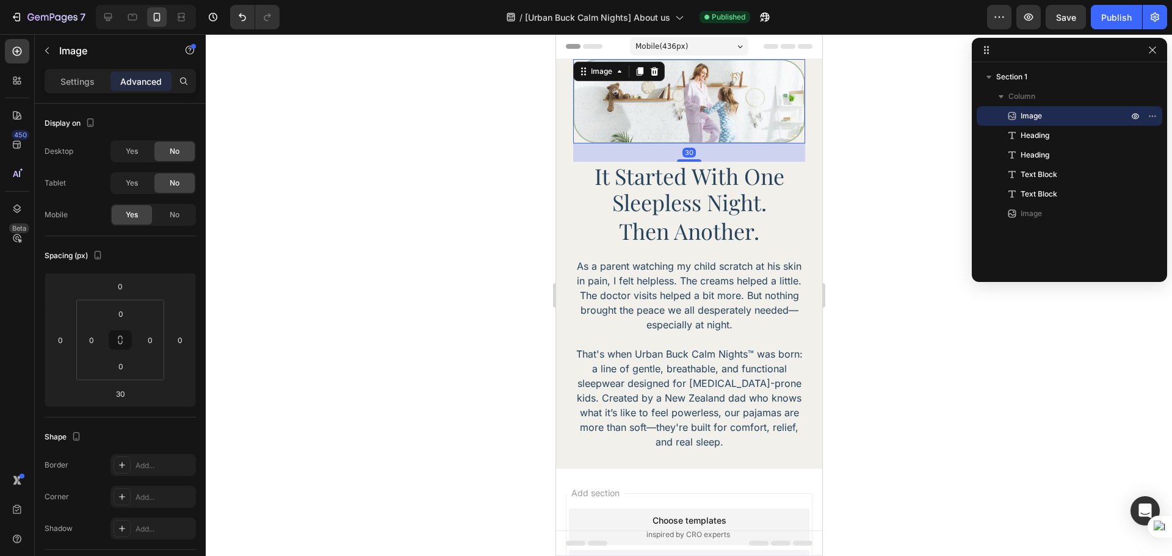
click at [83, 91] on div "Settings Advanced" at bounding box center [120, 81] width 151 height 24
click at [83, 88] on div "Settings" at bounding box center [77, 81] width 61 height 20
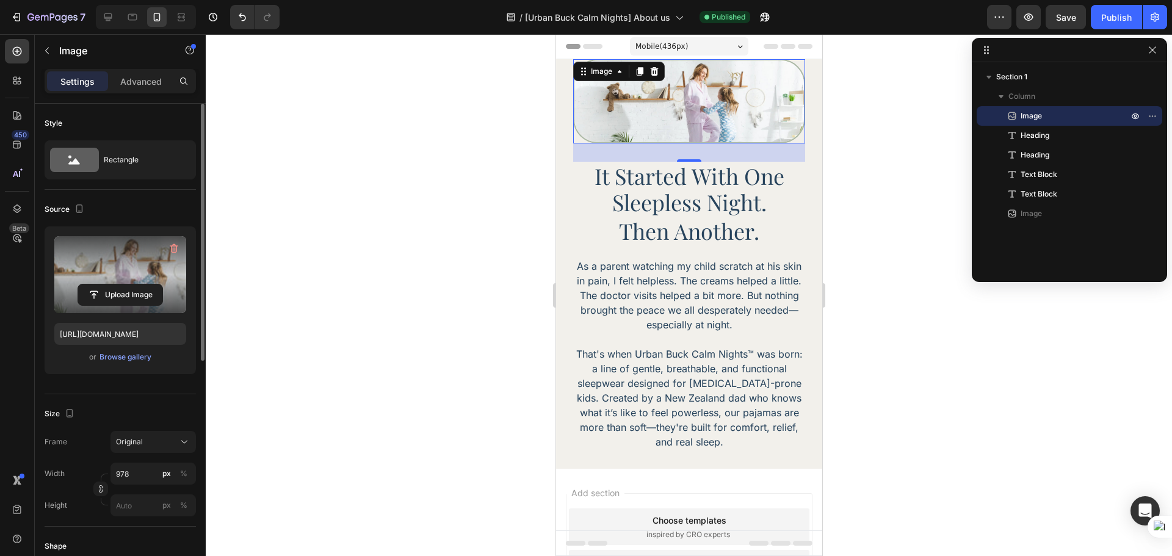
click at [136, 269] on label at bounding box center [120, 274] width 132 height 77
click at [136, 285] on input "file" at bounding box center [120, 295] width 84 height 21
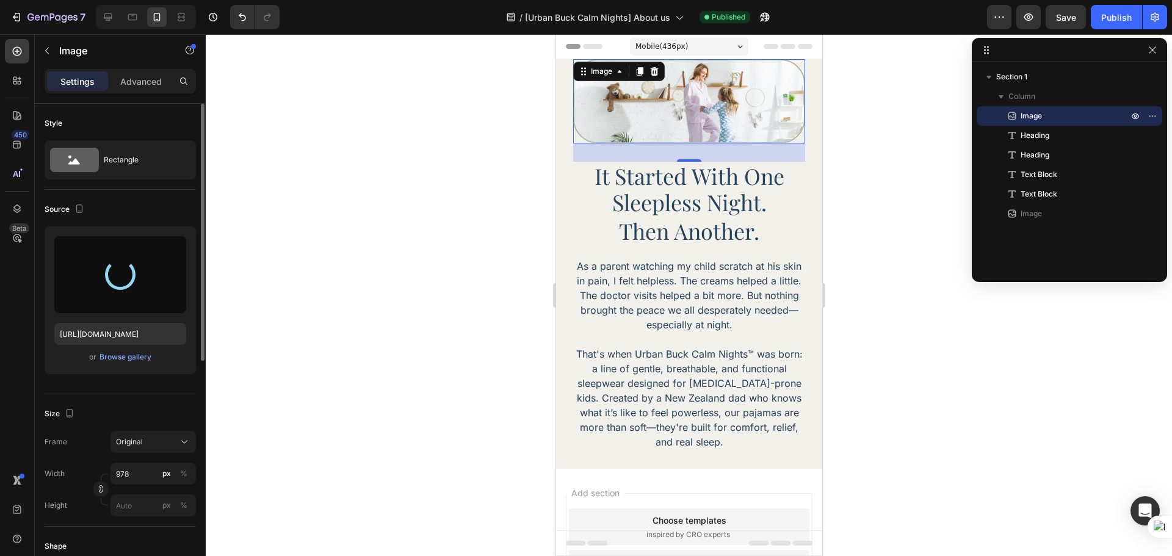
type input "[URL][DOMAIN_NAME]"
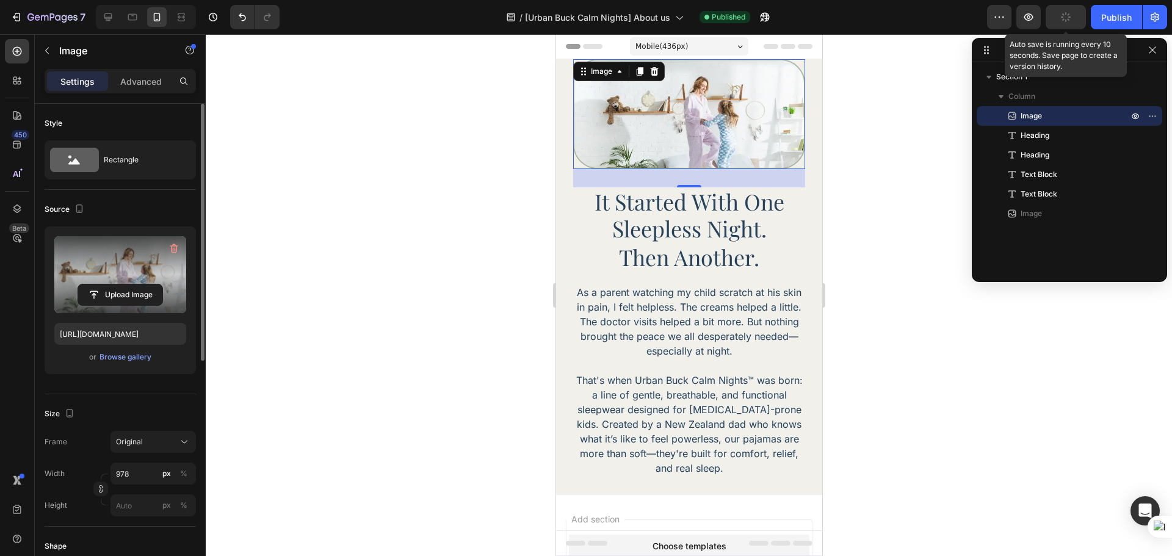
click at [1068, 20] on icon "button" at bounding box center [1066, 17] width 10 height 10
click at [1116, 20] on div "Publish" at bounding box center [1116, 17] width 31 height 13
click at [897, 275] on div at bounding box center [689, 295] width 967 height 522
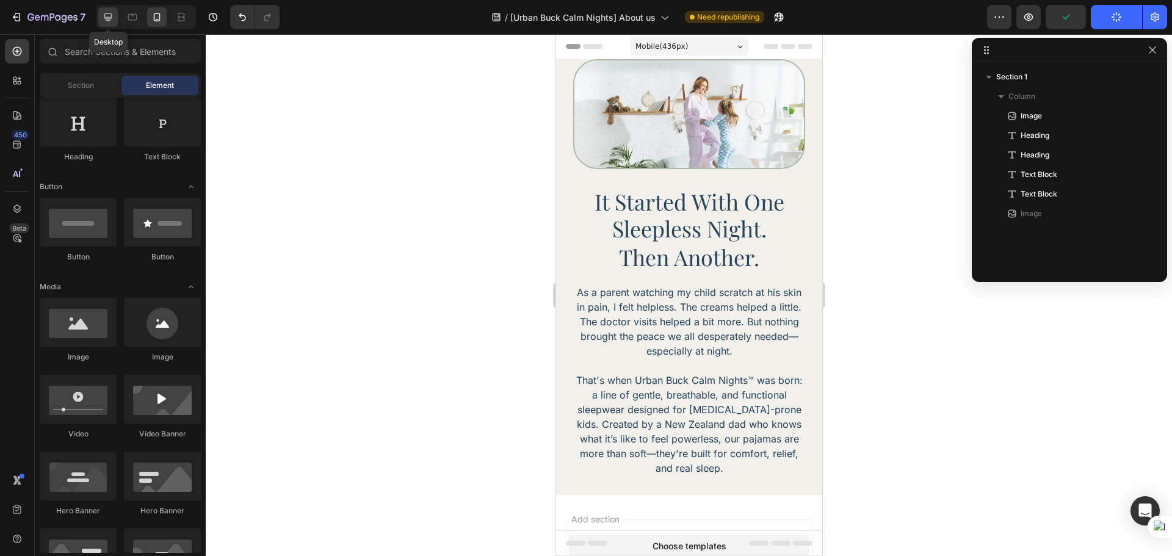
click at [109, 9] on div at bounding box center [108, 17] width 20 height 20
